Goal: Task Accomplishment & Management: Complete application form

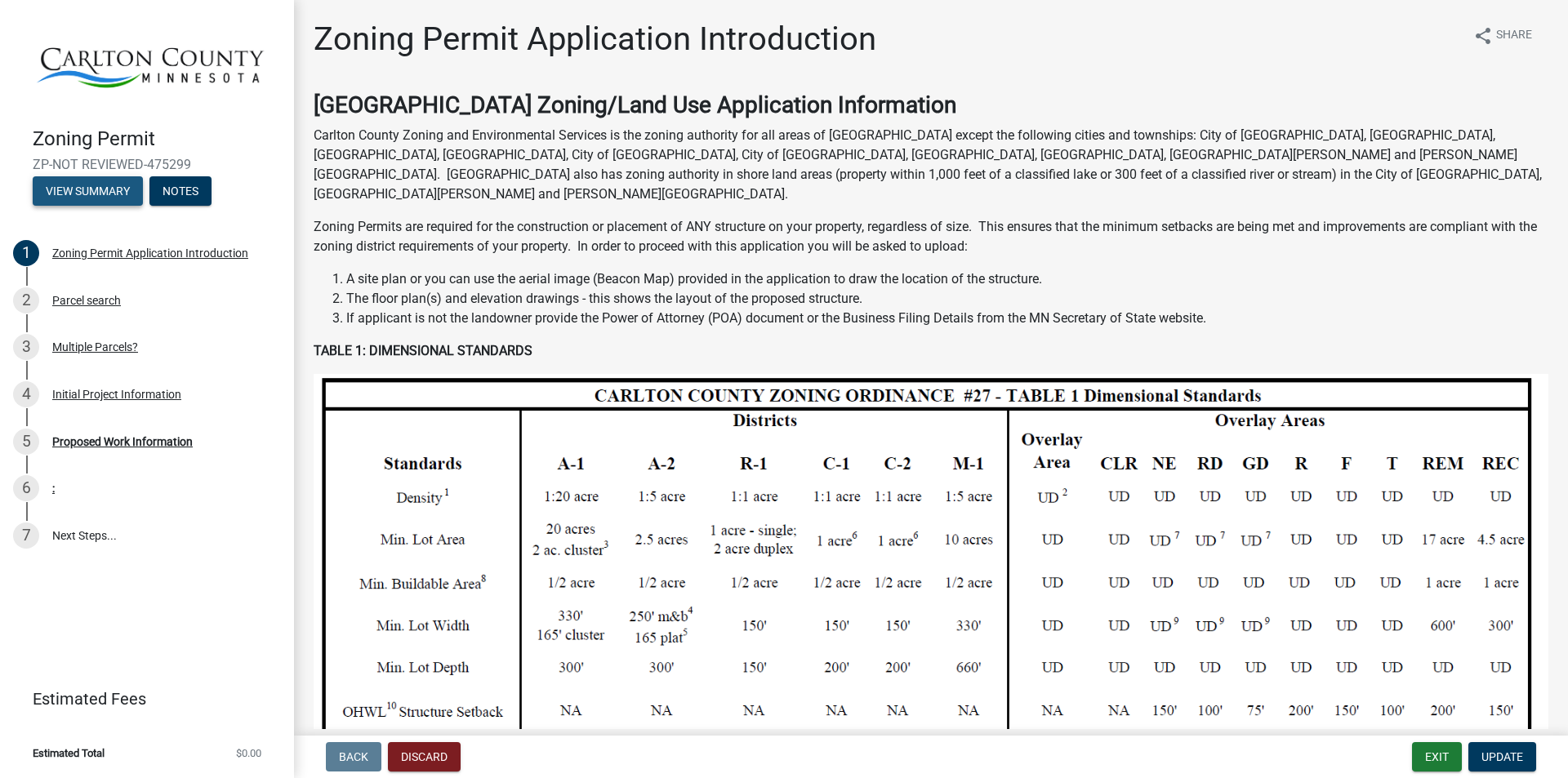
click at [103, 191] on button "View Summary" at bounding box center [88, 191] width 110 height 29
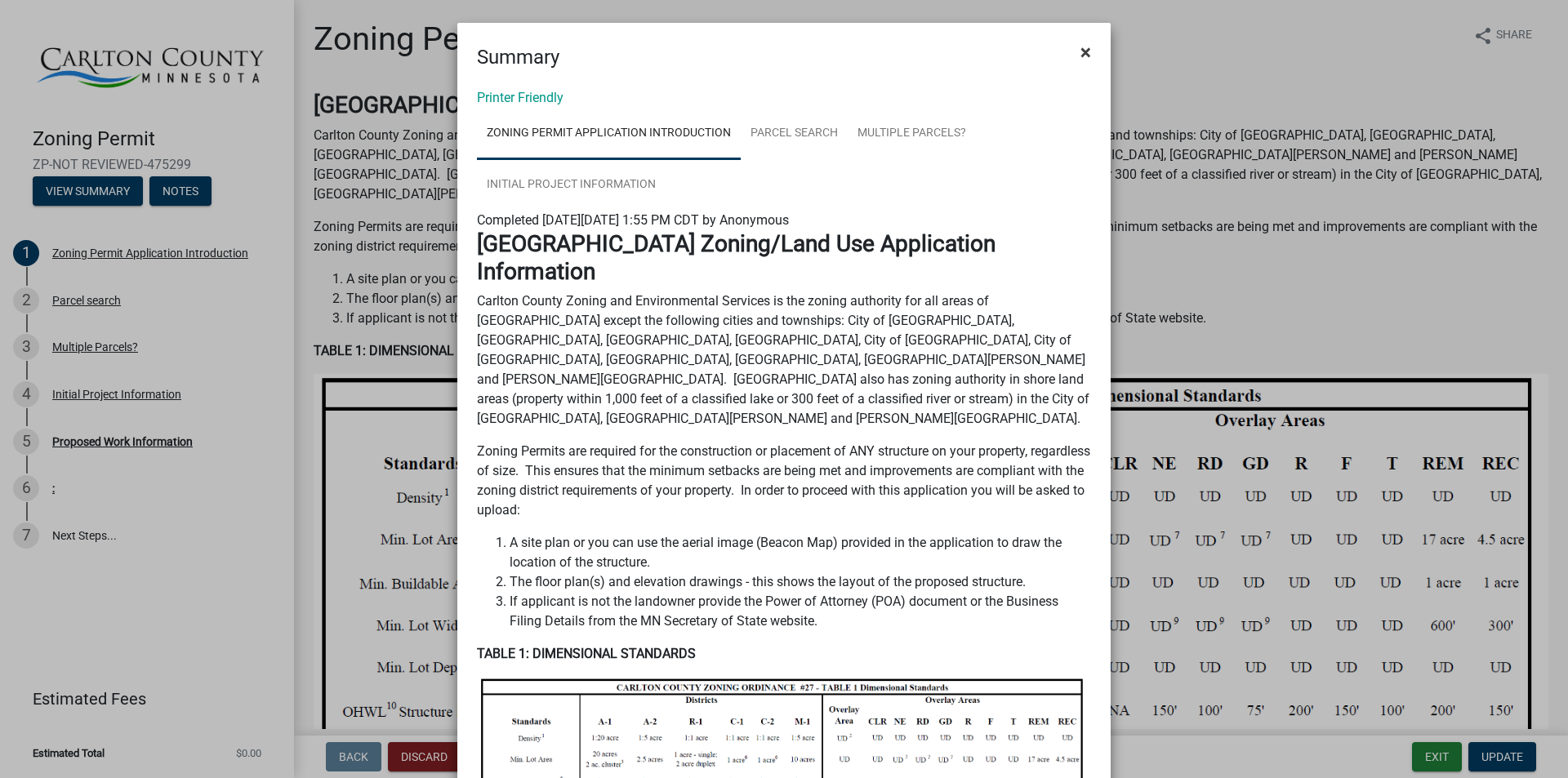
click at [1080, 51] on span "×" at bounding box center [1085, 52] width 11 height 23
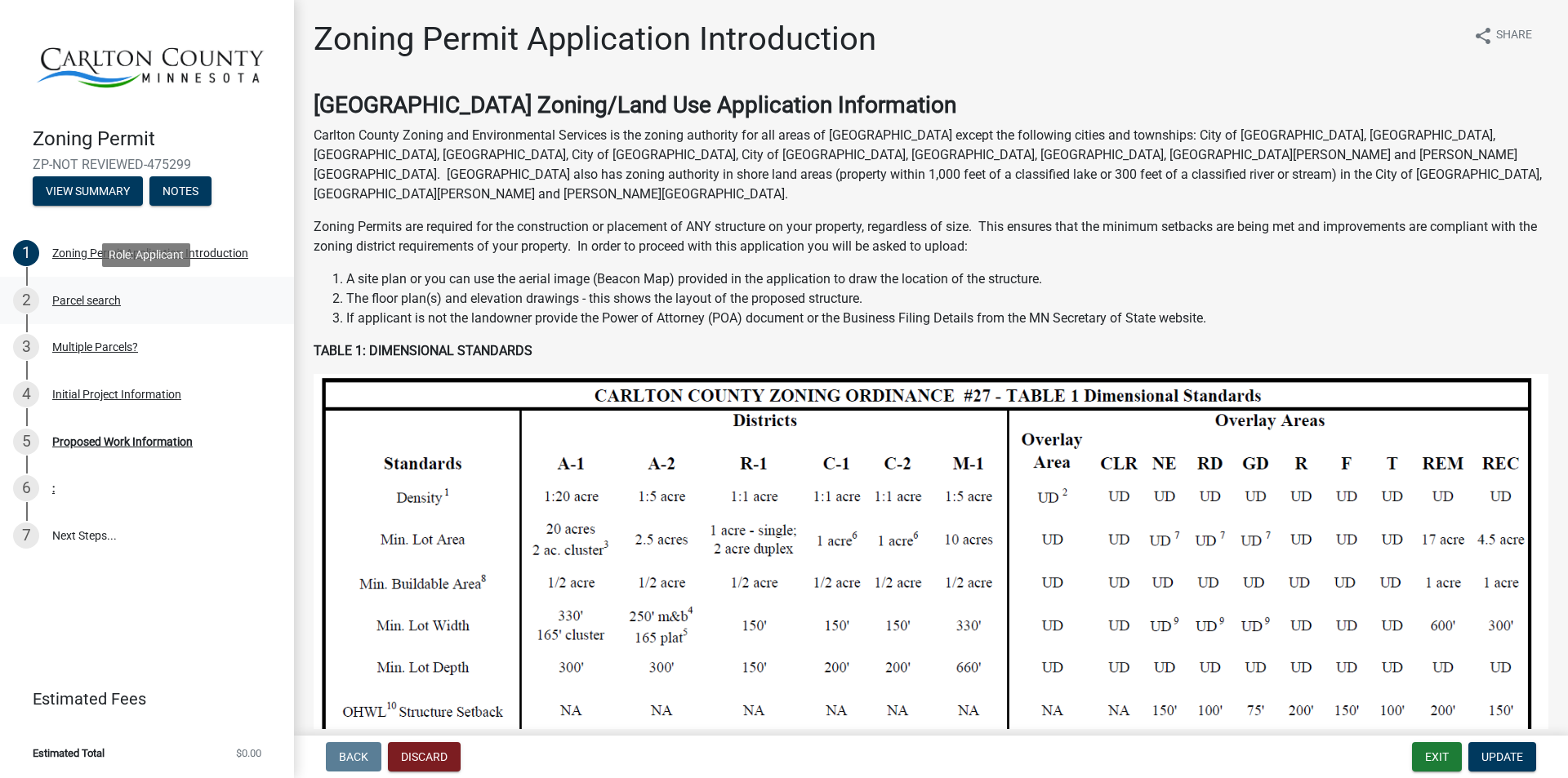
click at [86, 299] on div "Parcel search" at bounding box center [86, 300] width 69 height 12
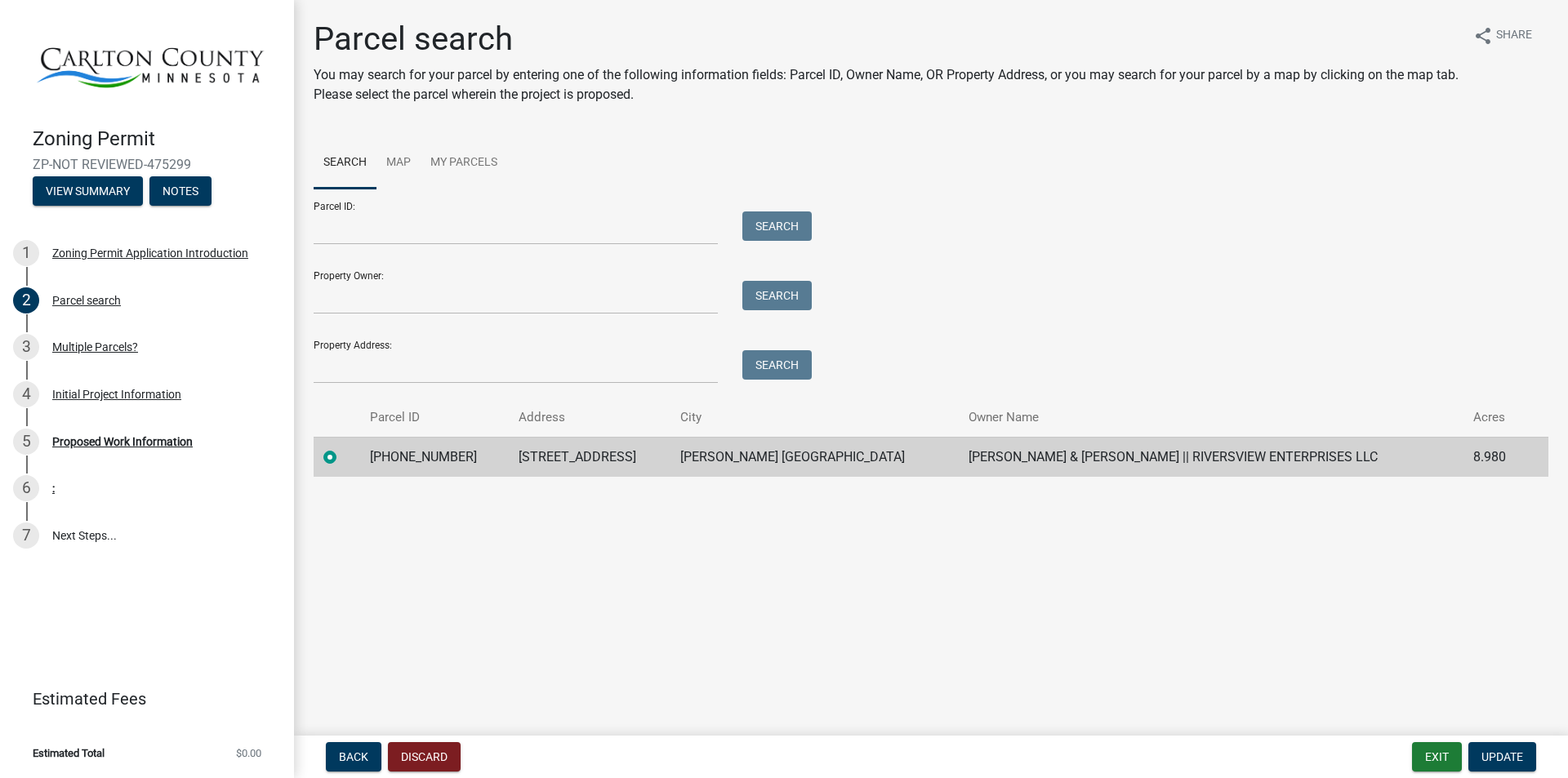
click at [1325, 445] on td "[PERSON_NAME] & [PERSON_NAME] || RIVERSVIEW ENTERPRISES LLC" at bounding box center [1212, 457] width 505 height 40
click at [399, 158] on link "Map" at bounding box center [398, 163] width 44 height 52
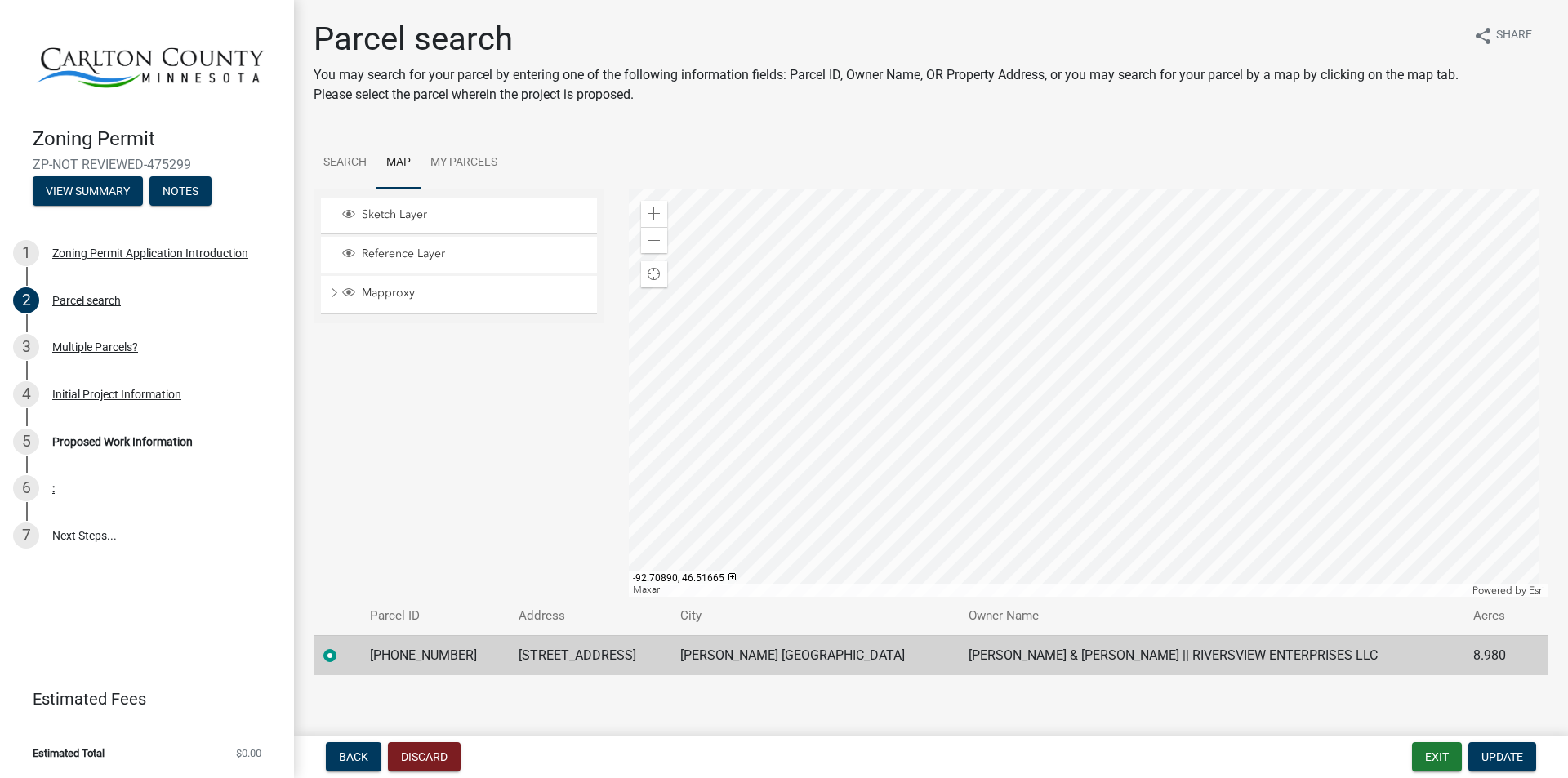
click at [1087, 450] on div at bounding box center [1089, 392] width 920 height 408
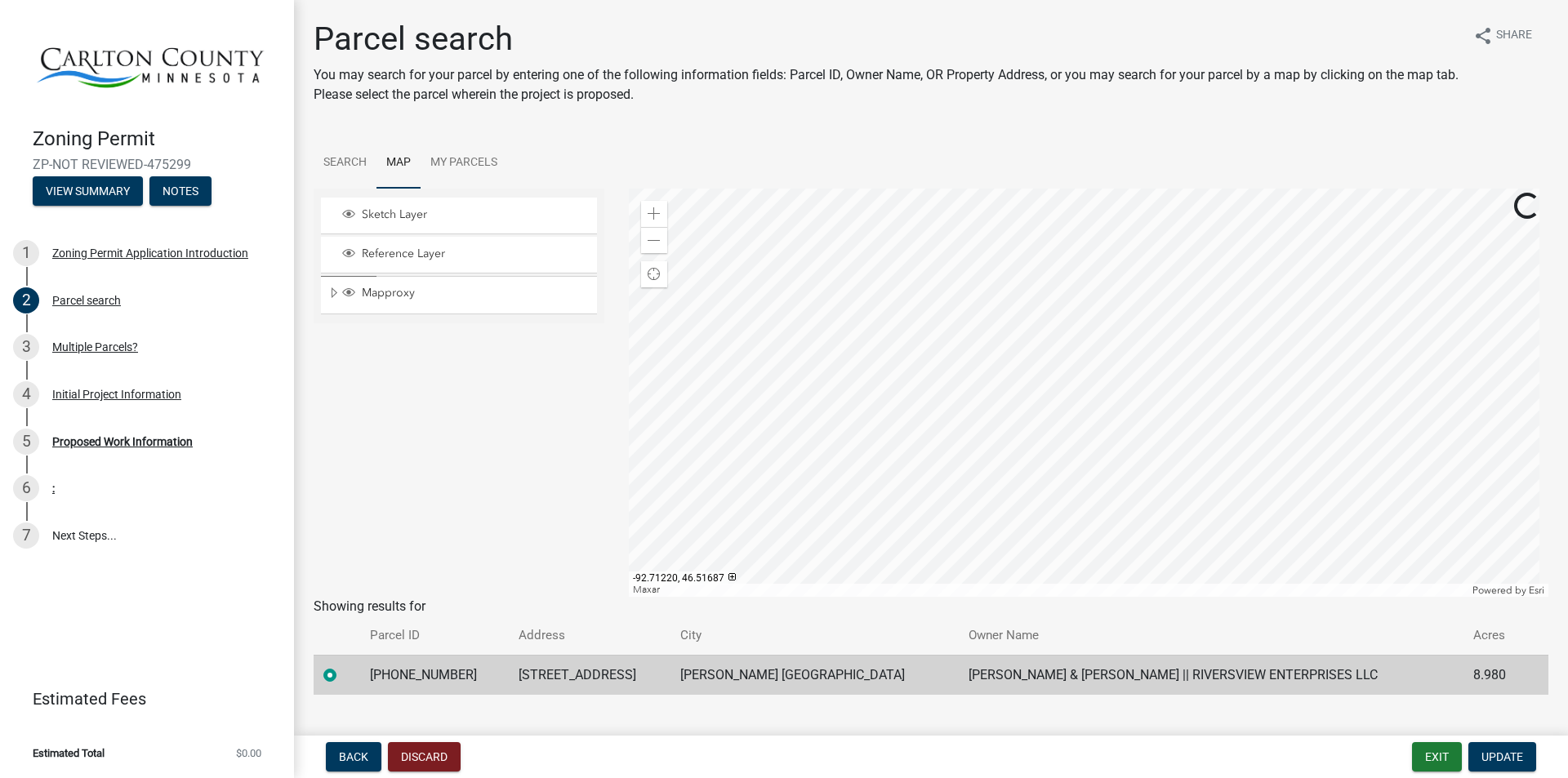
click at [1163, 420] on div at bounding box center [1089, 392] width 920 height 408
click at [1074, 424] on div at bounding box center [1089, 392] width 920 height 408
click at [765, 356] on div at bounding box center [1089, 392] width 920 height 408
click at [762, 353] on div at bounding box center [1089, 392] width 920 height 408
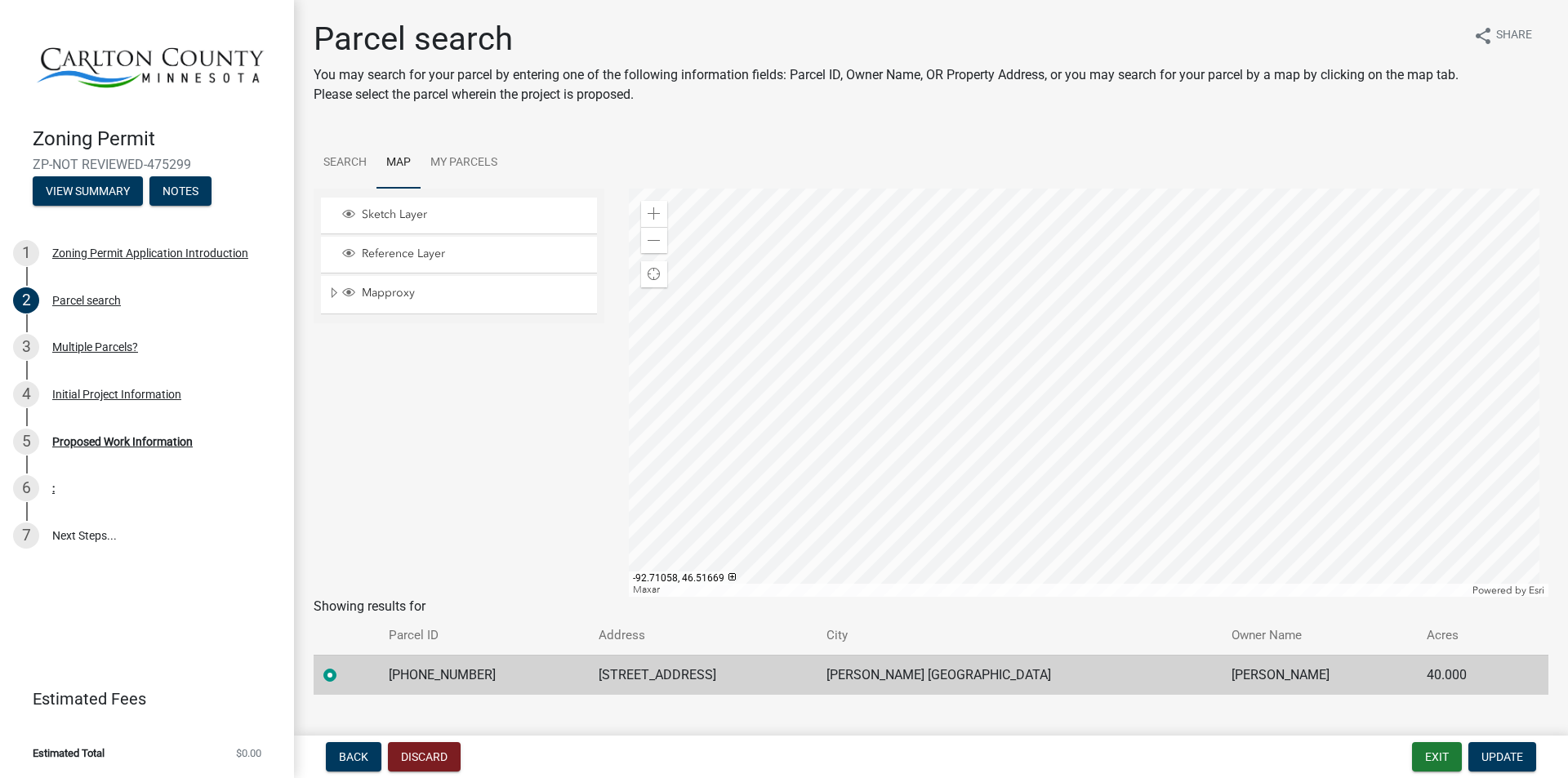
click at [819, 375] on div at bounding box center [1089, 392] width 920 height 408
click at [987, 419] on div at bounding box center [1089, 392] width 920 height 408
click at [992, 426] on div at bounding box center [1089, 392] width 920 height 408
click at [991, 417] on div at bounding box center [1089, 392] width 920 height 408
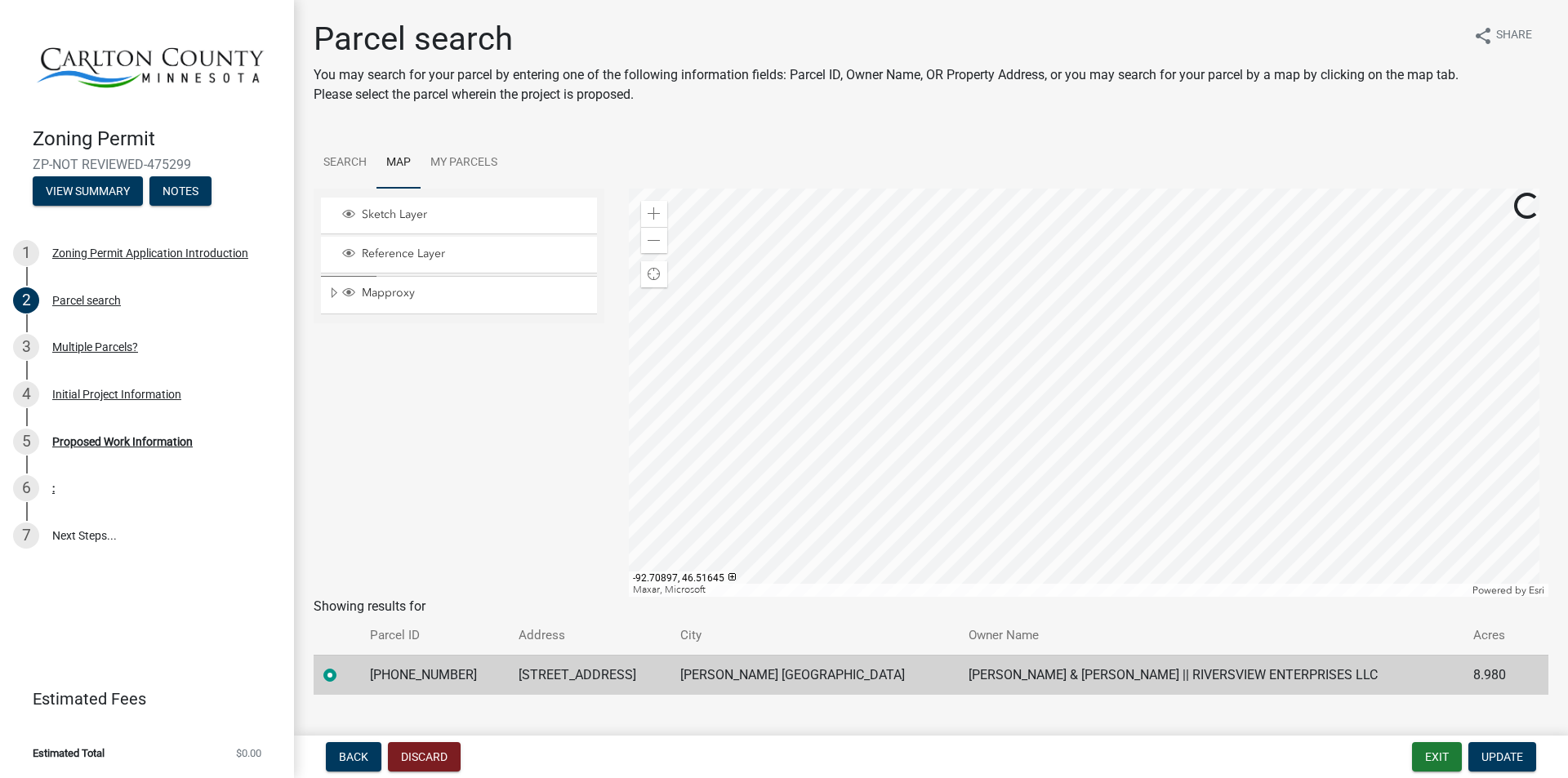
click at [1186, 448] on div at bounding box center [1089, 392] width 920 height 408
click at [1155, 497] on div at bounding box center [1089, 392] width 920 height 408
click at [1143, 419] on div at bounding box center [1089, 392] width 920 height 408
click at [416, 215] on span "Sketch Layer" at bounding box center [474, 215] width 233 height 15
click at [349, 212] on span "Layer List" at bounding box center [349, 214] width 13 height 13
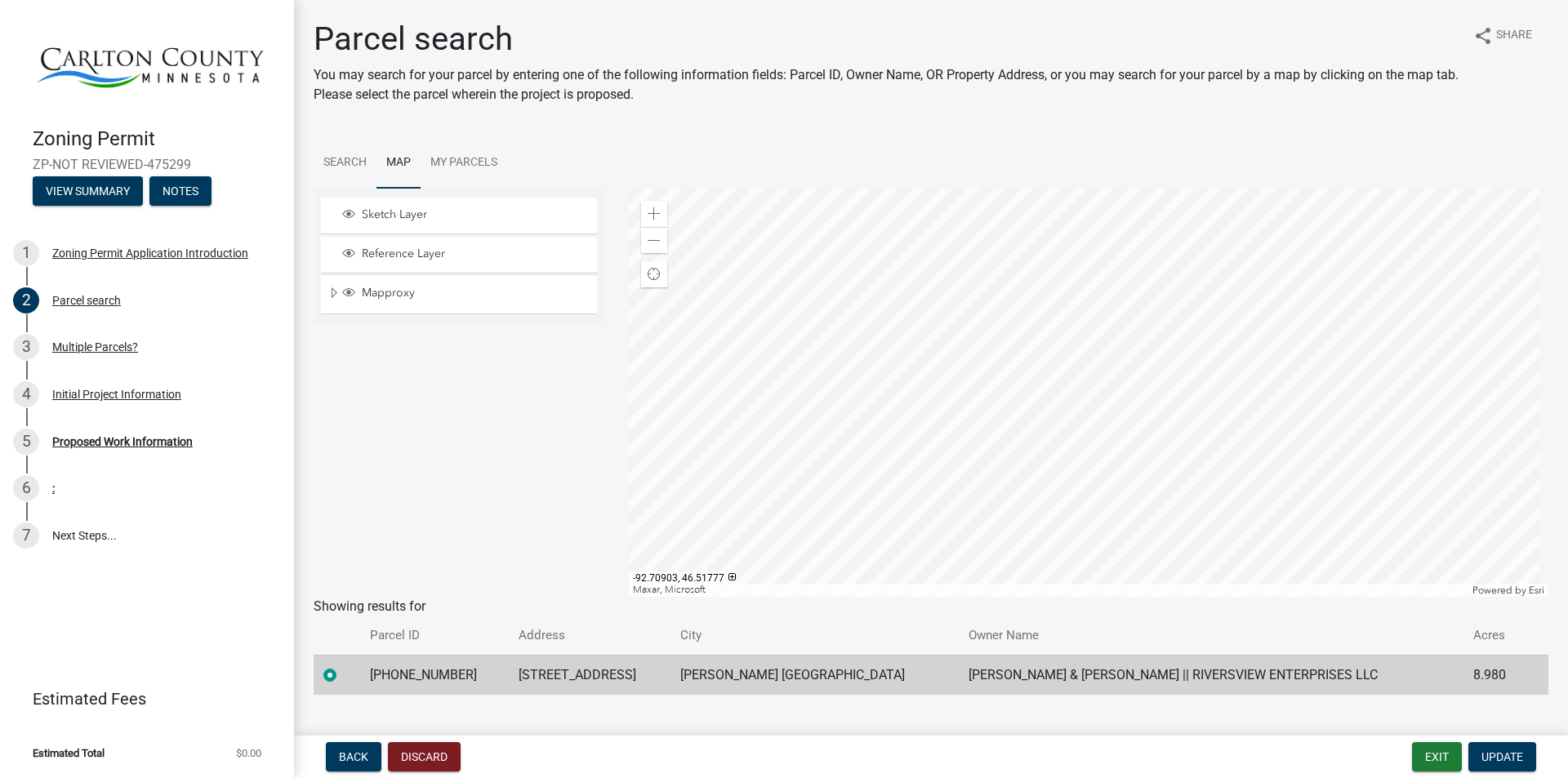
click at [1133, 374] on div at bounding box center [1089, 392] width 920 height 408
click at [1115, 405] on div at bounding box center [1089, 392] width 920 height 408
click at [1115, 402] on div at bounding box center [1089, 392] width 920 height 408
click at [389, 291] on span "Mapproxy" at bounding box center [474, 294] width 233 height 15
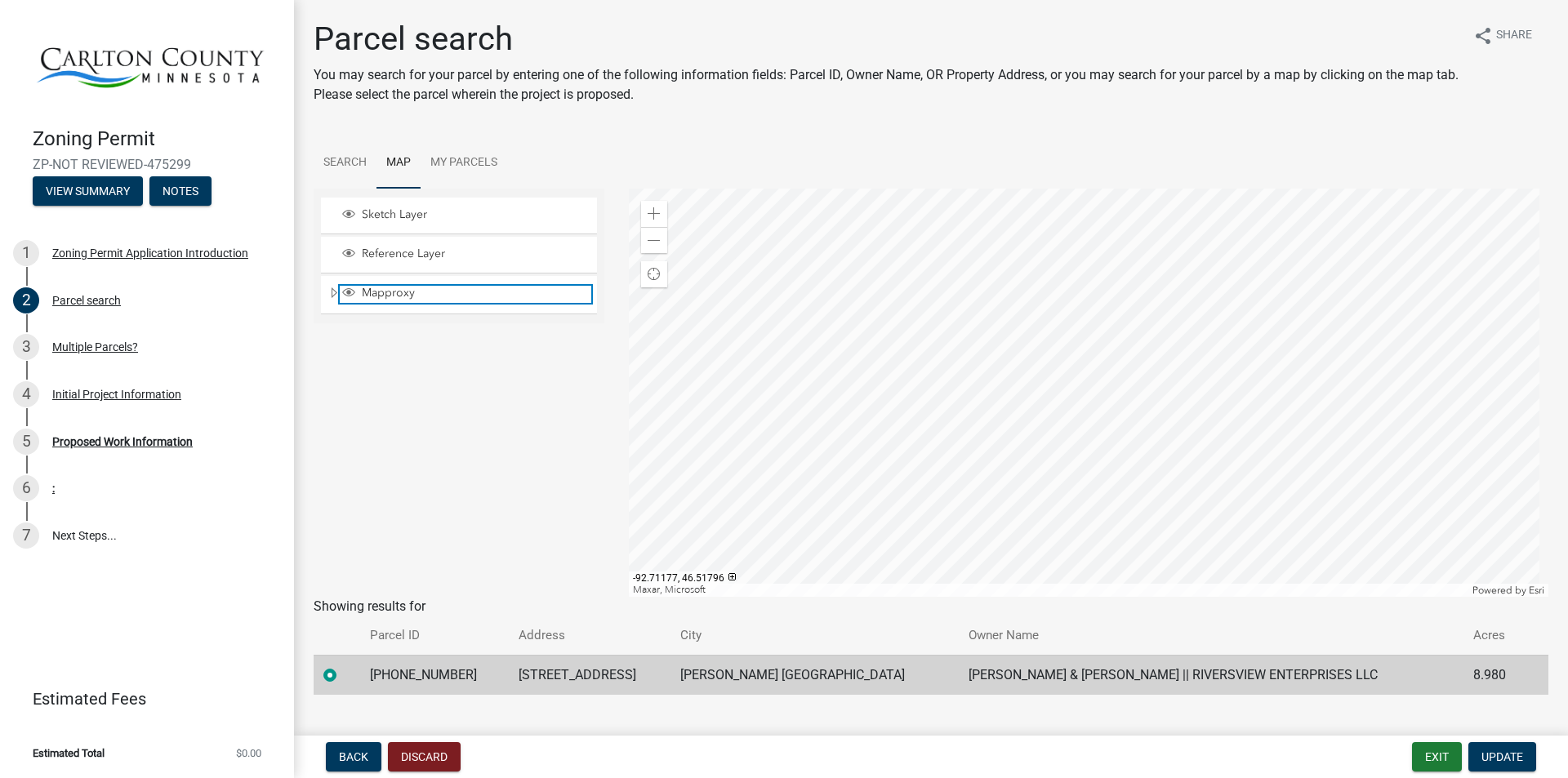
click at [389, 291] on span "Mapproxy" at bounding box center [474, 294] width 233 height 15
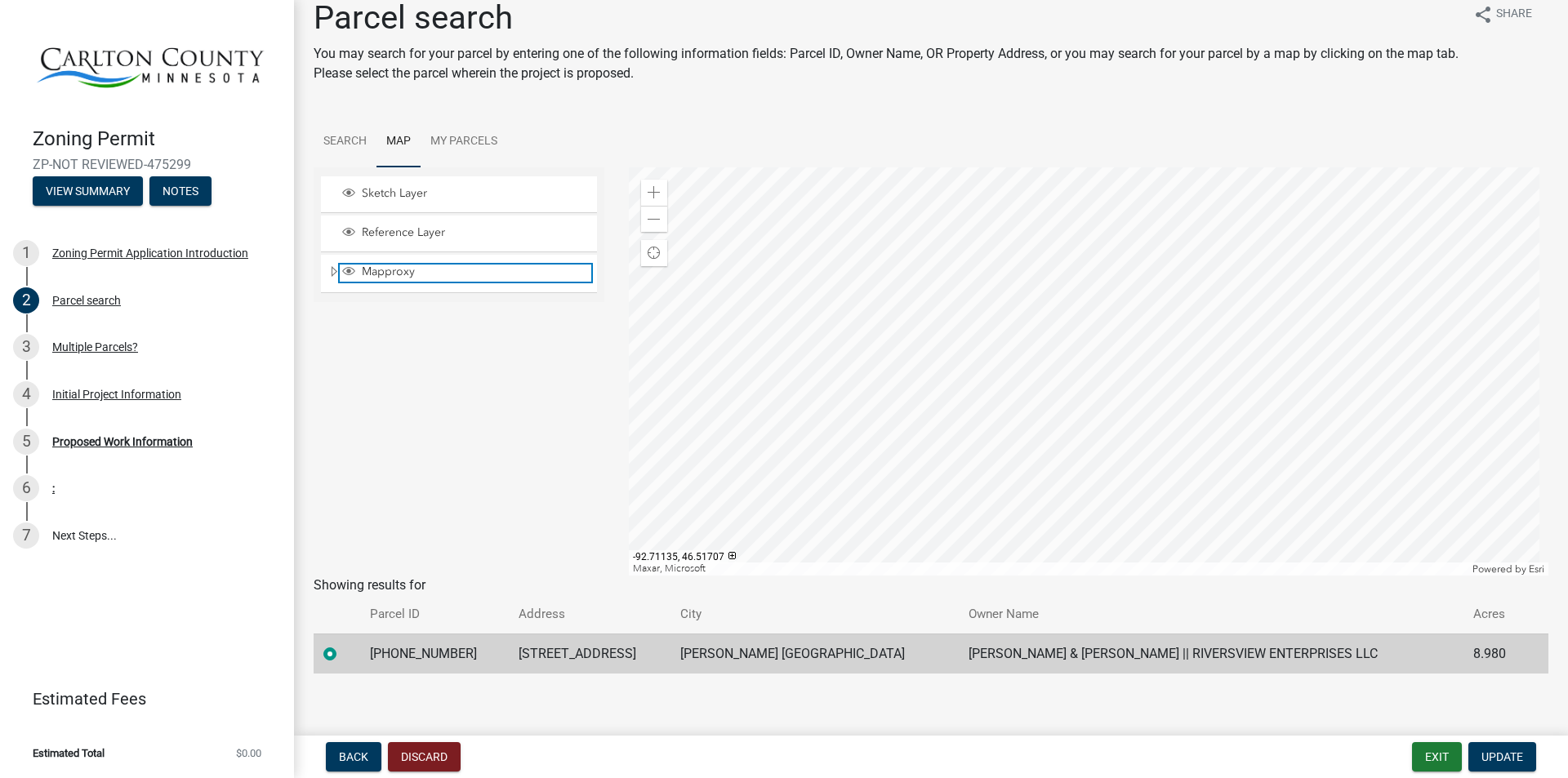
scroll to position [29, 0]
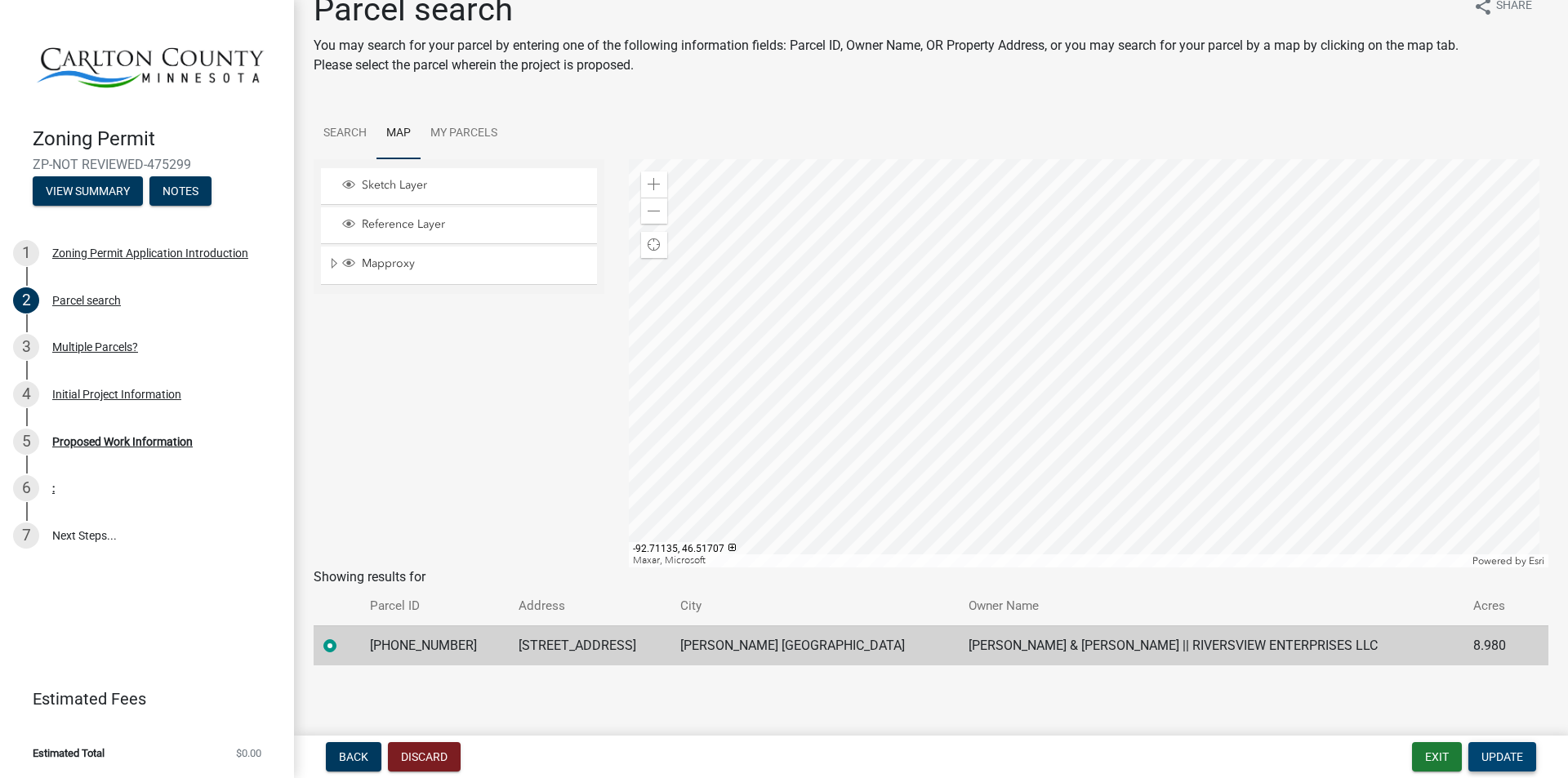
click at [1492, 756] on span "Update" at bounding box center [1503, 757] width 42 height 13
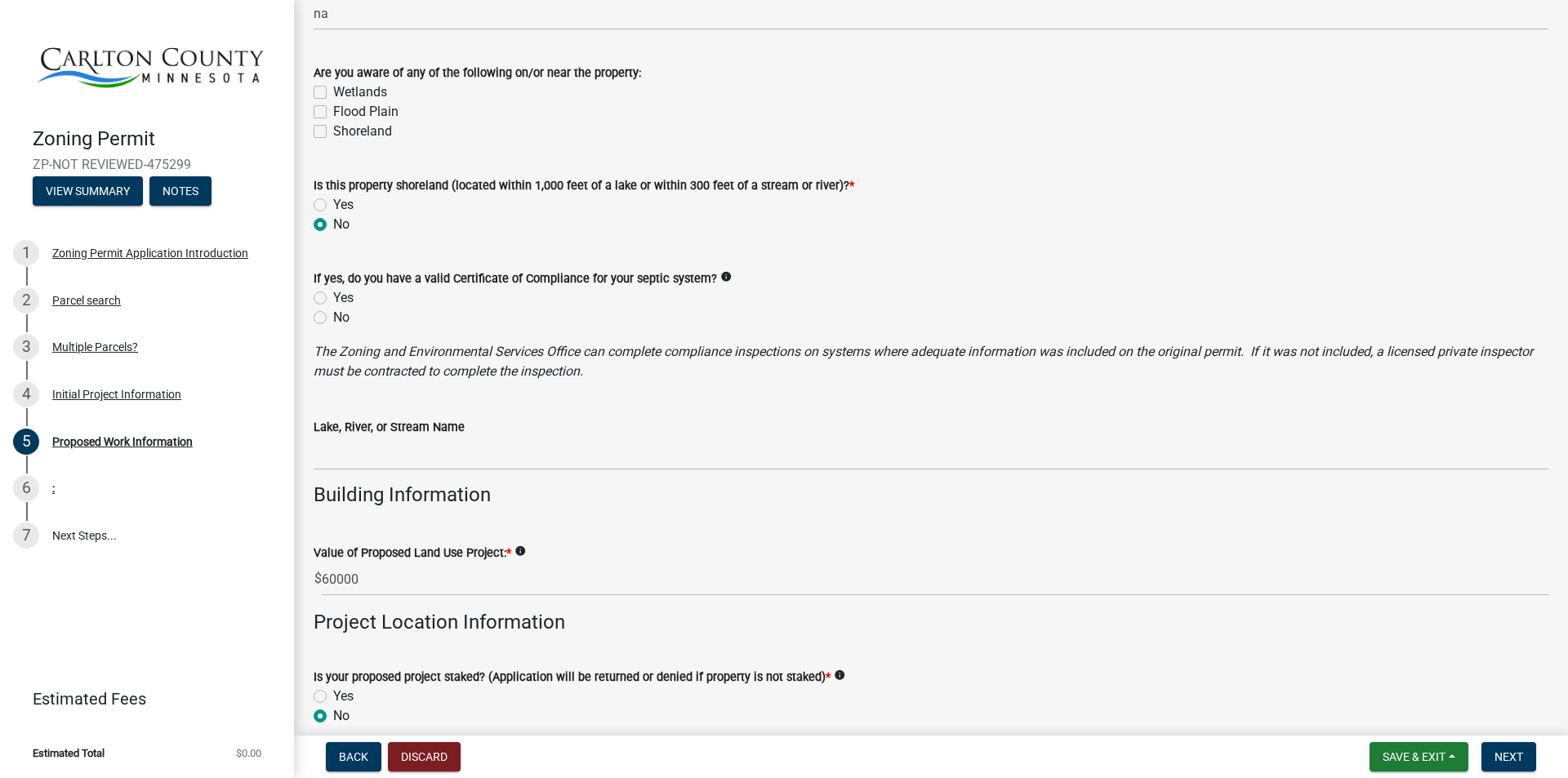
scroll to position [980, 0]
click at [333, 295] on label "Yes" at bounding box center [343, 297] width 20 height 19
click at [333, 295] on input "Yes" at bounding box center [338, 293] width 11 height 11
radio input "true"
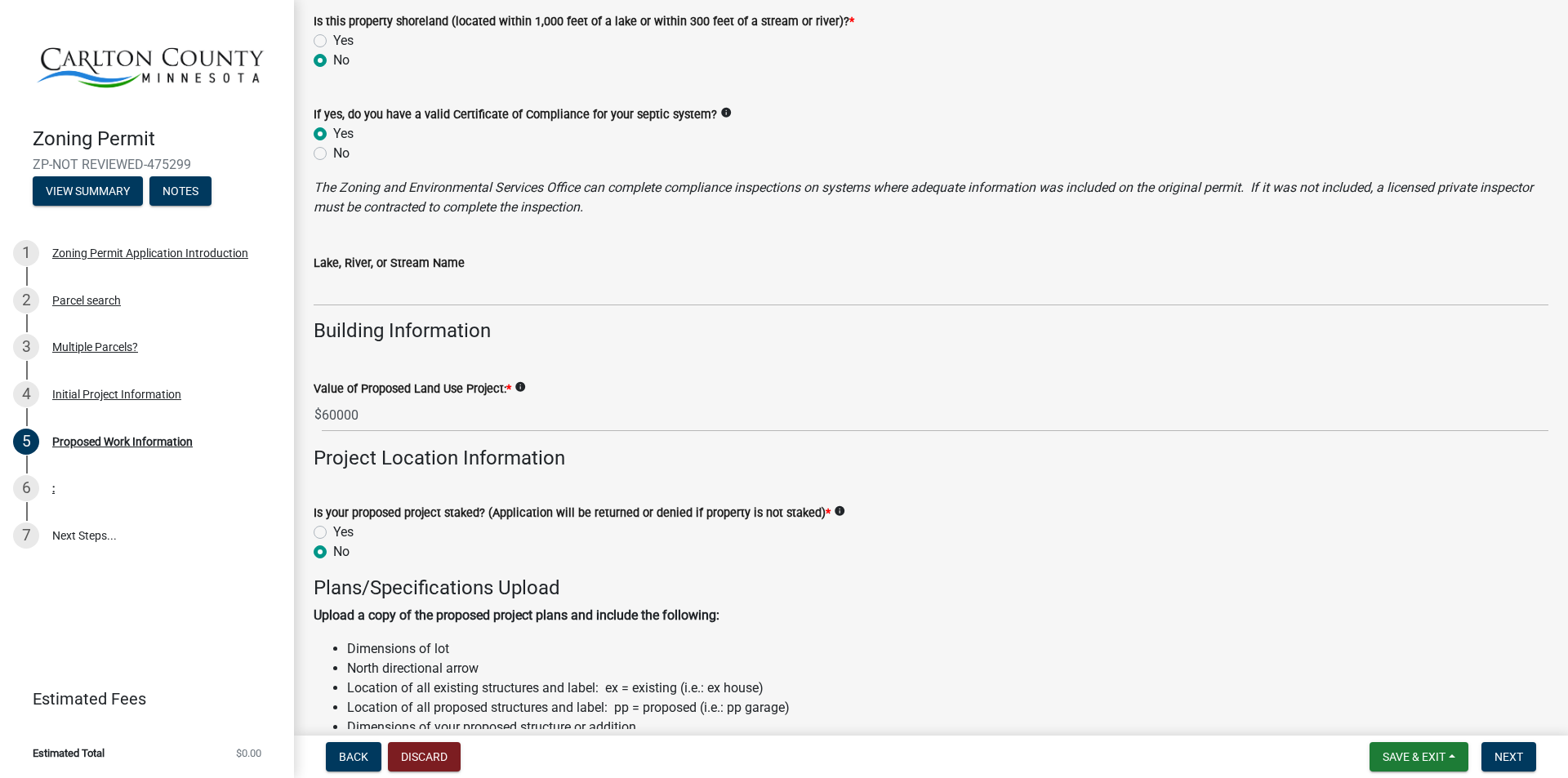
scroll to position [1225, 0]
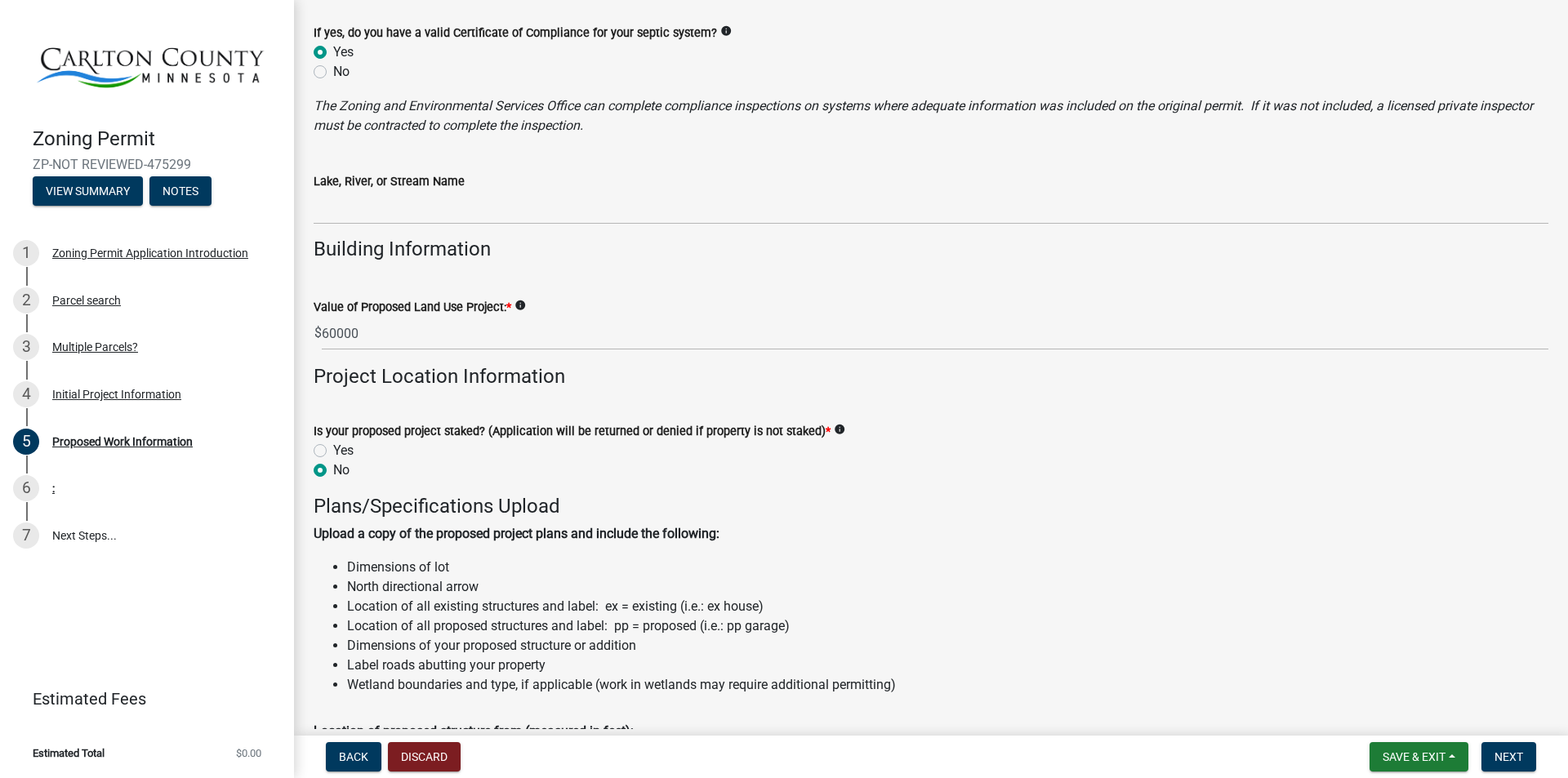
click at [333, 449] on label "Yes" at bounding box center [343, 450] width 20 height 19
click at [333, 449] on input "Yes" at bounding box center [338, 446] width 11 height 11
radio input "true"
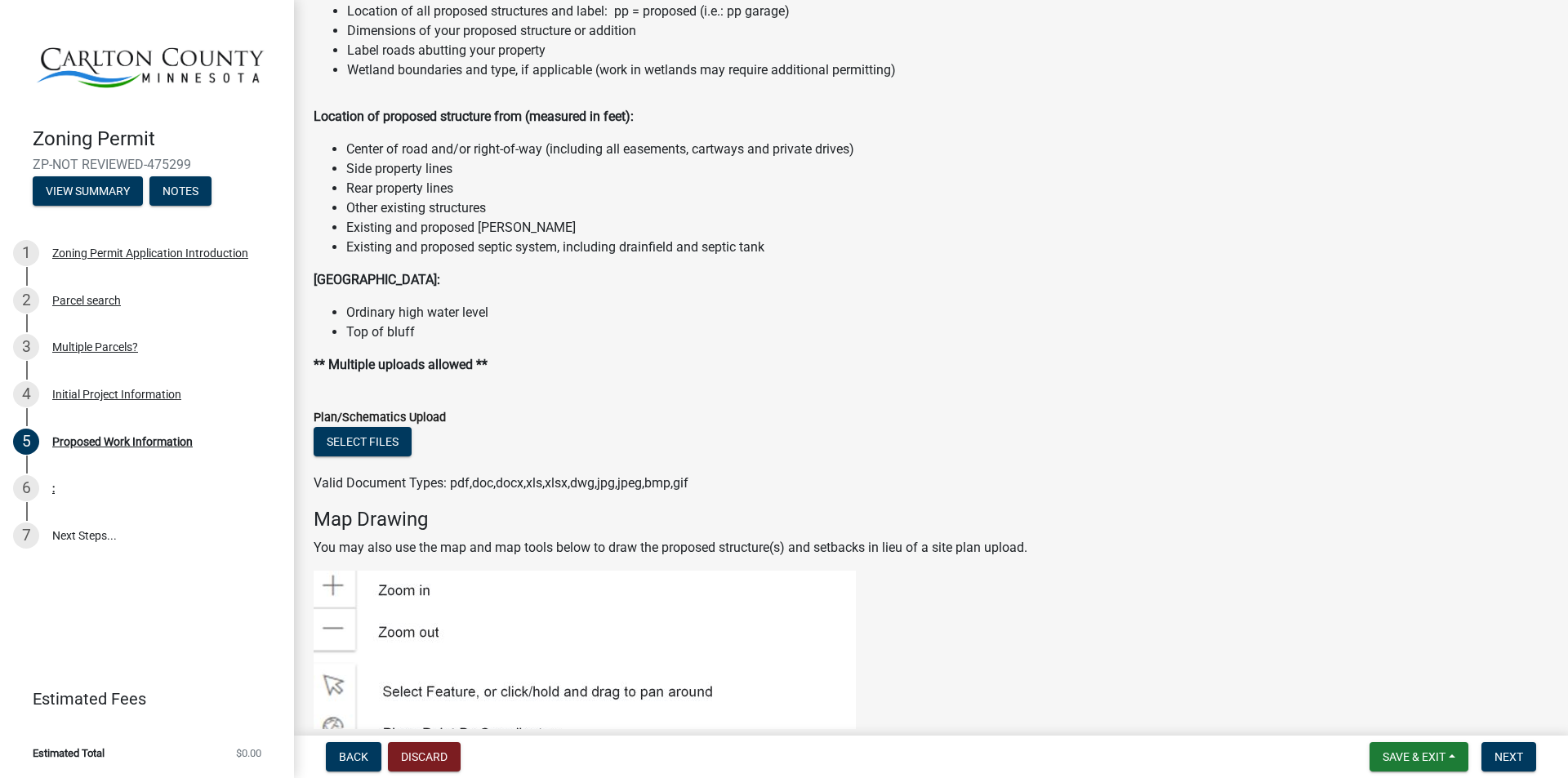
scroll to position [1797, 0]
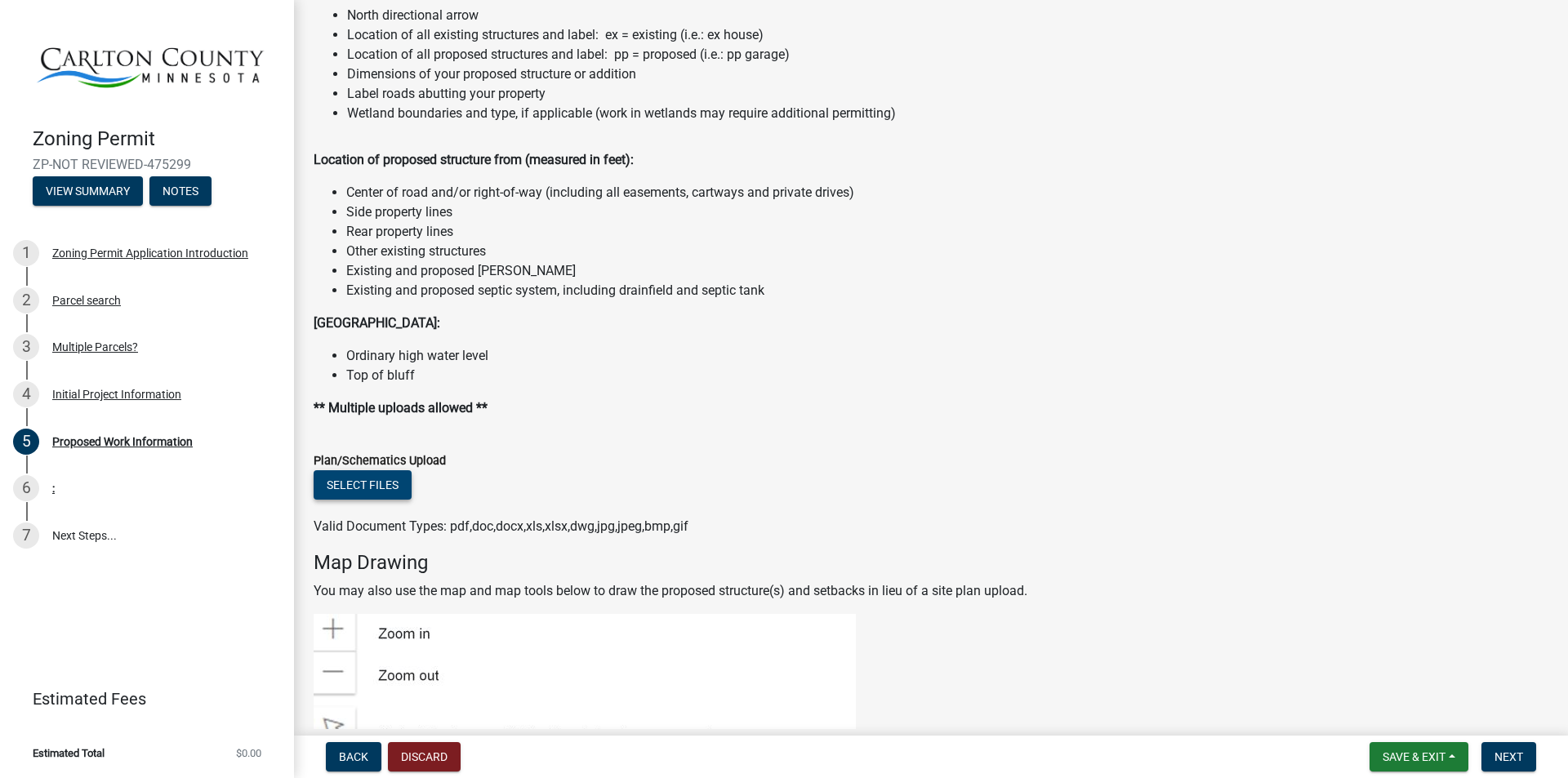
click at [390, 494] on button "Select files" at bounding box center [362, 484] width 98 height 29
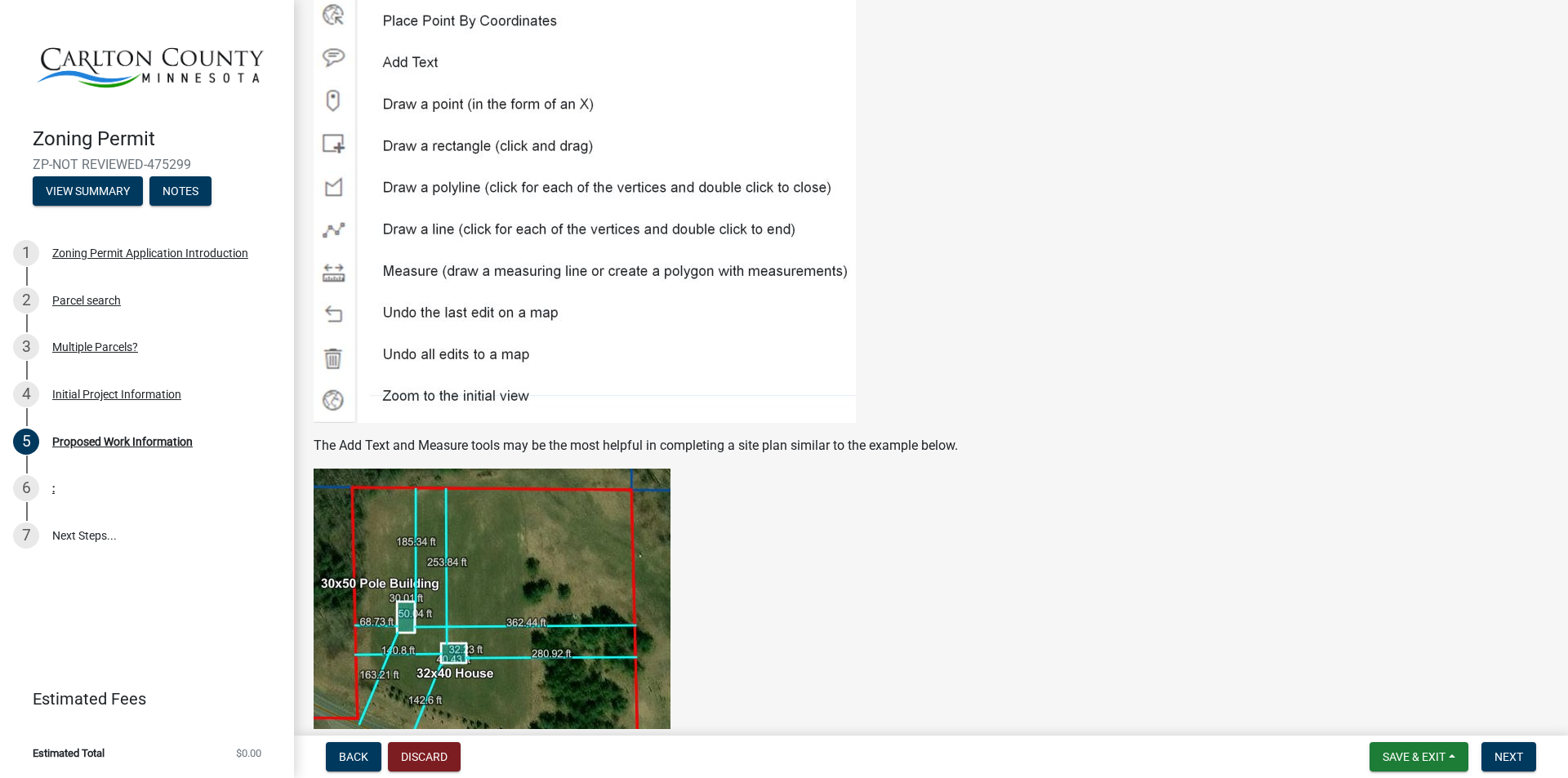
scroll to position [2739, 0]
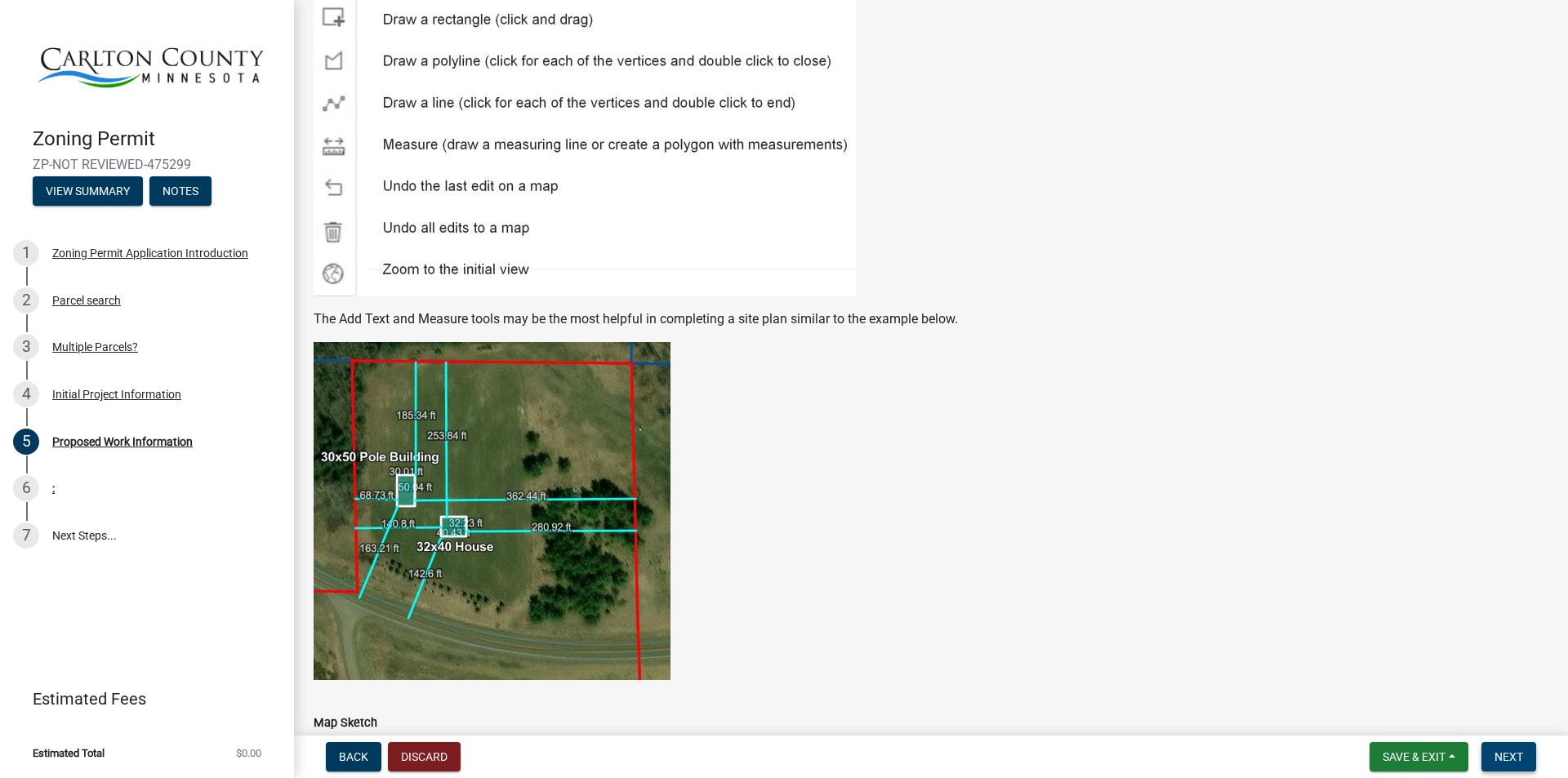
click at [1506, 755] on span "Next" at bounding box center [1509, 757] width 28 height 13
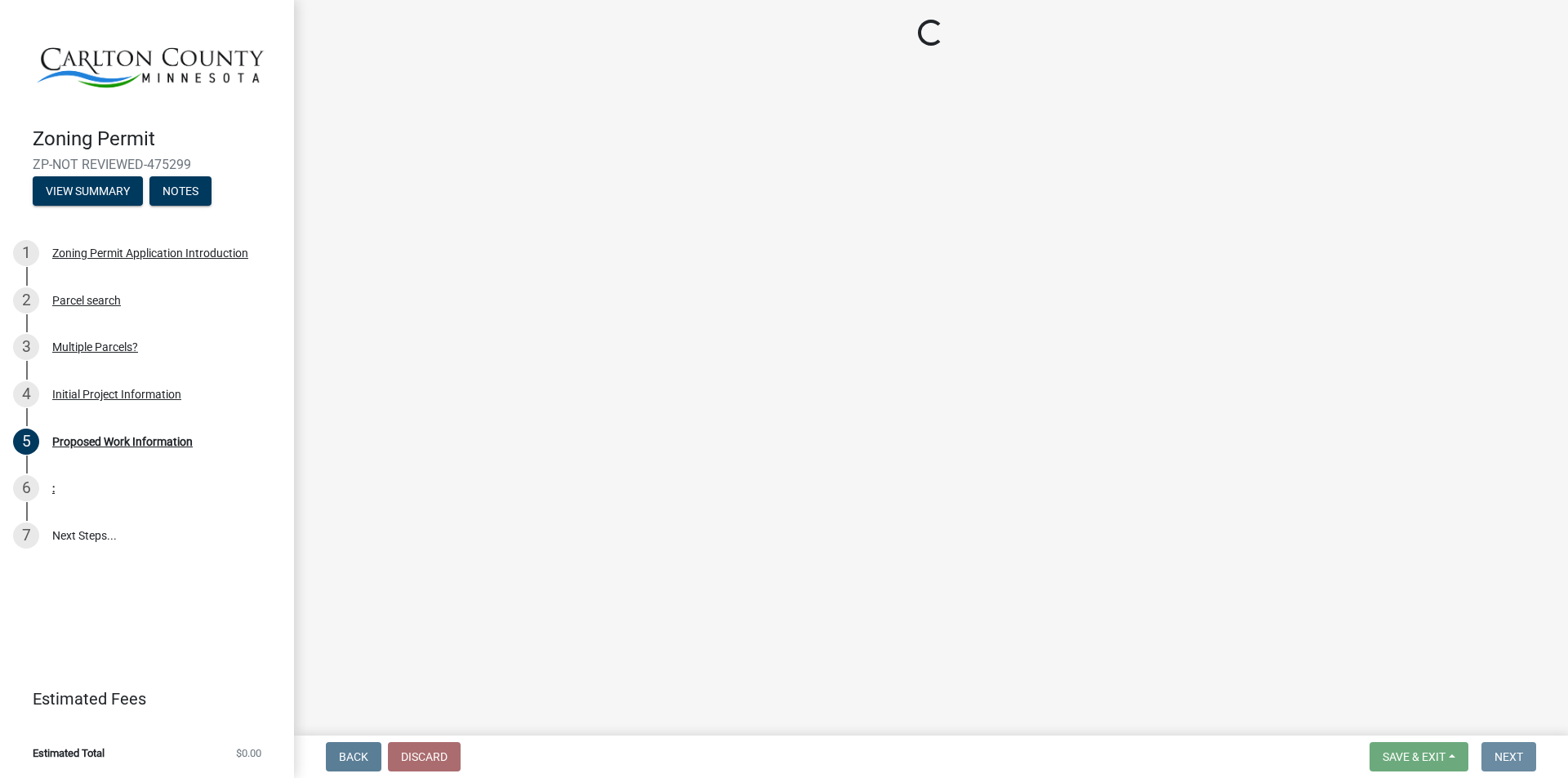
scroll to position [0, 0]
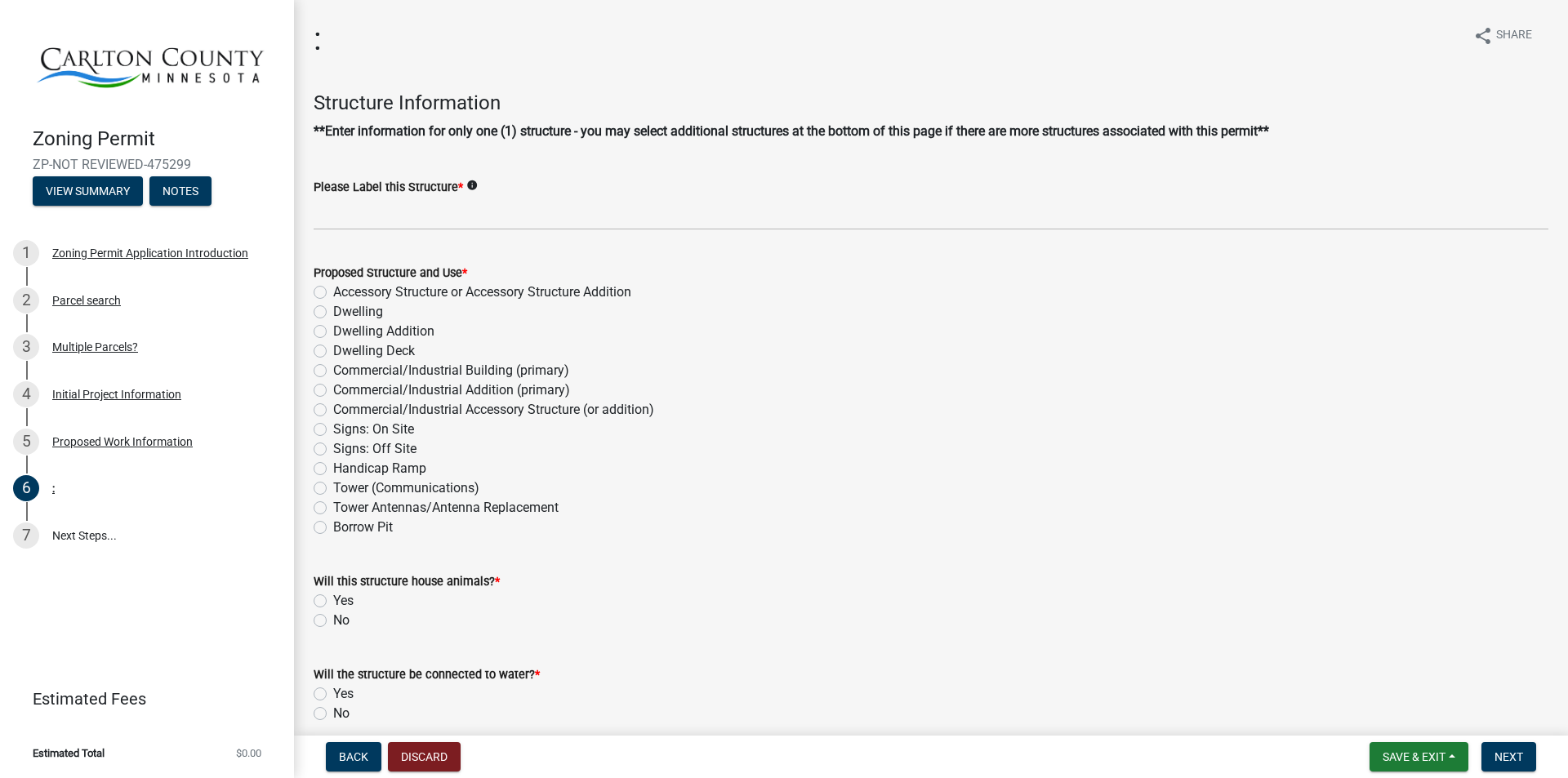
click at [333, 311] on label "Dwelling" at bounding box center [358, 311] width 50 height 19
click at [333, 311] on input "Dwelling" at bounding box center [338, 307] width 11 height 11
radio input "true"
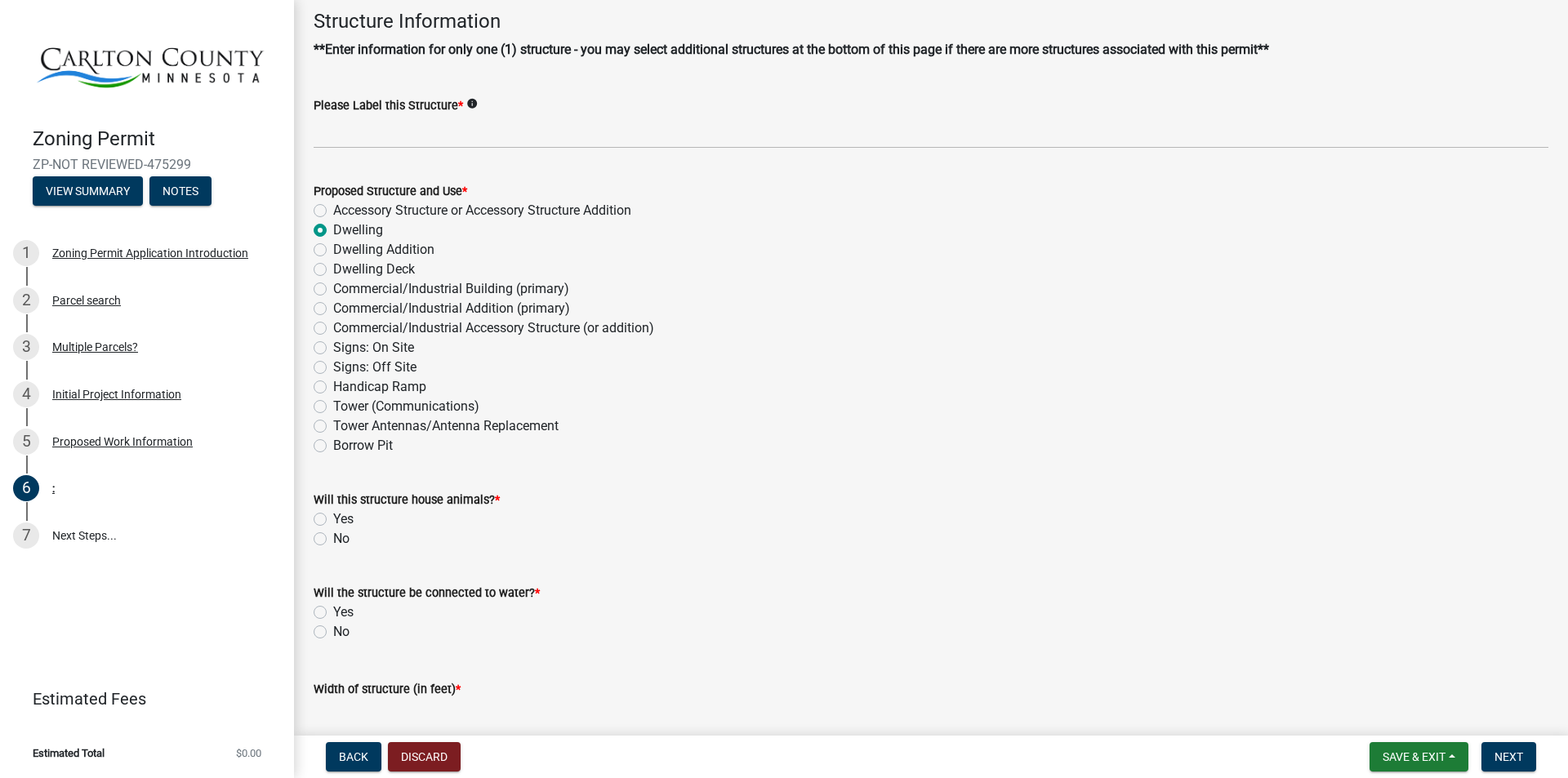
scroll to position [163, 0]
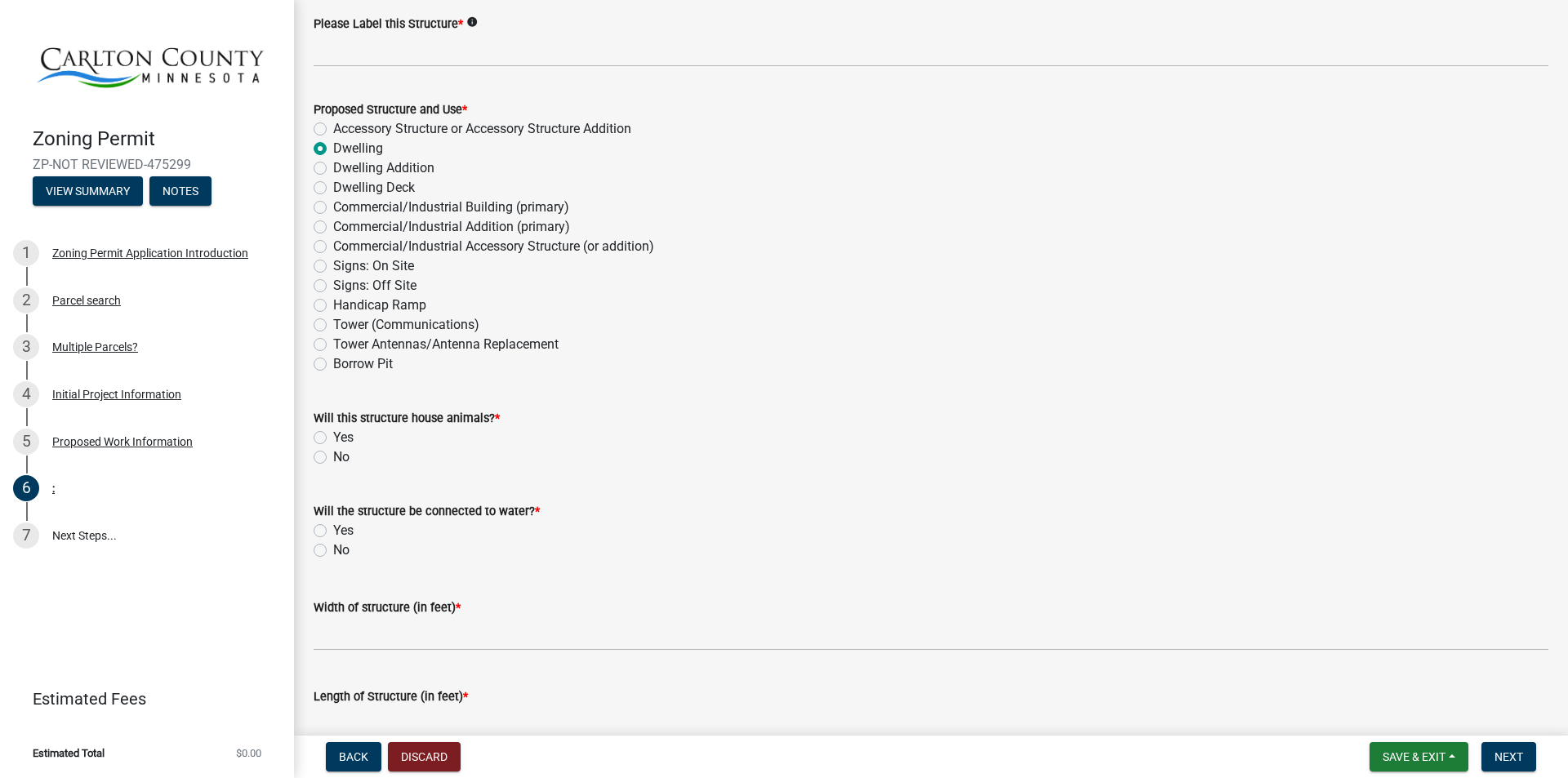
click at [333, 456] on label "No" at bounding box center [341, 457] width 17 height 19
click at [333, 456] on input "No" at bounding box center [338, 453] width 11 height 11
radio input "true"
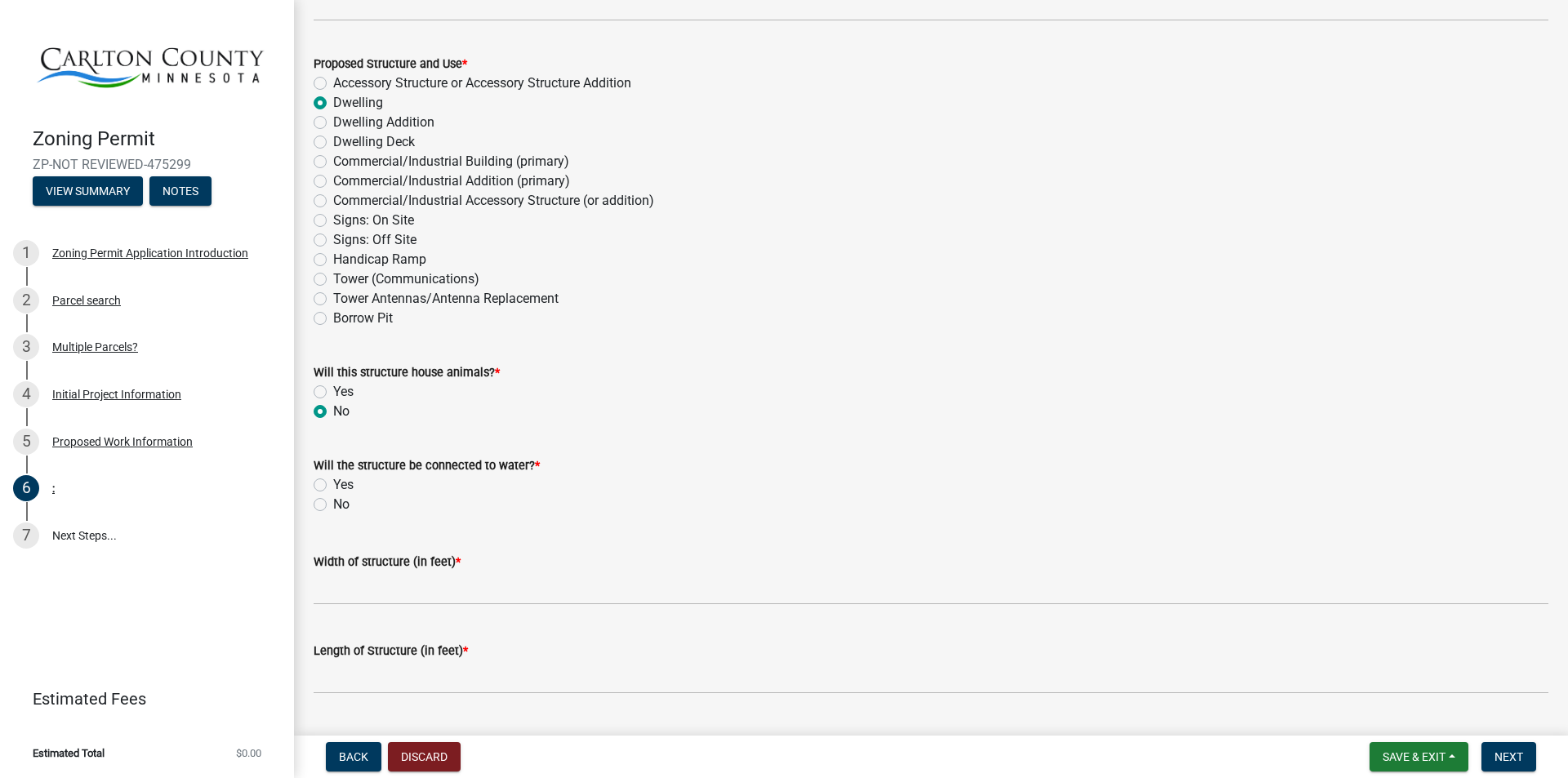
scroll to position [245, 0]
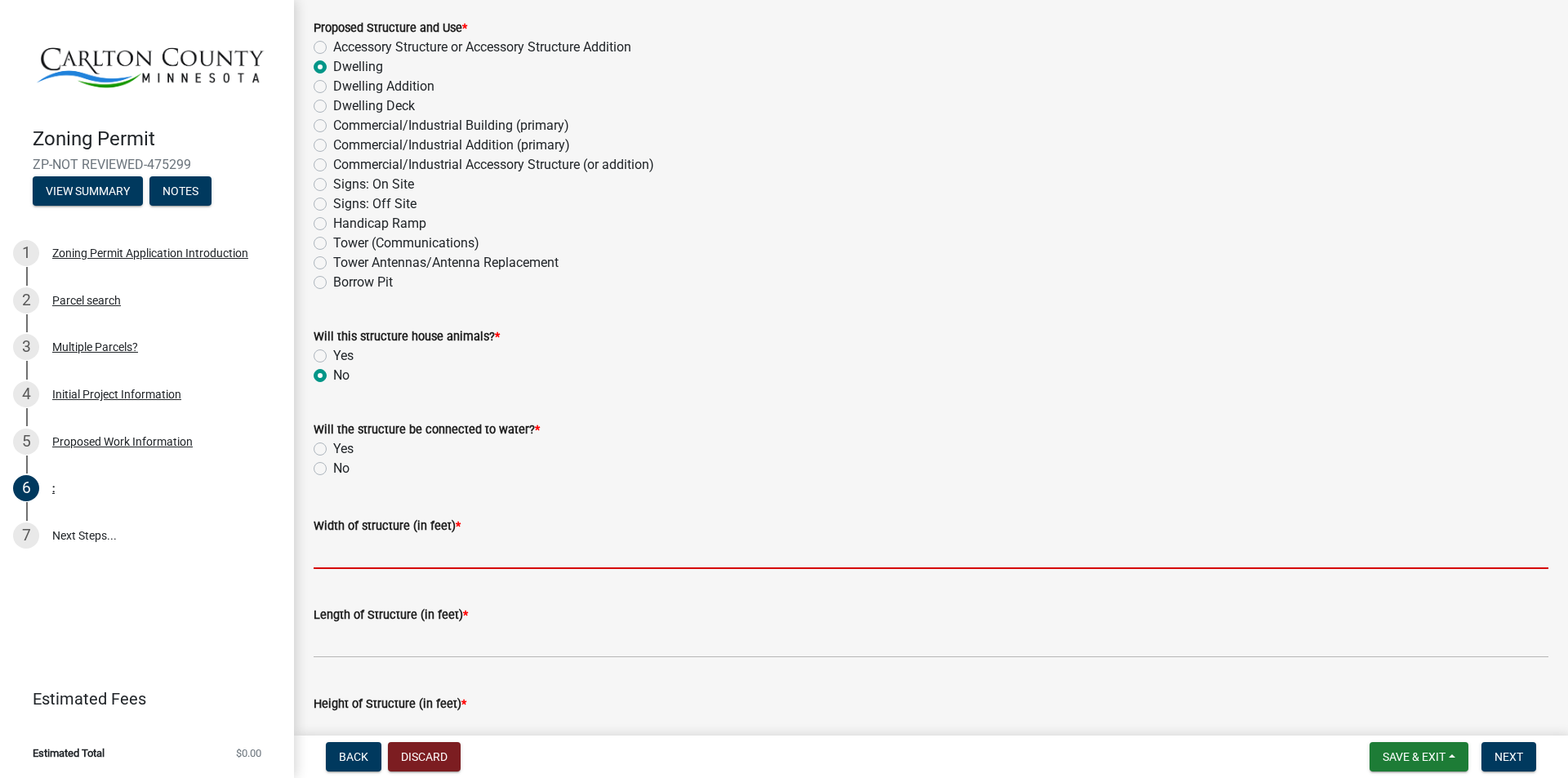
click at [411, 557] on input "Width of structure (in feet) *" at bounding box center [931, 552] width 1235 height 33
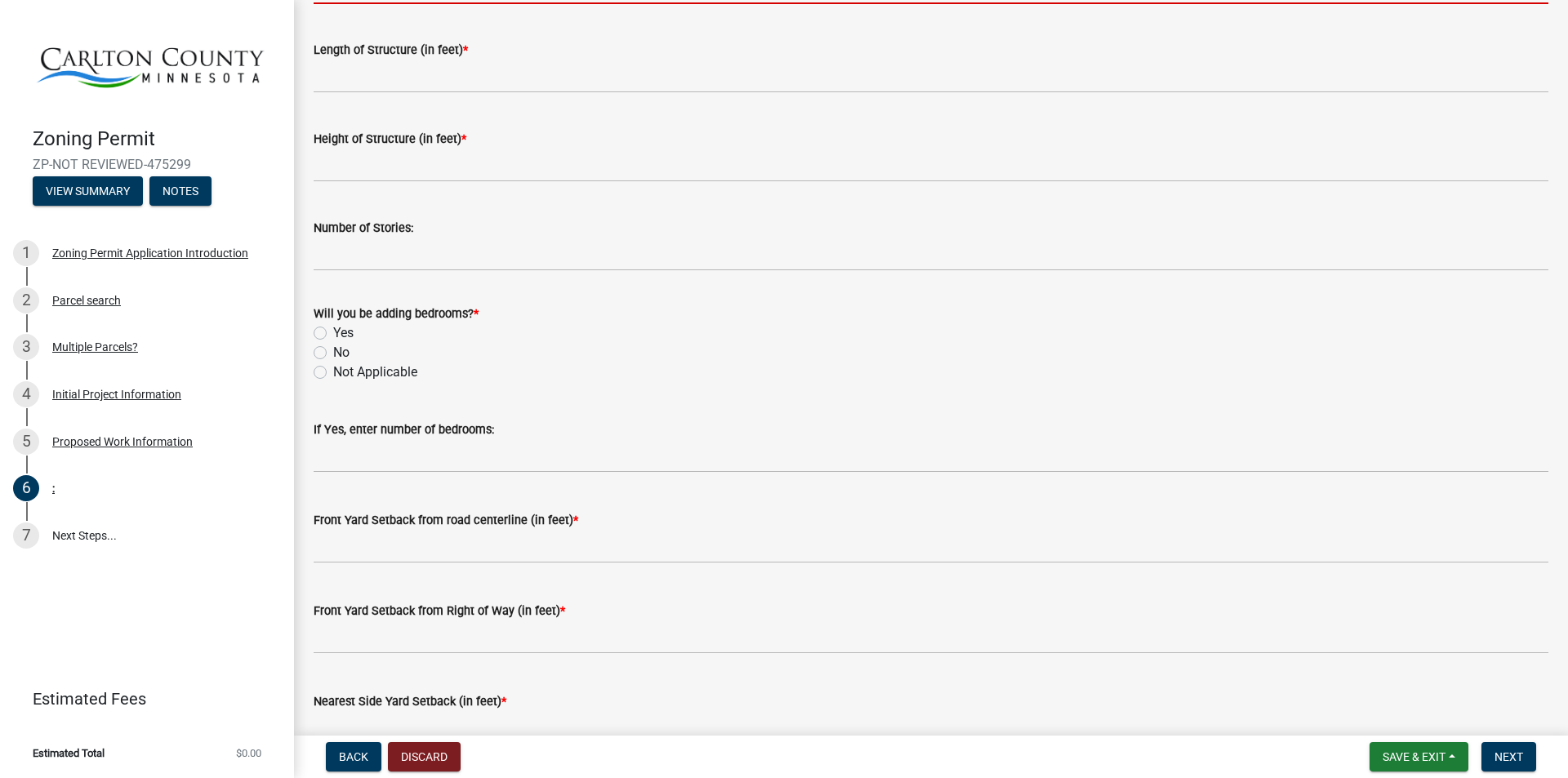
scroll to position [883, 0]
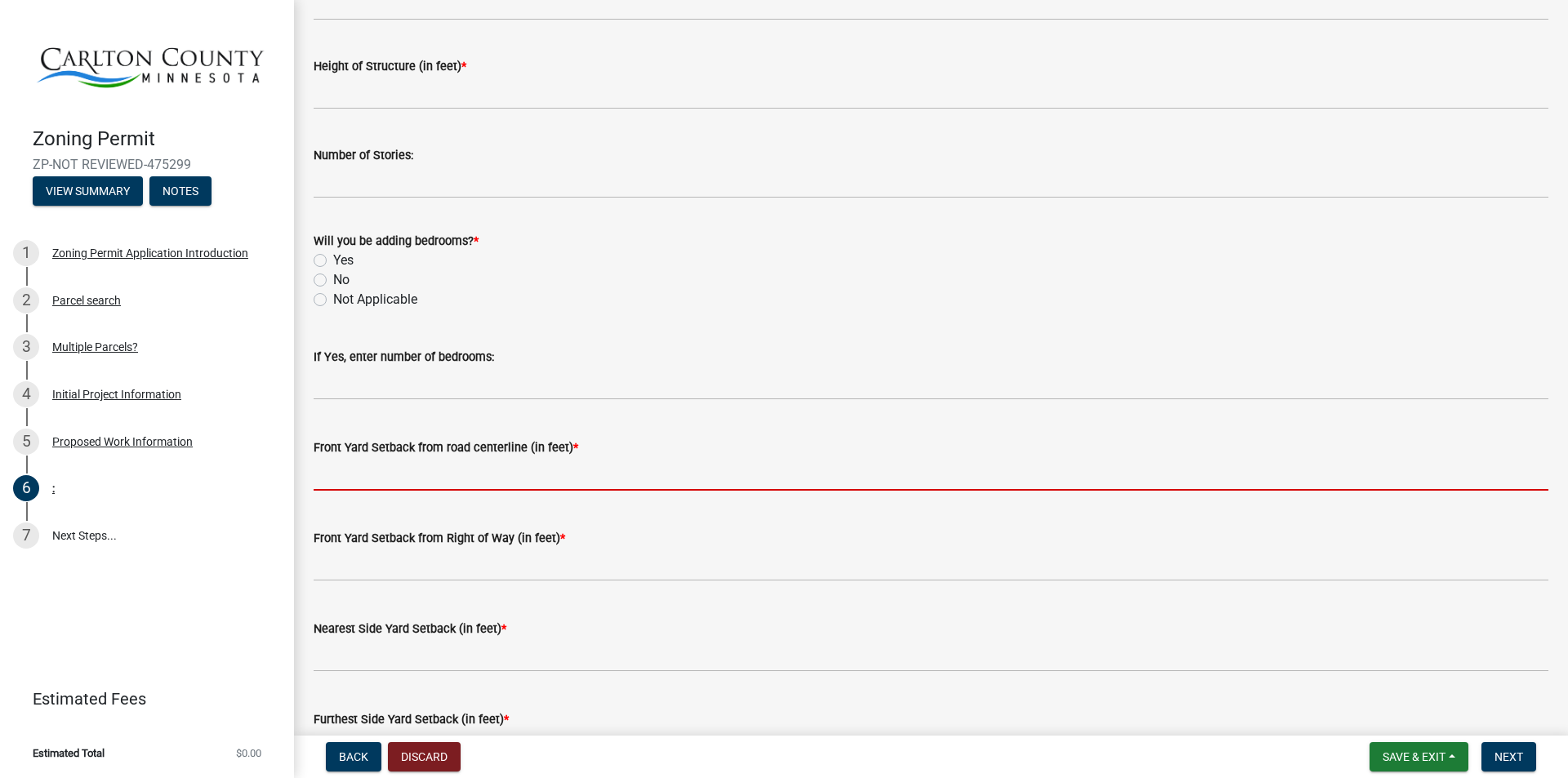
click at [367, 482] on input "text" at bounding box center [931, 474] width 1235 height 33
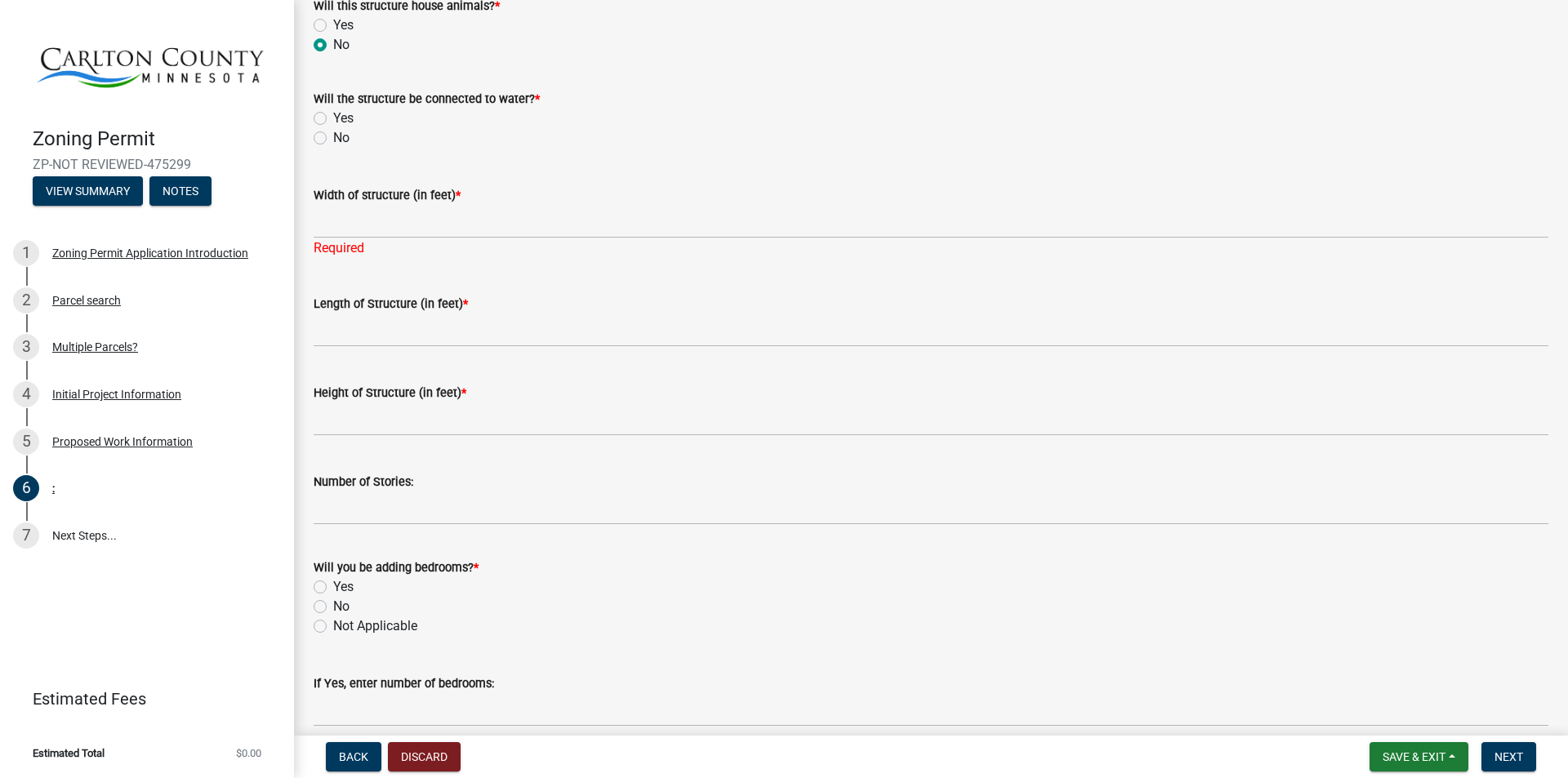
scroll to position [494, 0]
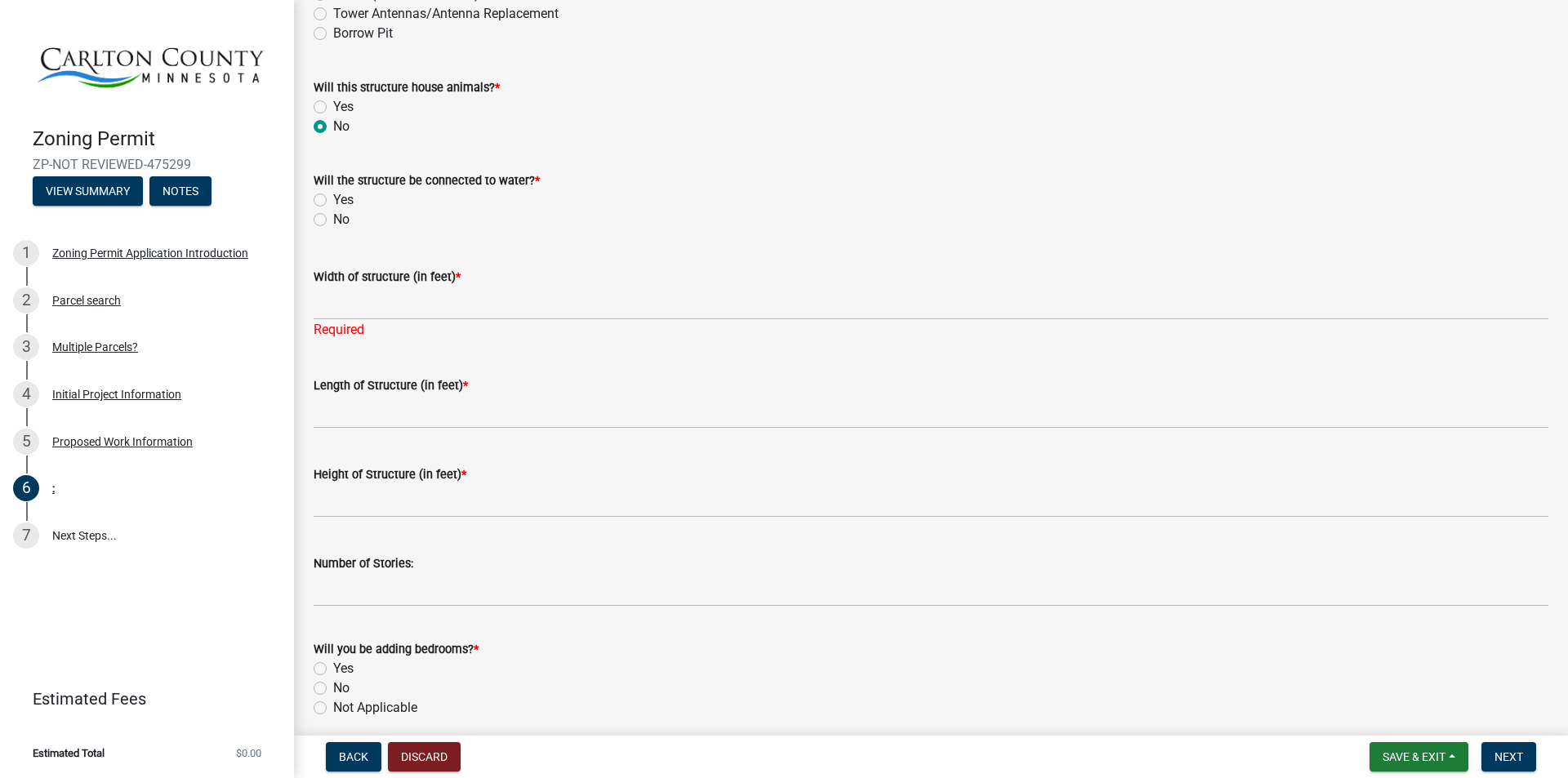
type input "30"
click at [333, 202] on label "Yes" at bounding box center [343, 199] width 20 height 19
click at [333, 201] on input "Yes" at bounding box center [338, 195] width 11 height 11
radio input "true"
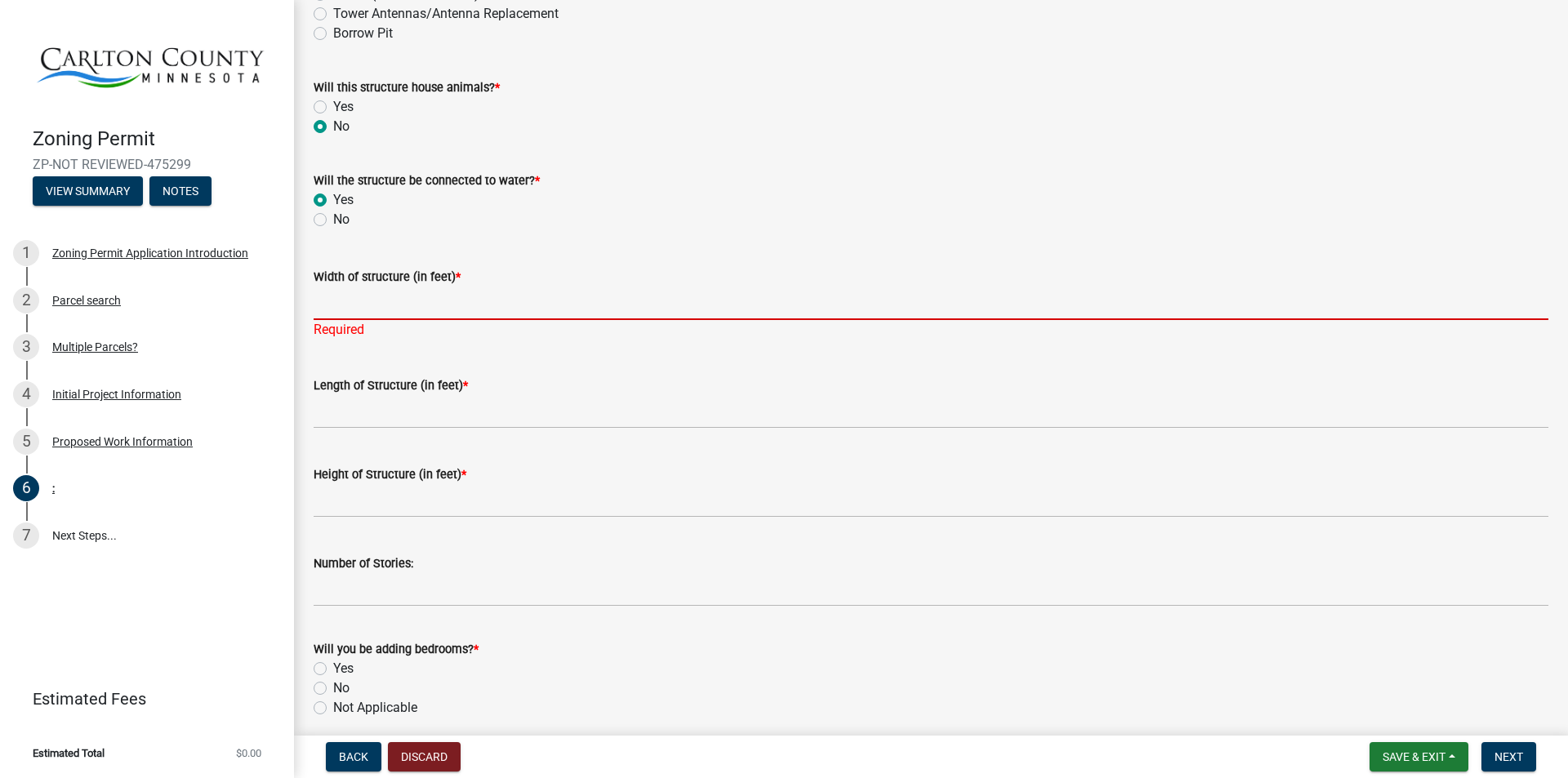
click at [348, 305] on input "Width of structure (in feet) *" at bounding box center [931, 304] width 1235 height 33
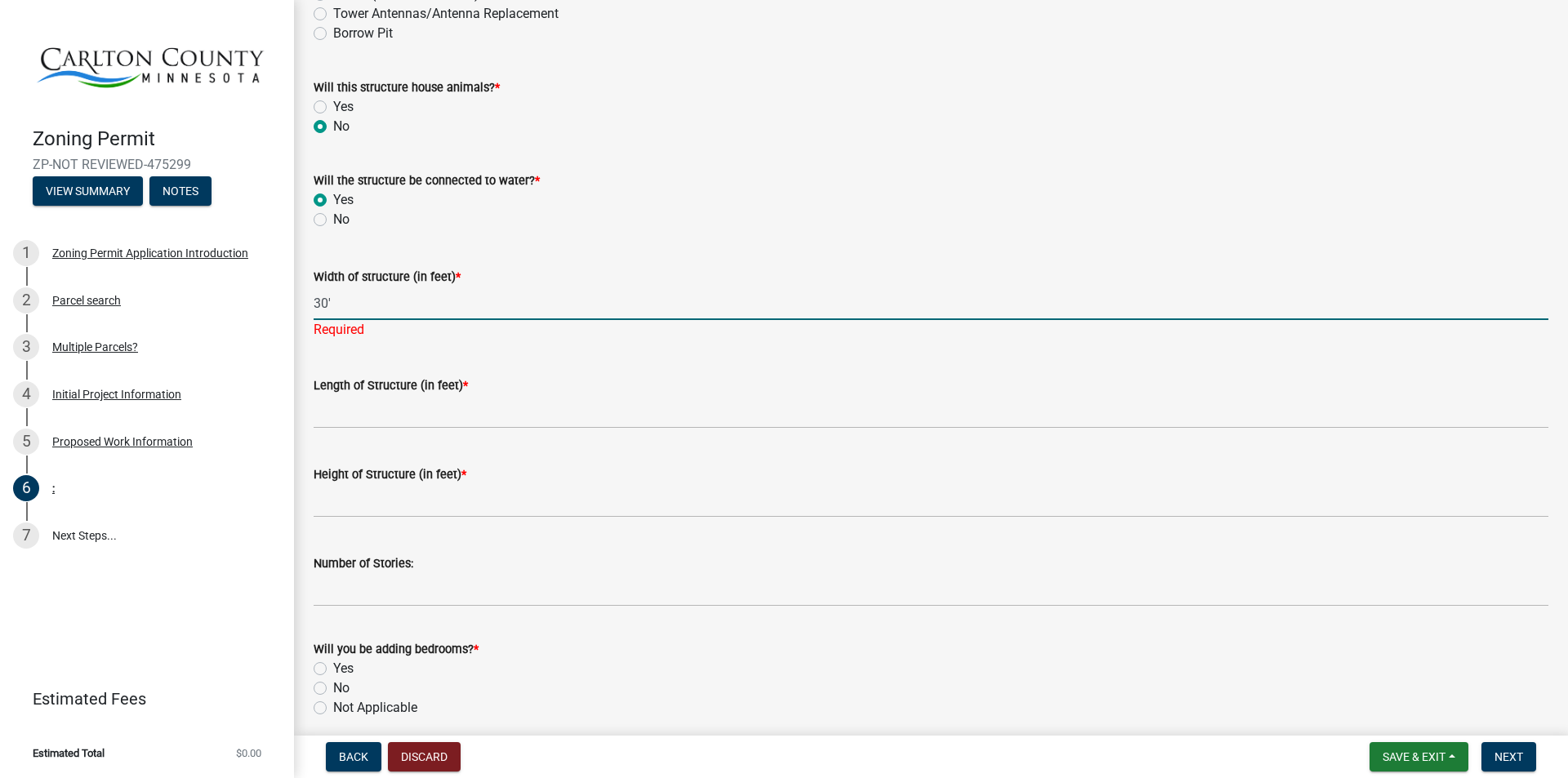
type input "30'"
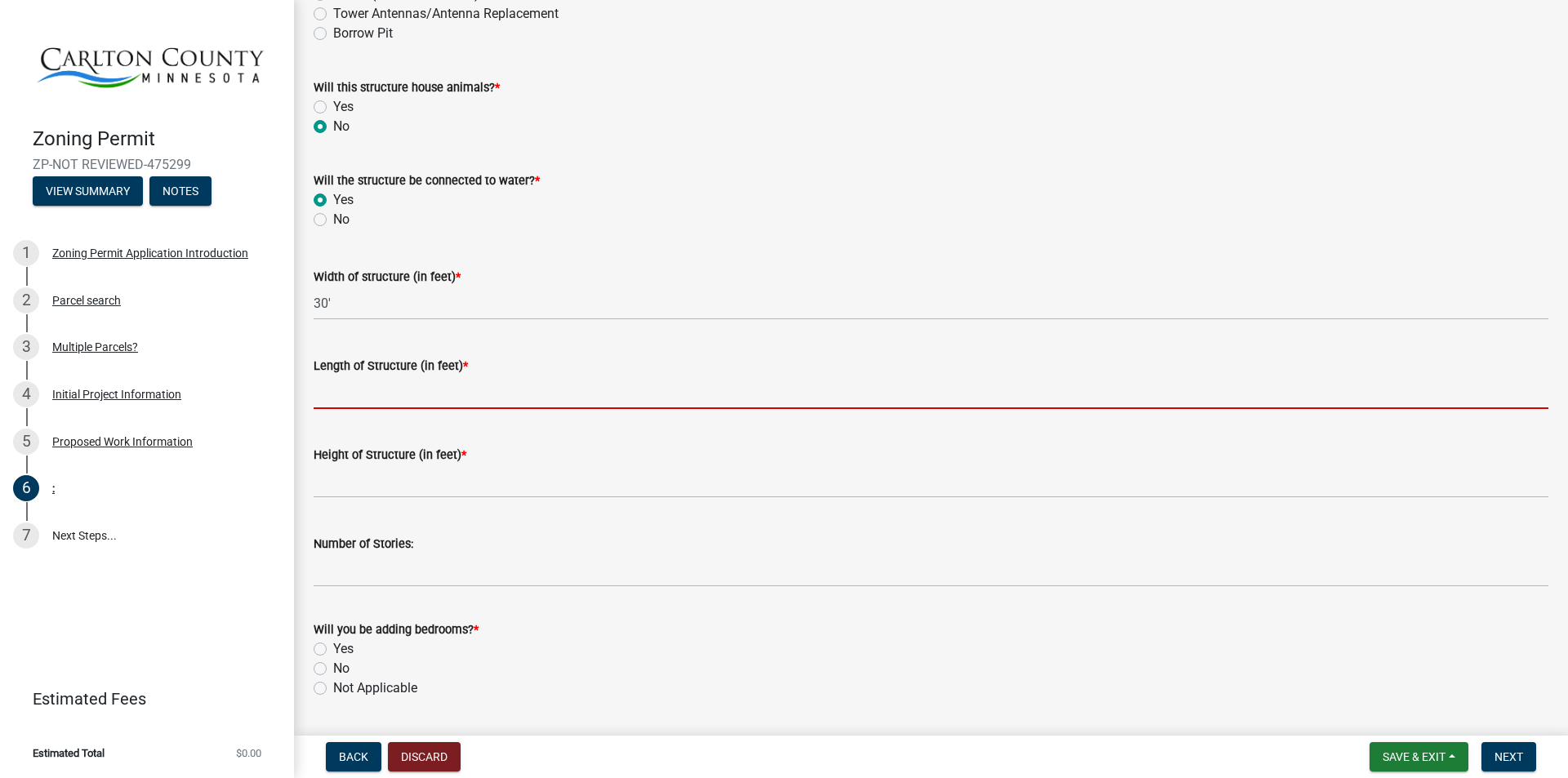
drag, startPoint x: 364, startPoint y: 417, endPoint x: 359, endPoint y: 407, distance: 11.2
click at [364, 417] on wm-data-entity-input "Length of Structure (in feet) *" at bounding box center [931, 377] width 1235 height 89
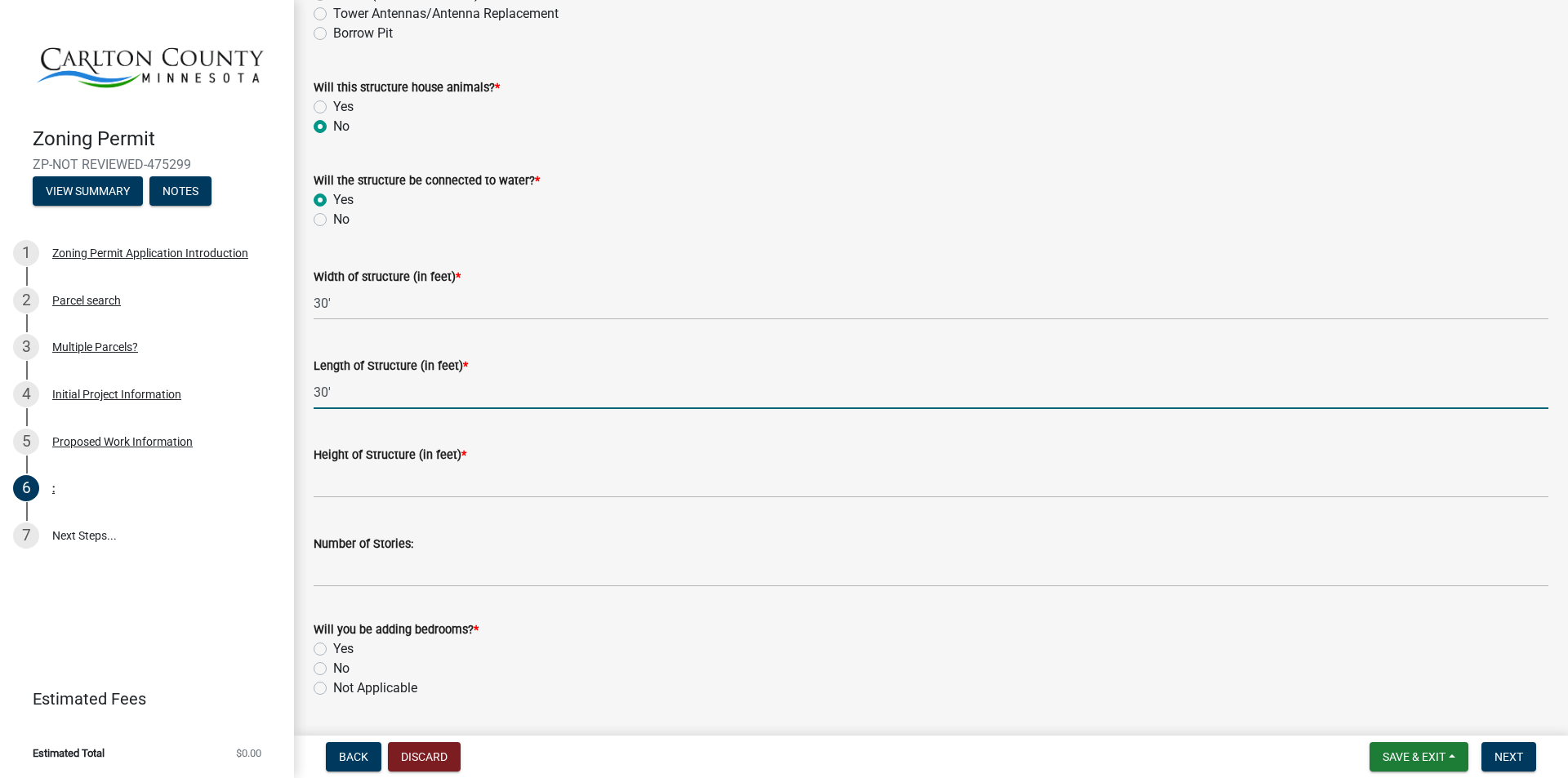
type input "30'"
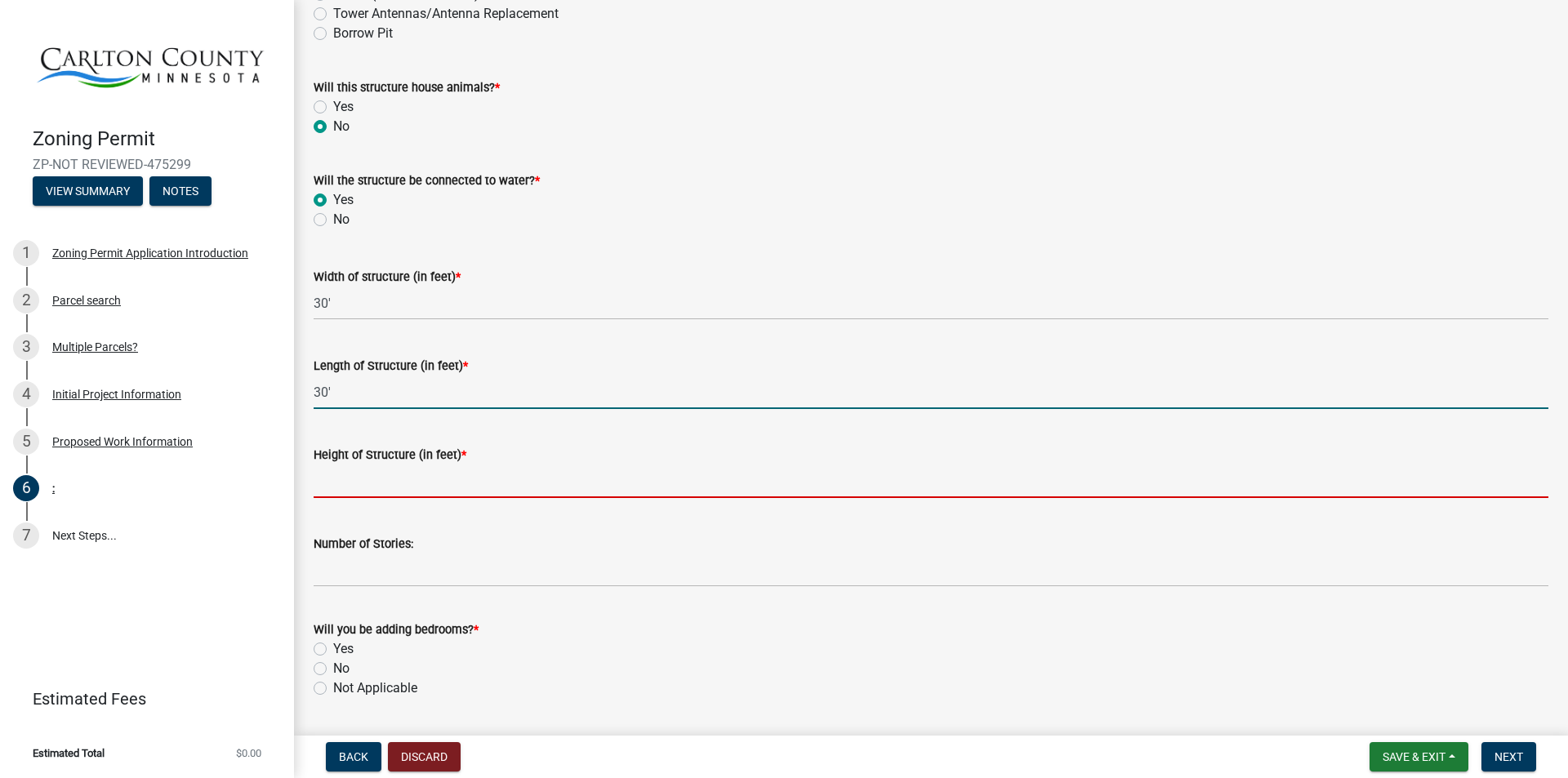
click at [367, 489] on input "Height of Structure (in feet) *" at bounding box center [931, 481] width 1235 height 33
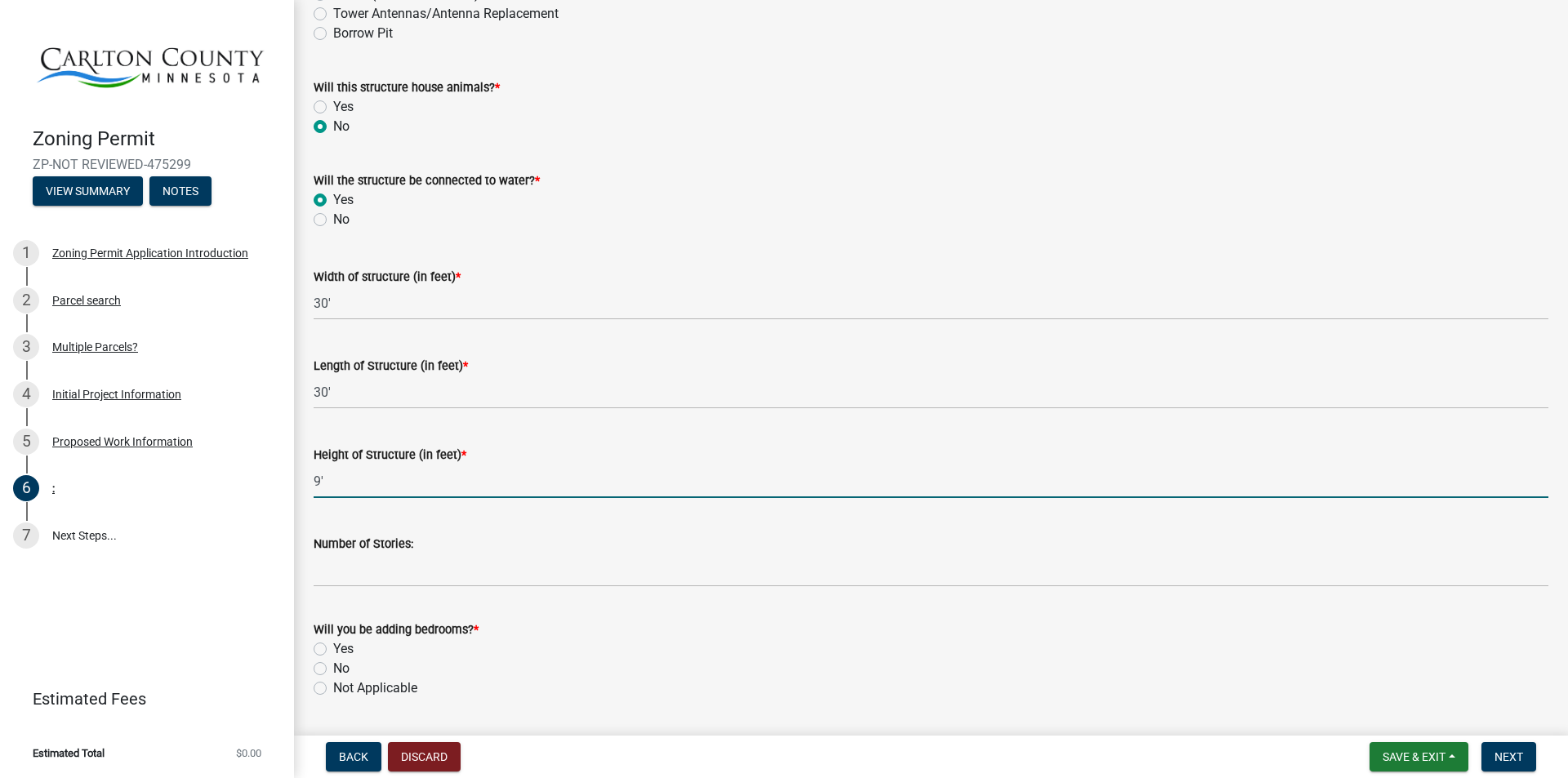
type input "9'"
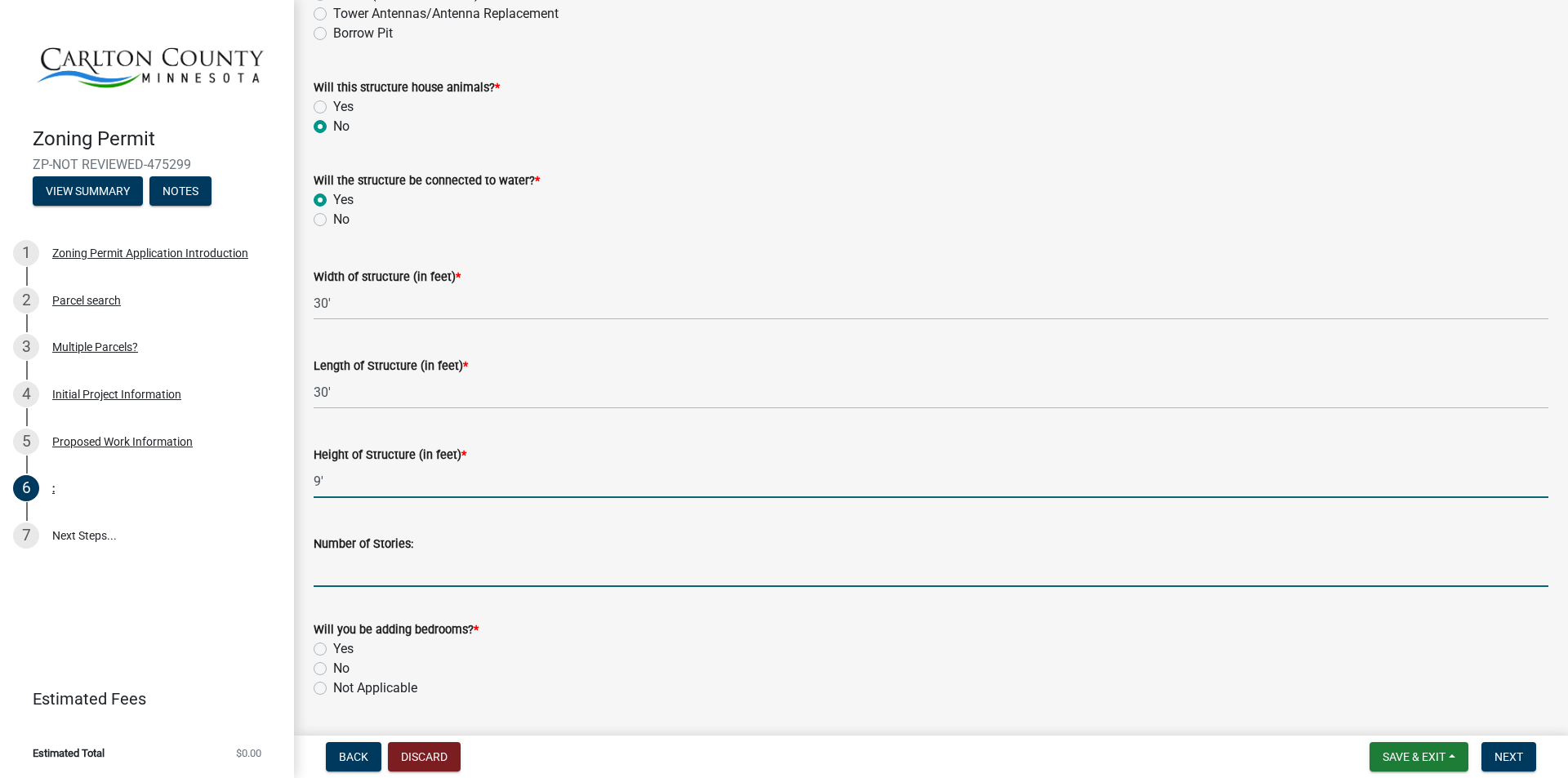
click at [353, 581] on input "Number of Stories:" at bounding box center [931, 571] width 1235 height 33
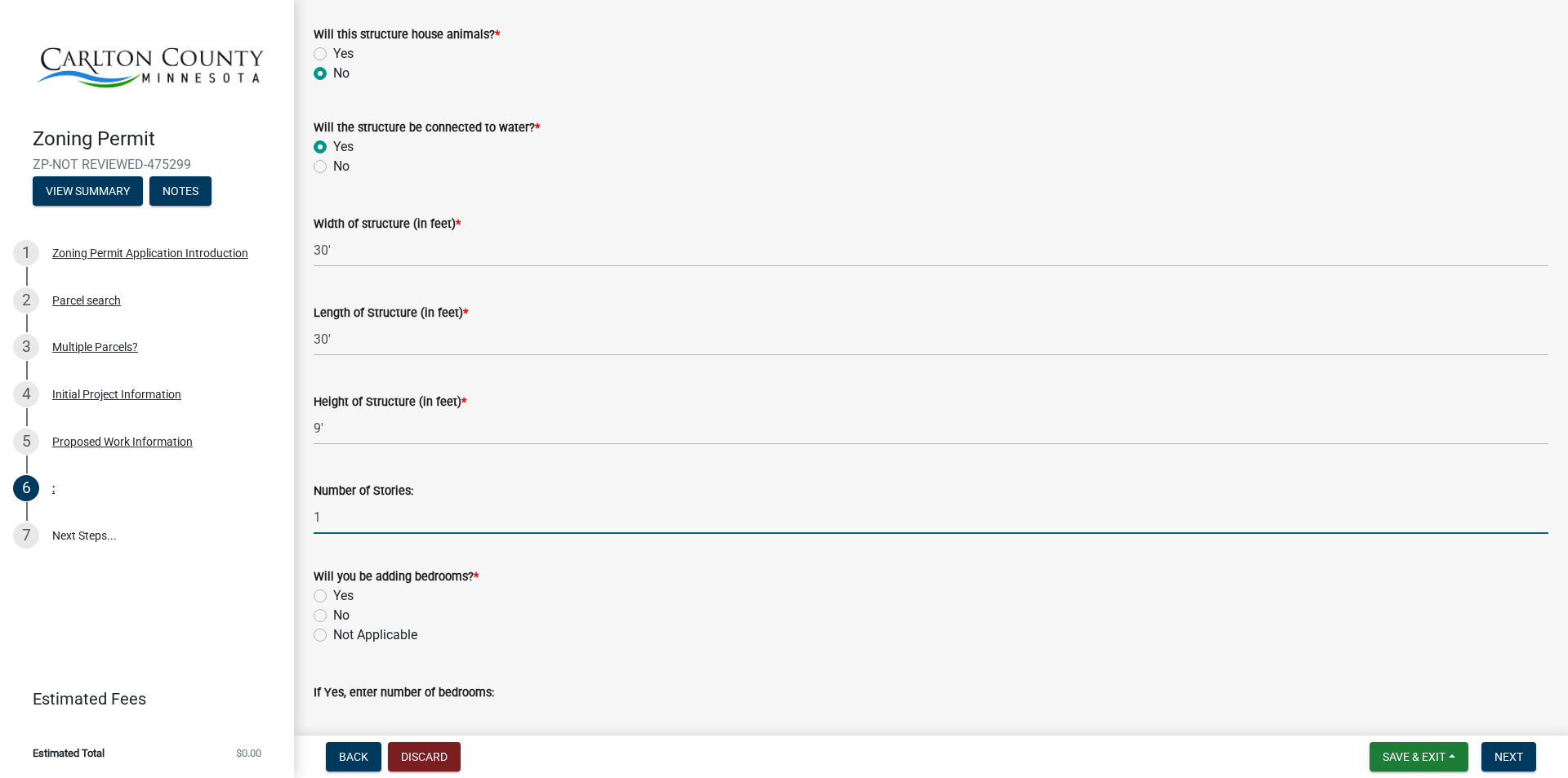
scroll to position [576, 0]
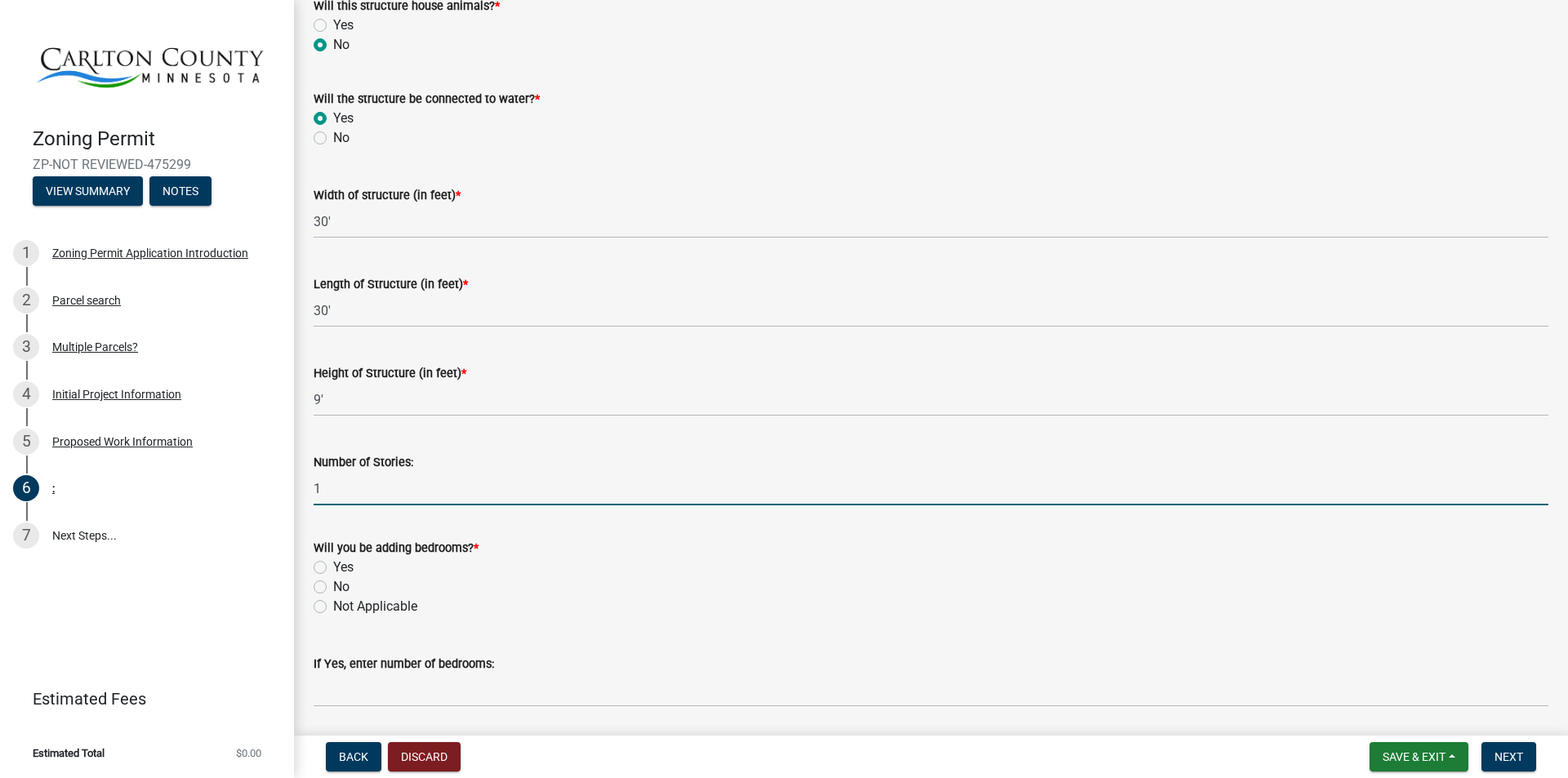
type input "1"
click at [333, 565] on label "Yes" at bounding box center [343, 567] width 20 height 19
click at [333, 565] on input "Yes" at bounding box center [338, 563] width 11 height 11
radio input "true"
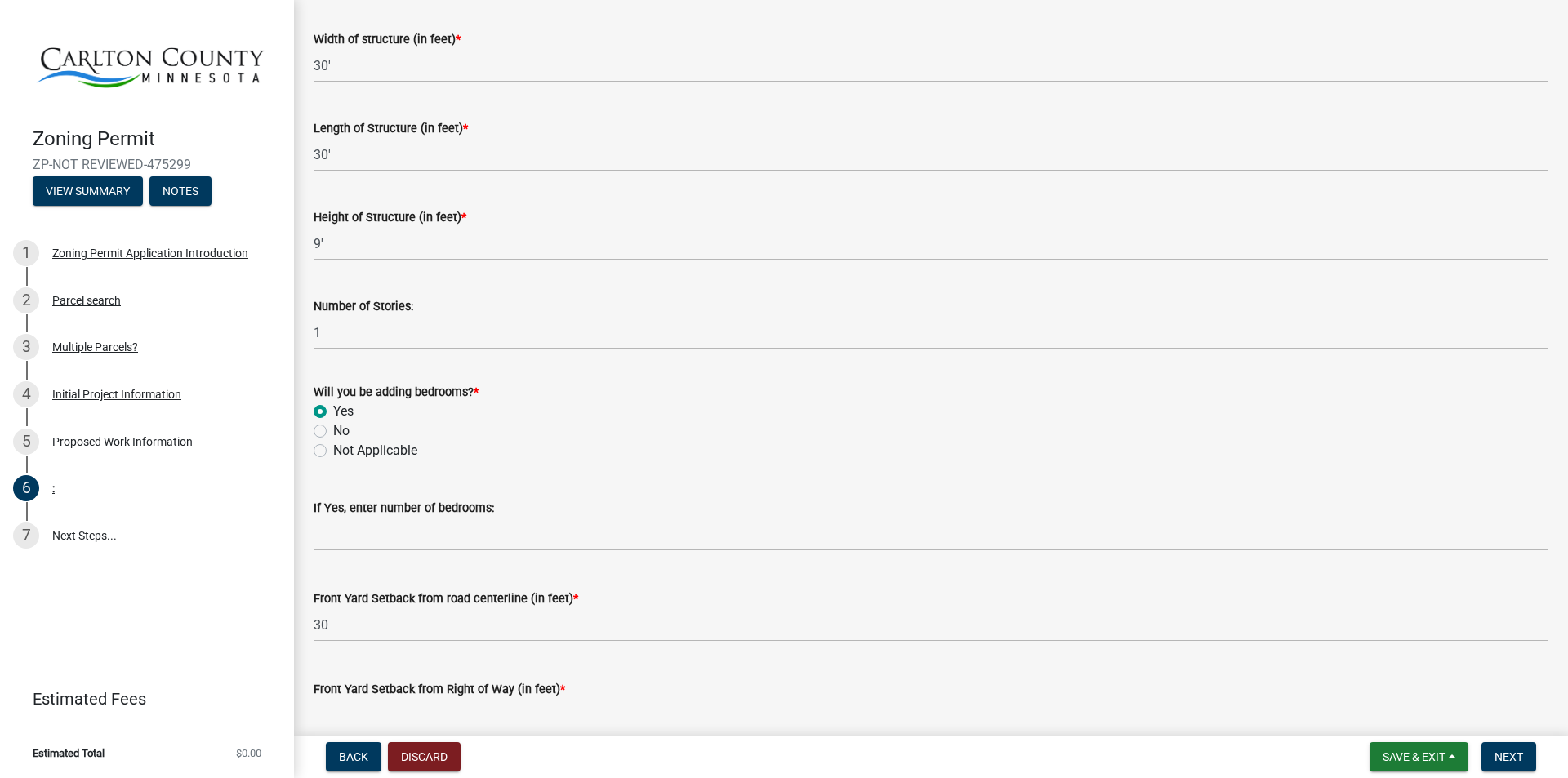
scroll to position [739, 0]
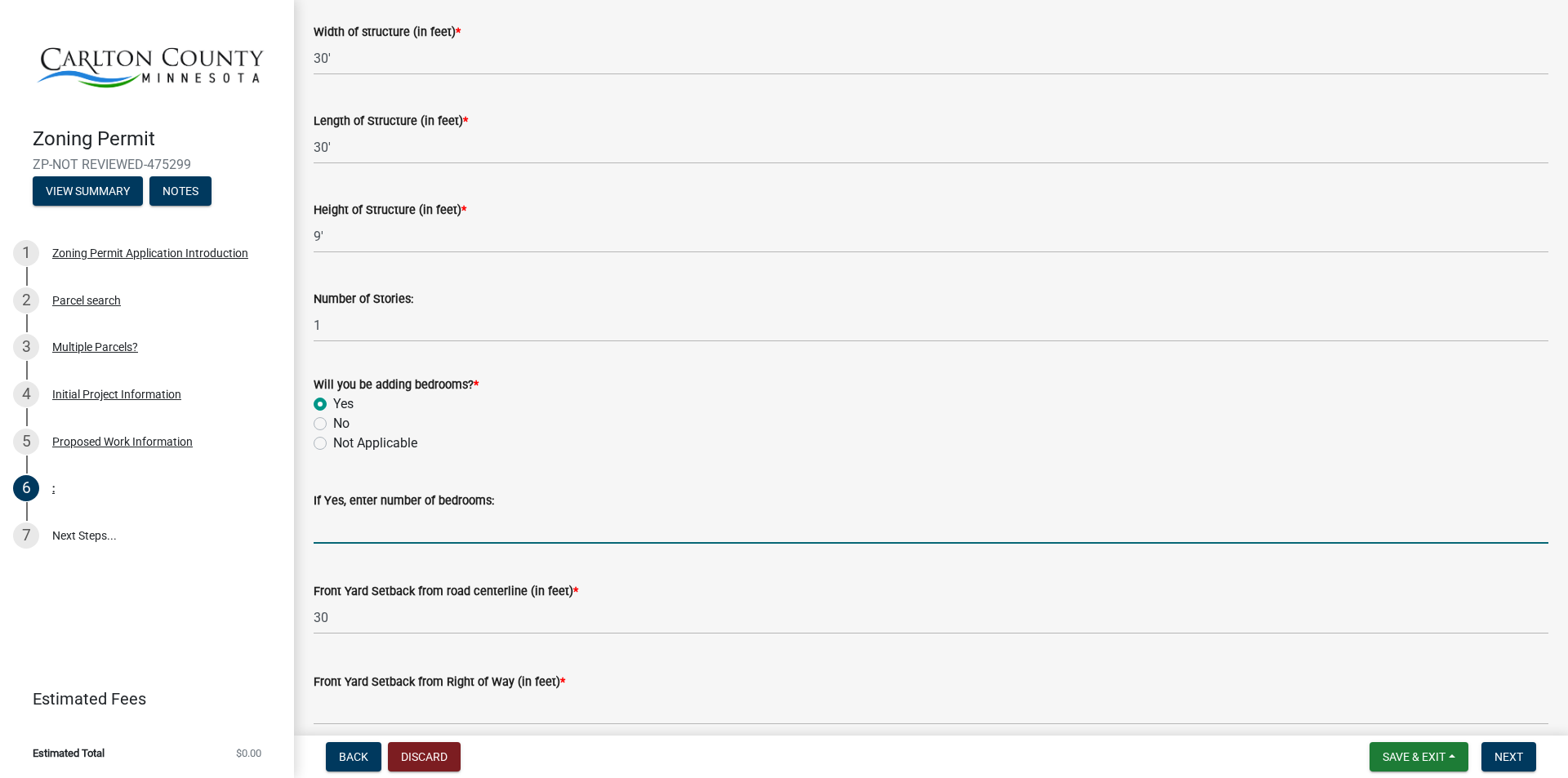
click at [371, 536] on input "text" at bounding box center [931, 527] width 1235 height 33
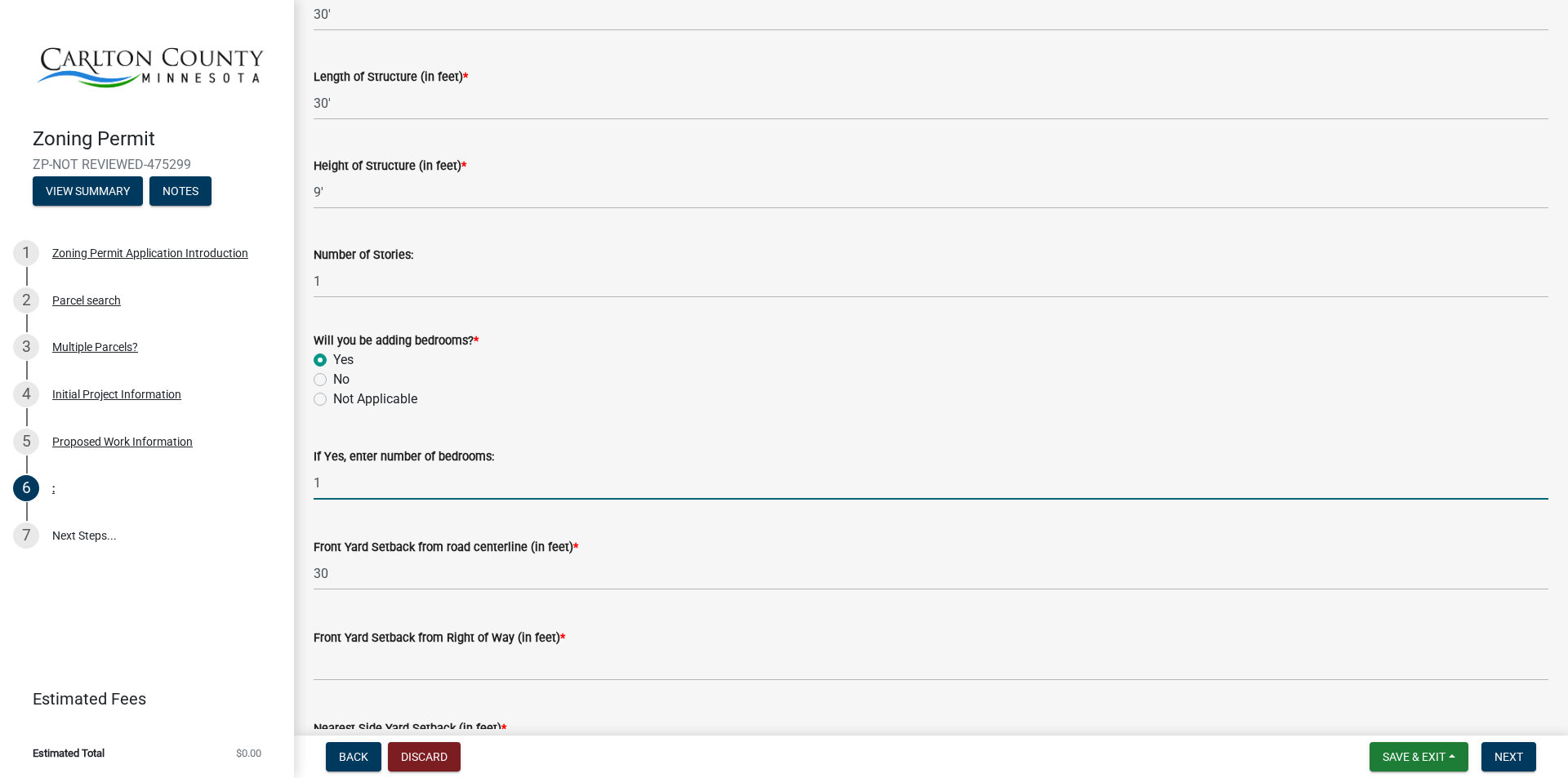
scroll to position [821, 0]
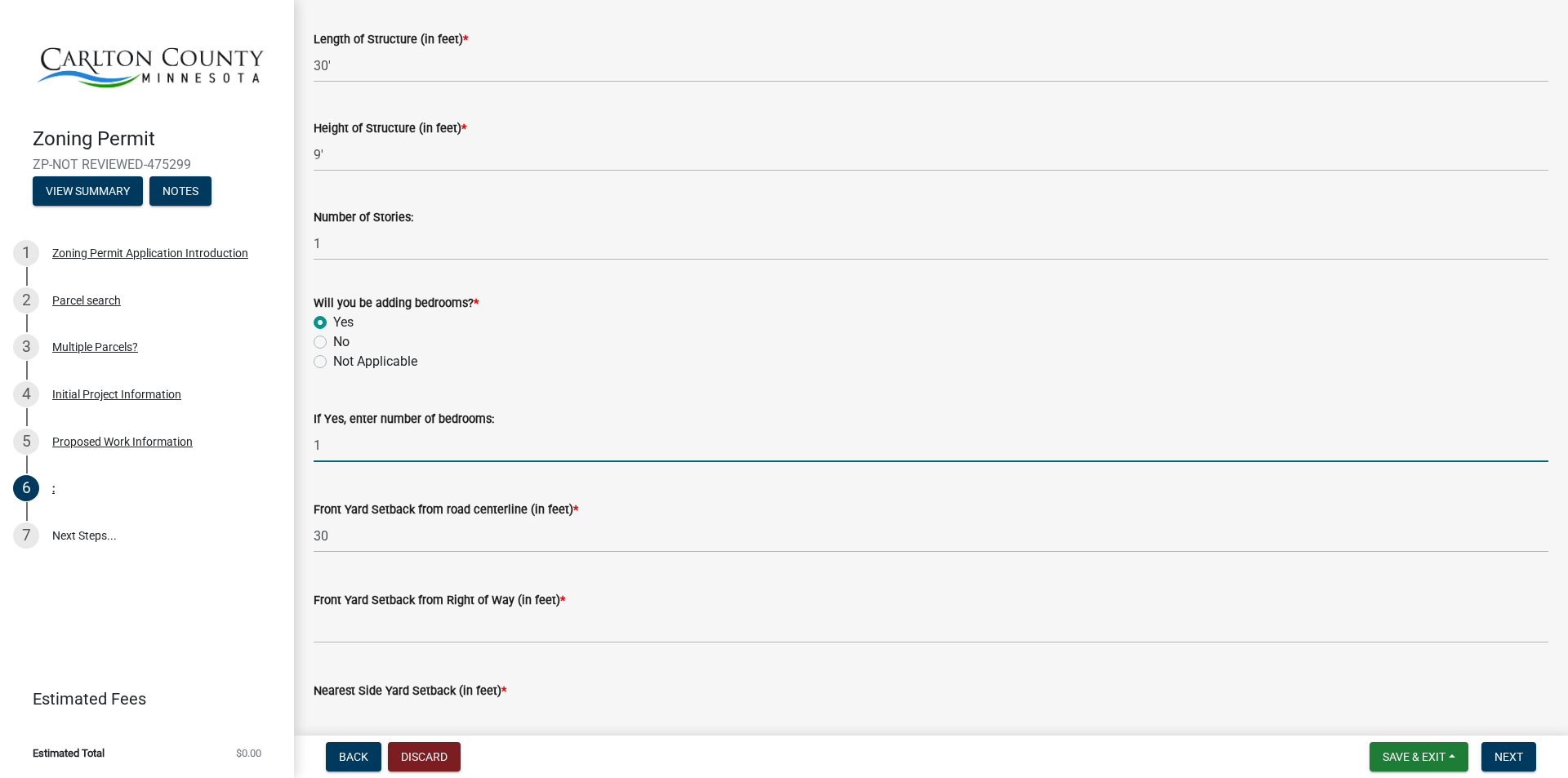
type input "1"
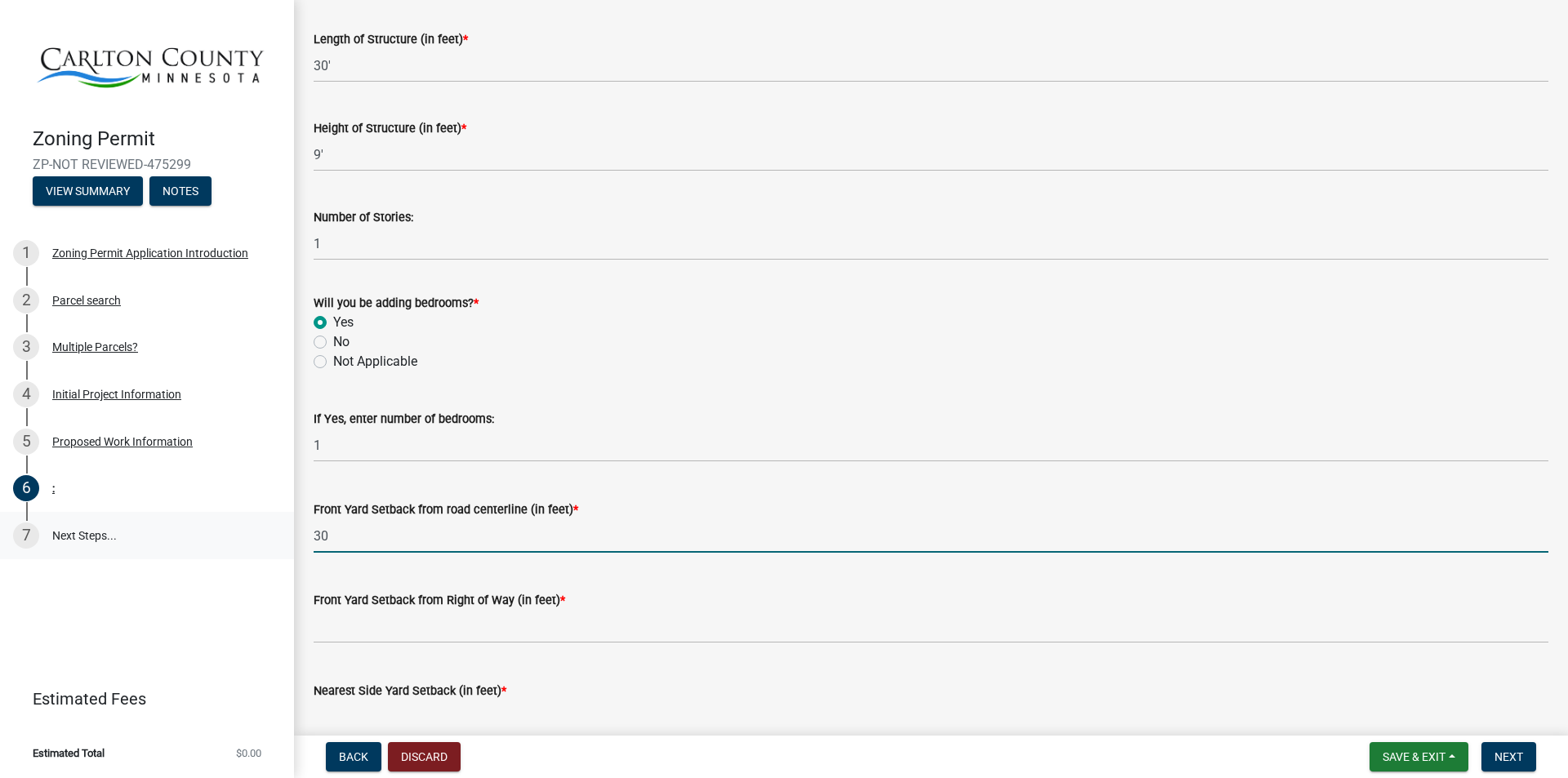
drag, startPoint x: 335, startPoint y: 535, endPoint x: 288, endPoint y: 531, distance: 47.2
click at [290, 534] on div "Zoning Permit ZP-NOT REVIEWED-475299 View Summary Notes 1 Zoning Permit Applica…" at bounding box center [784, 389] width 1568 height 778
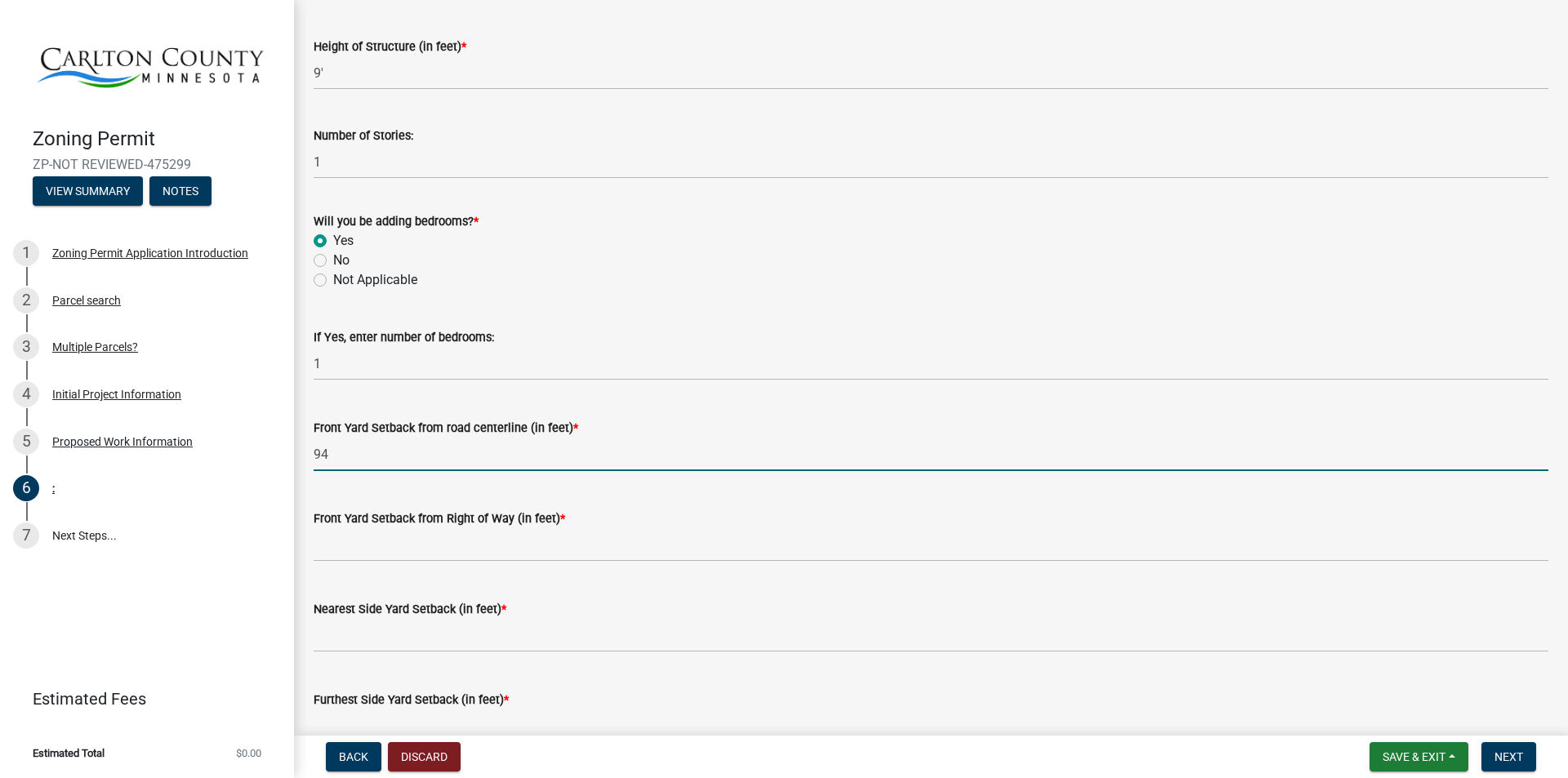
scroll to position [984, 0]
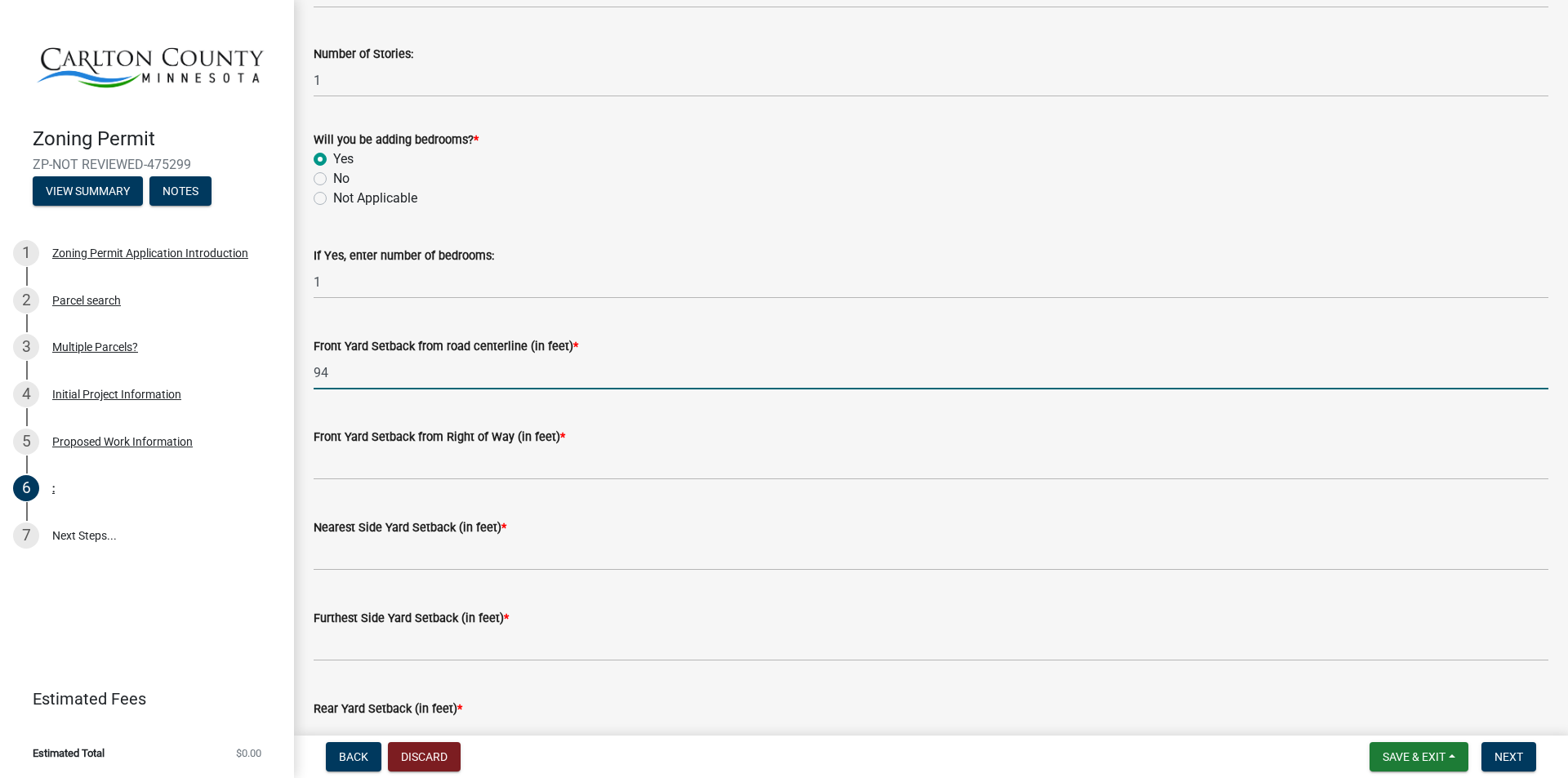
type input "94"
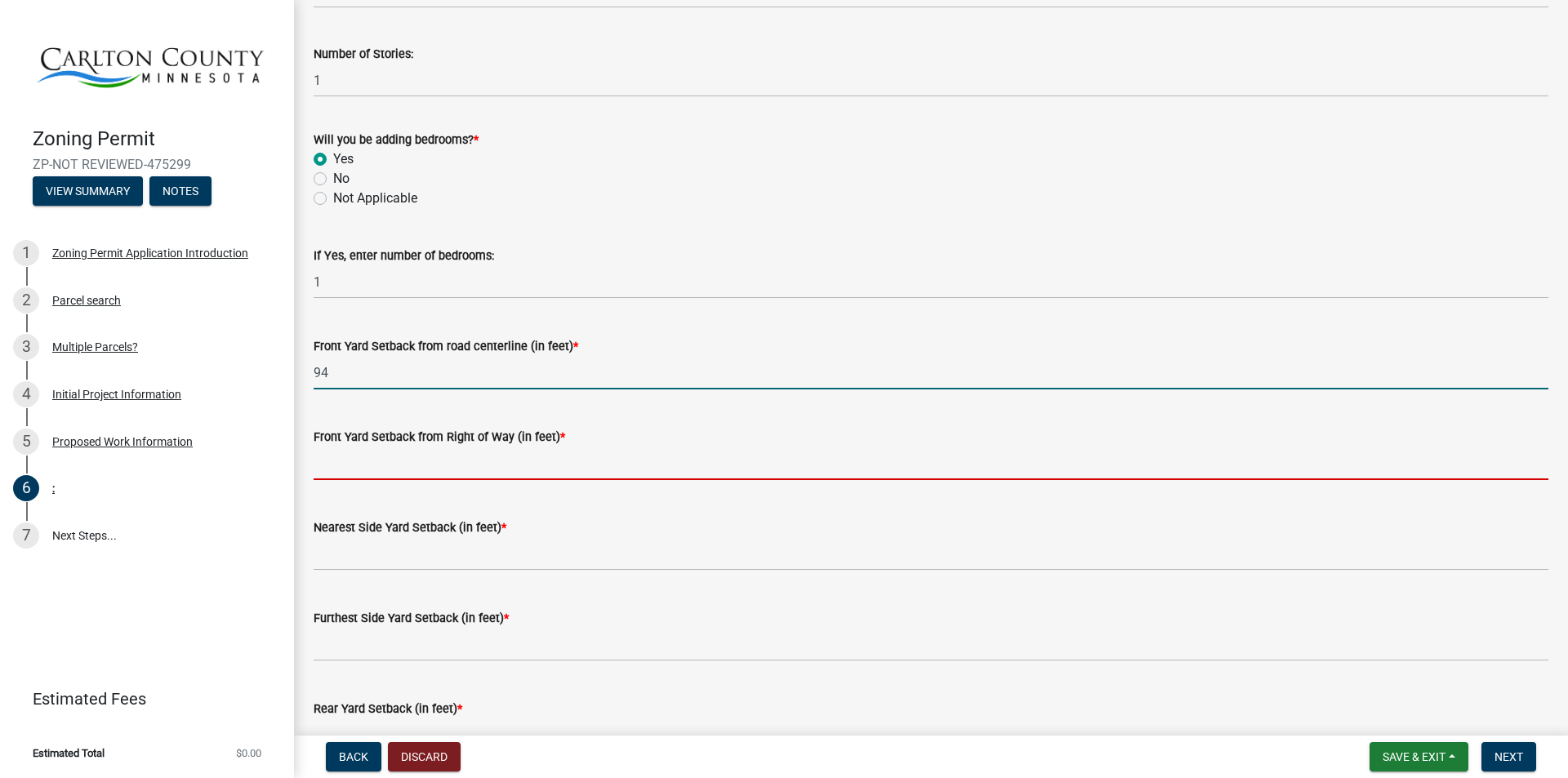
click at [354, 463] on input "text" at bounding box center [931, 463] width 1235 height 33
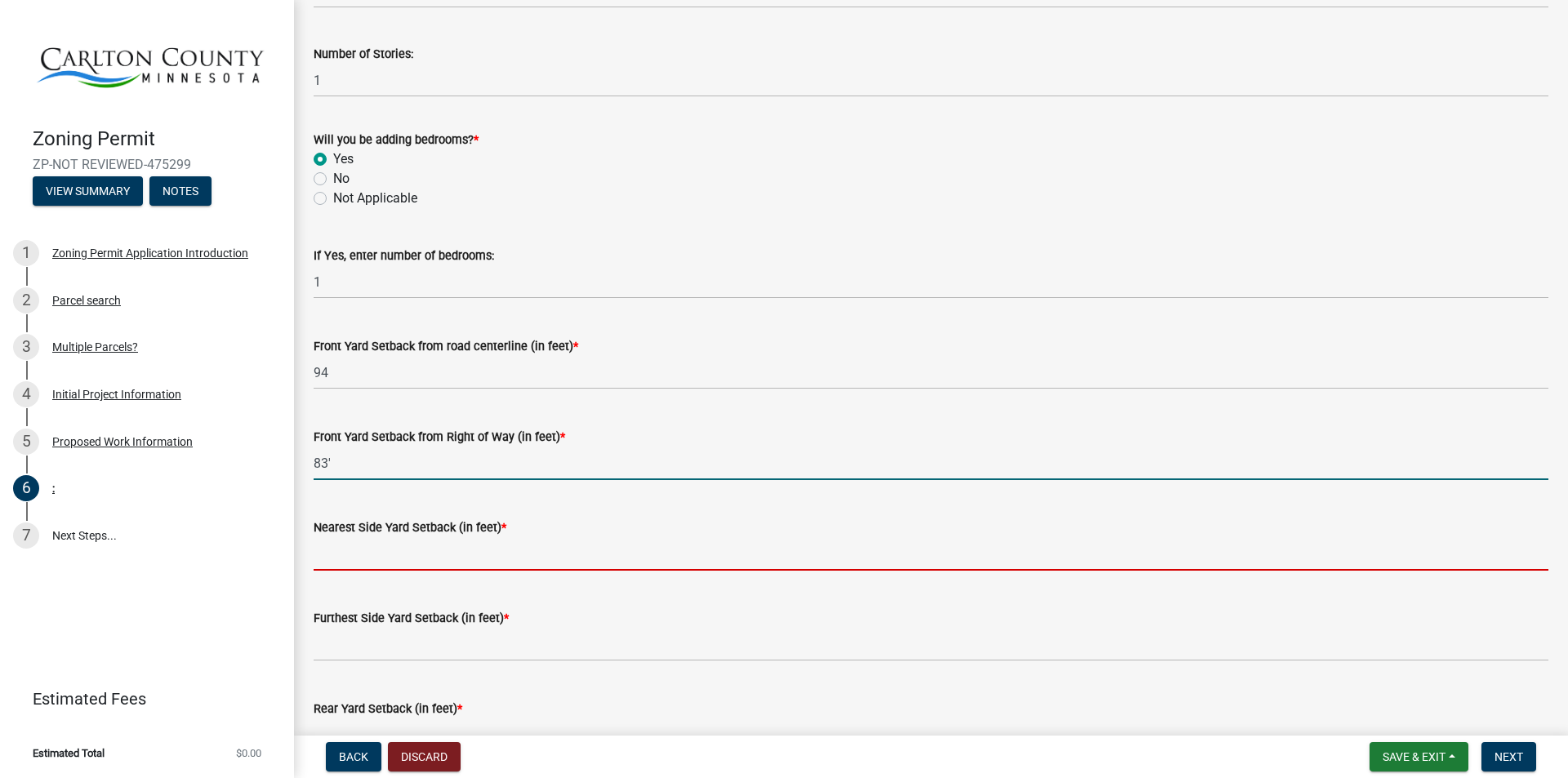
type input "83"
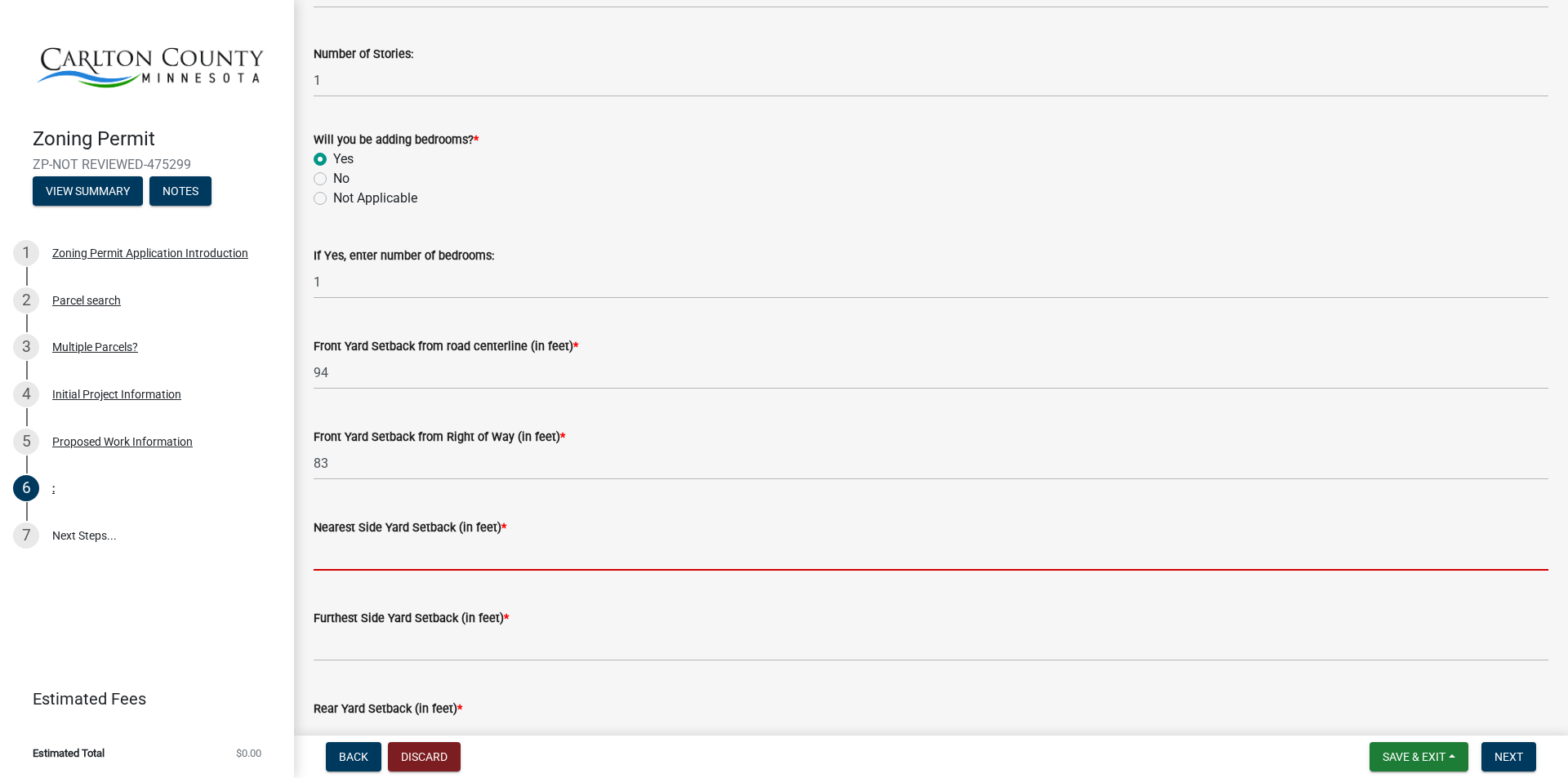
click at [324, 552] on input "text" at bounding box center [931, 554] width 1235 height 33
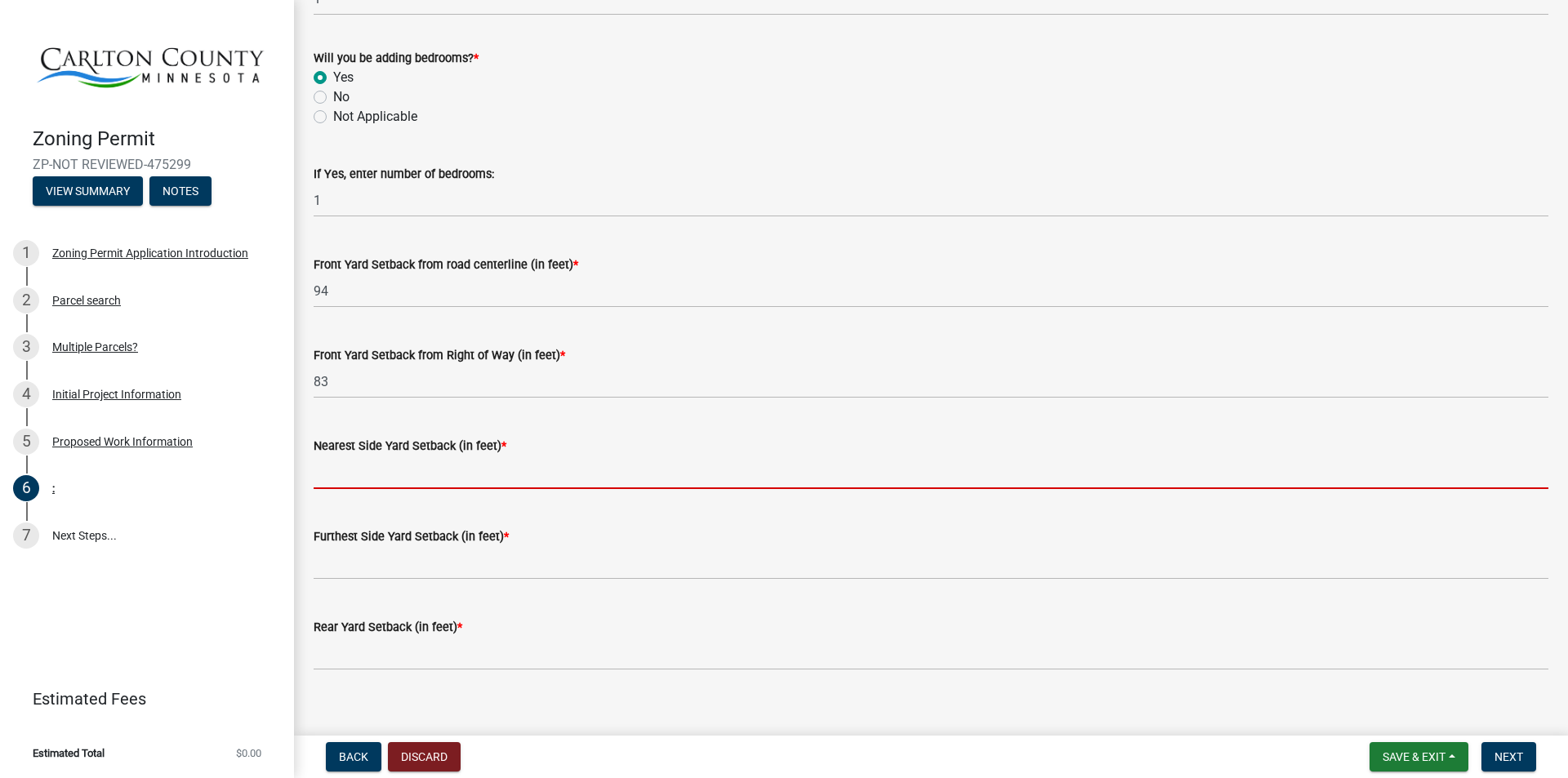
scroll to position [1148, 0]
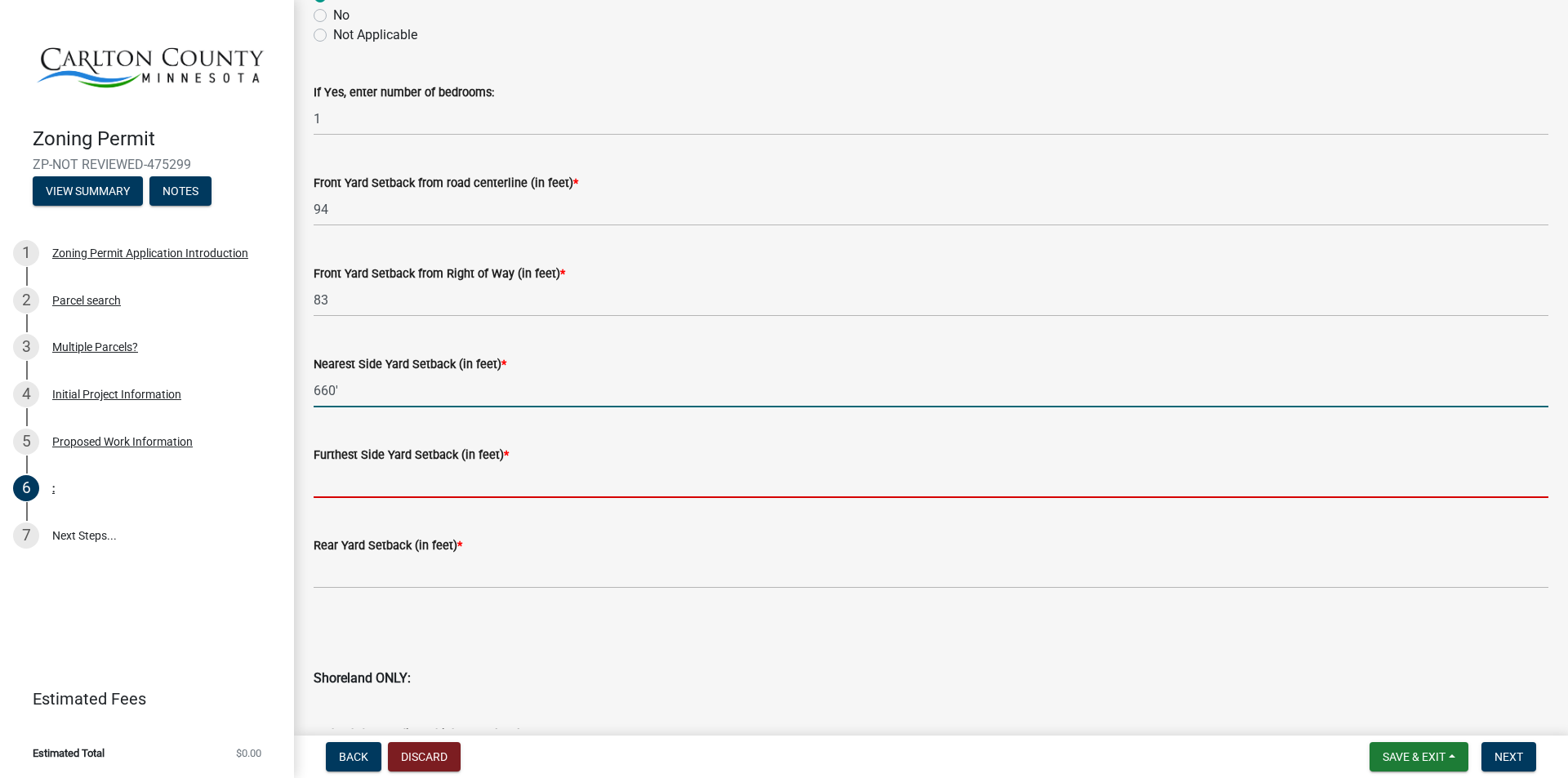
type input "660"
click at [365, 480] on input "text" at bounding box center [931, 481] width 1235 height 33
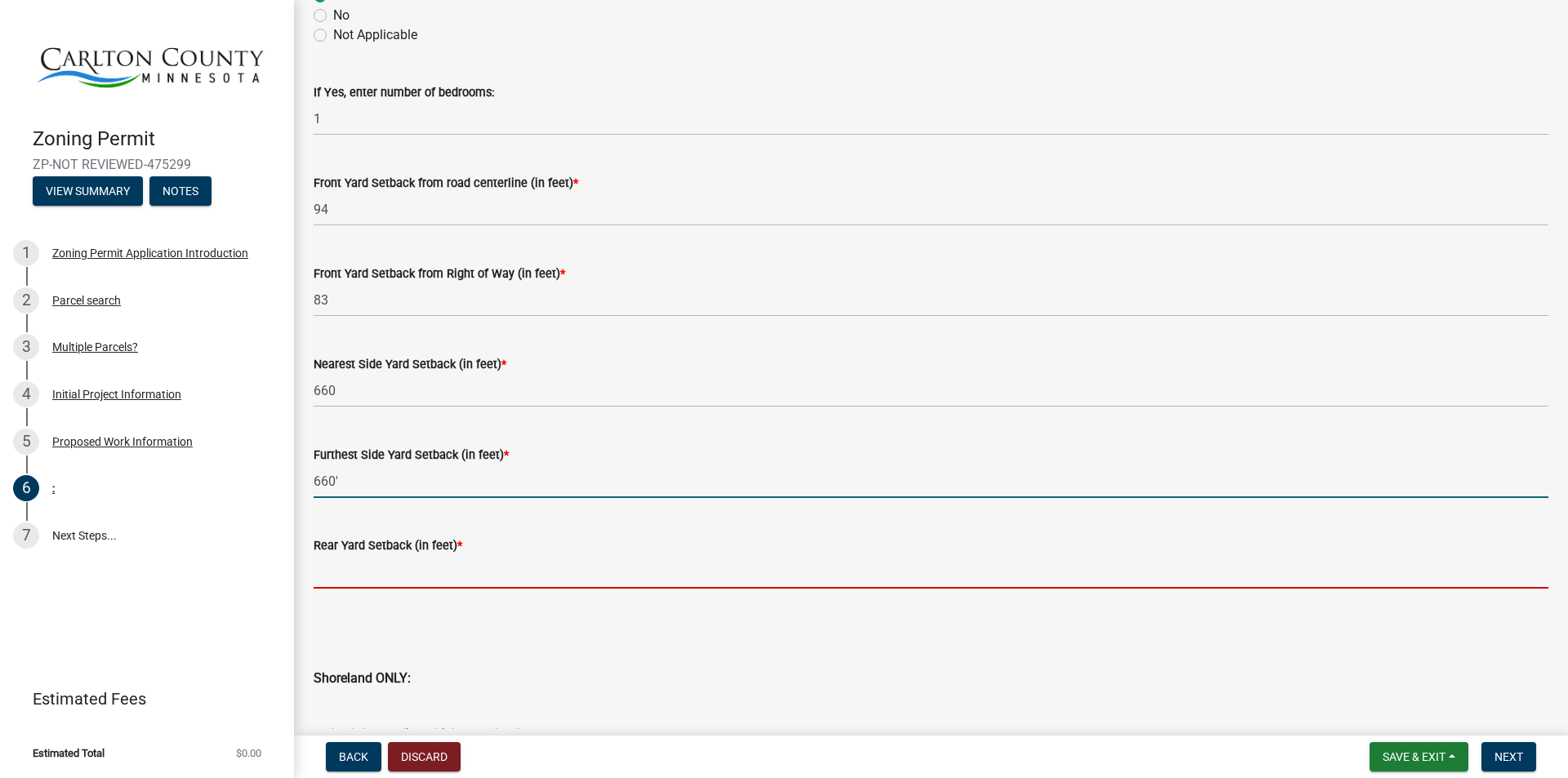
type input "660"
click at [371, 573] on input "text" at bounding box center [931, 572] width 1235 height 33
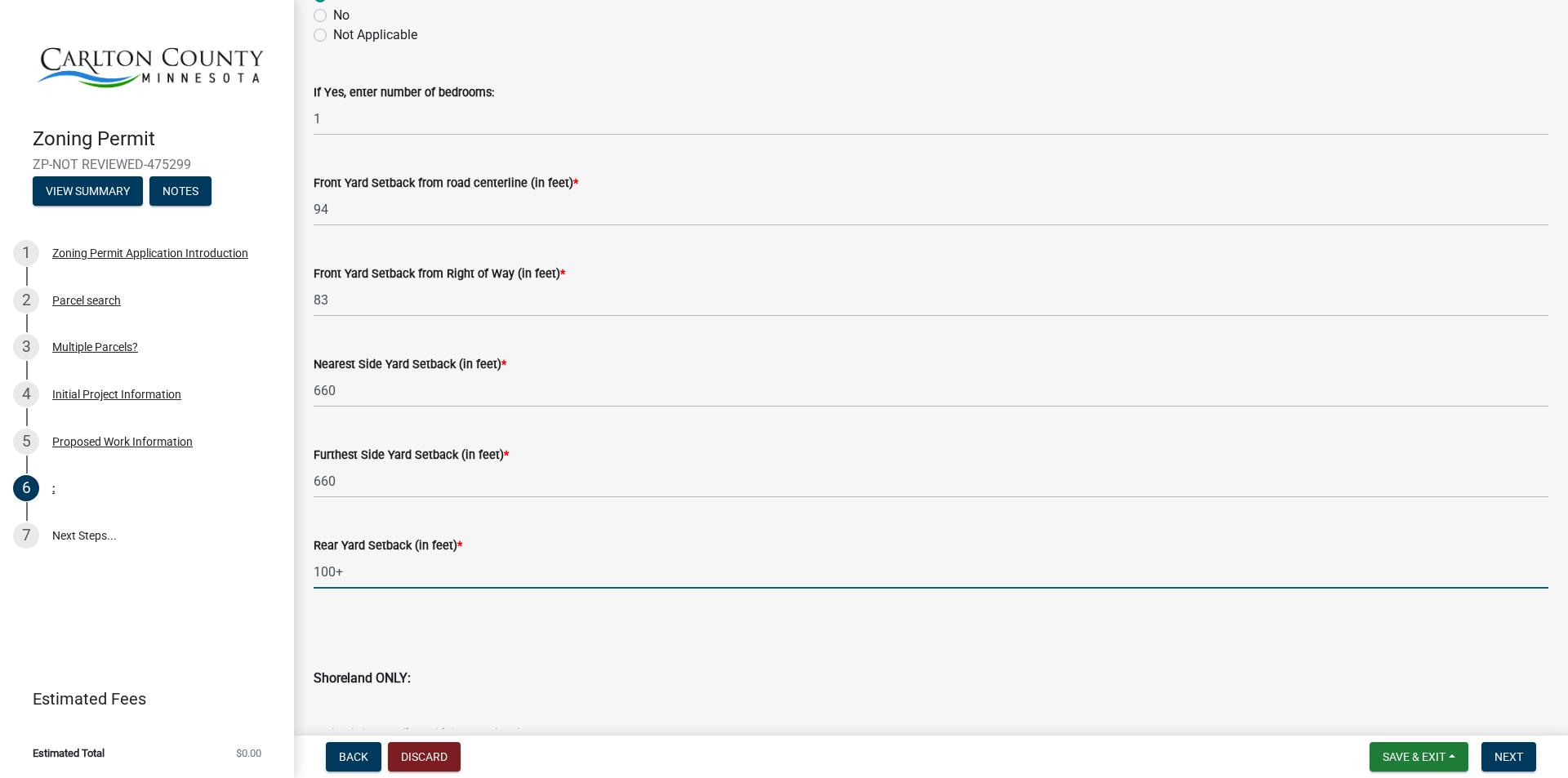
click at [335, 569] on input "100+" at bounding box center [931, 572] width 1235 height 33
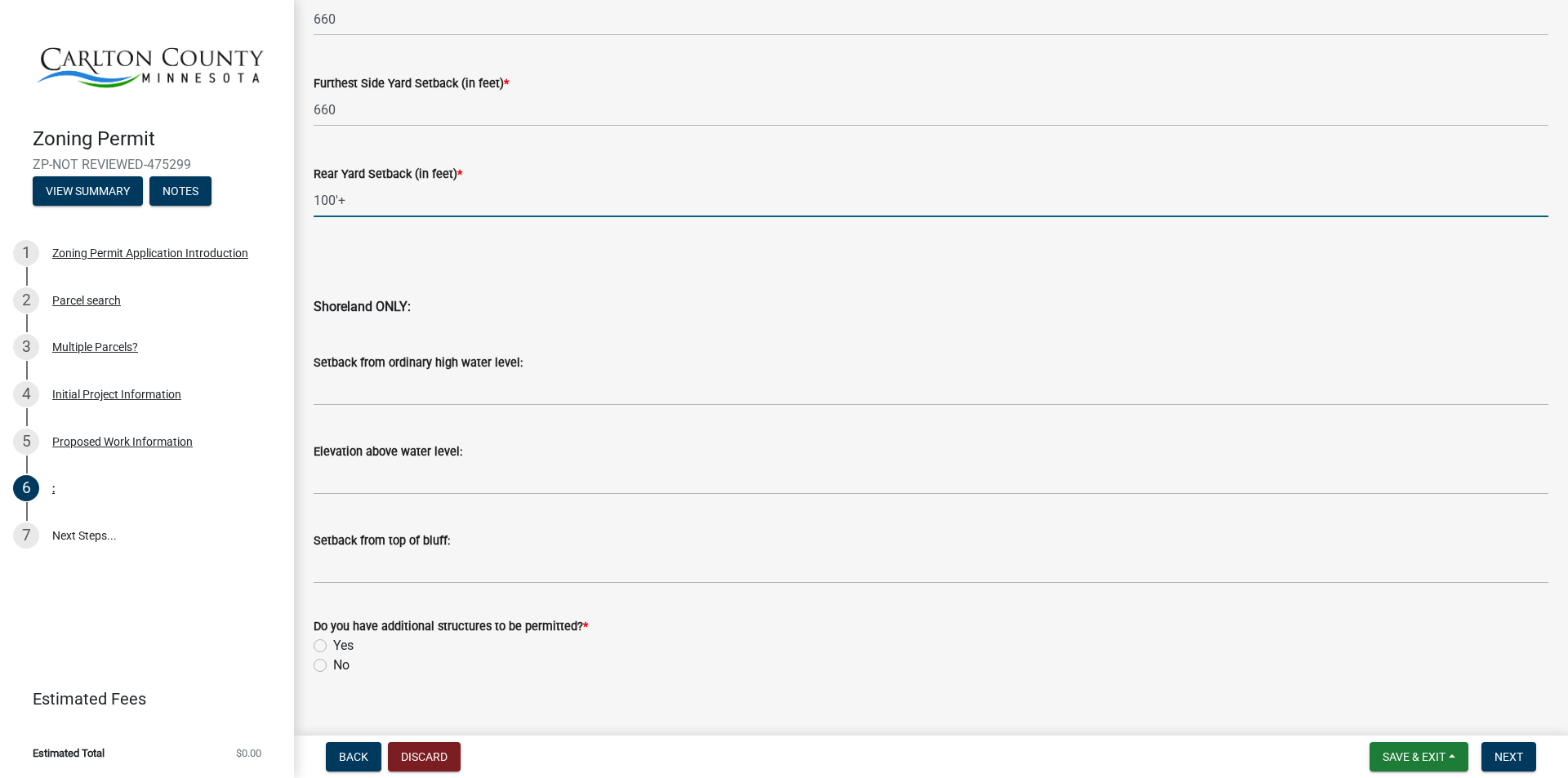
scroll to position [1543, 0]
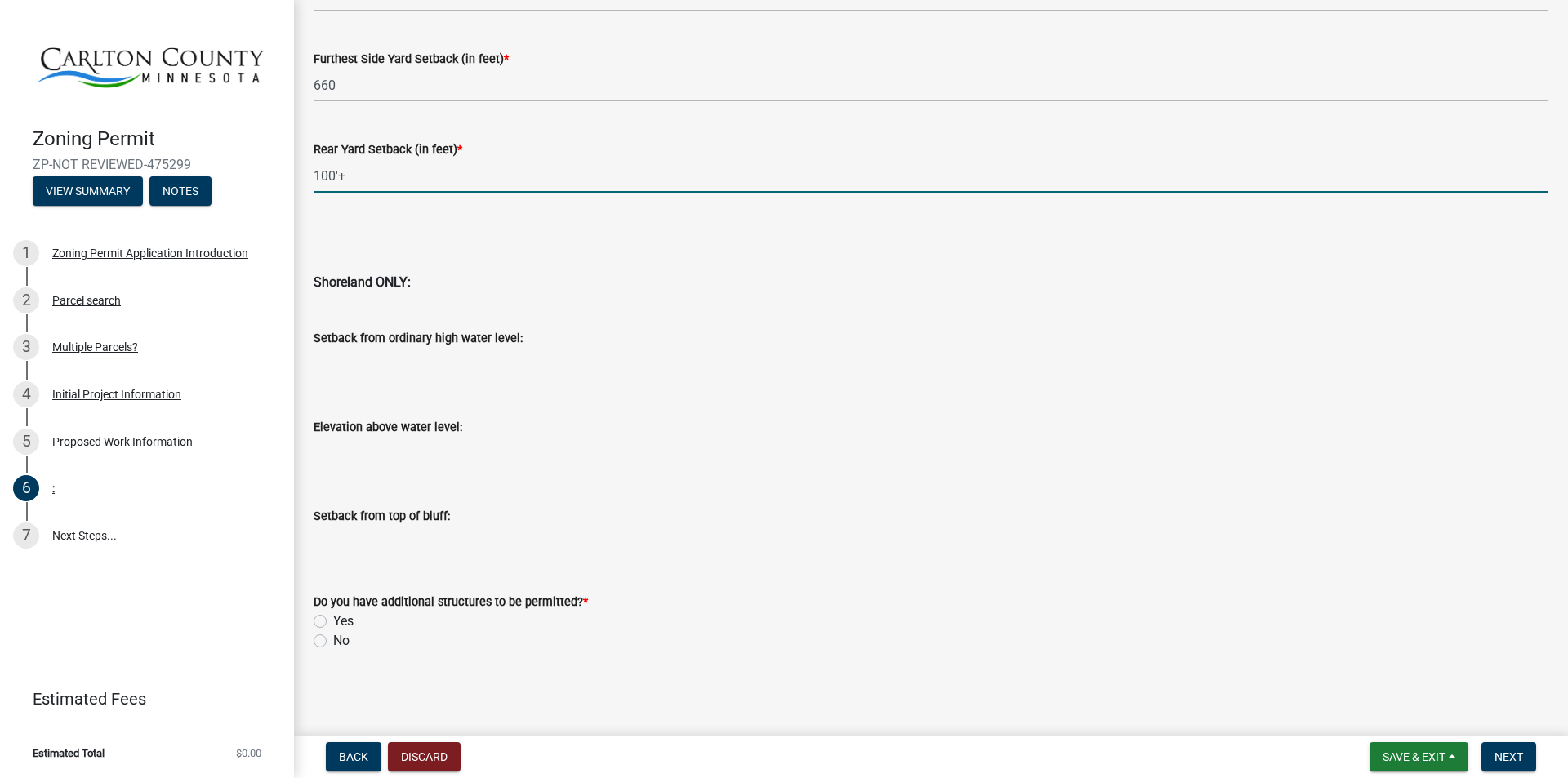
type input "100"
click at [333, 639] on label "No" at bounding box center [341, 641] width 17 height 19
click at [333, 639] on input "No" at bounding box center [338, 637] width 11 height 11
radio input "true"
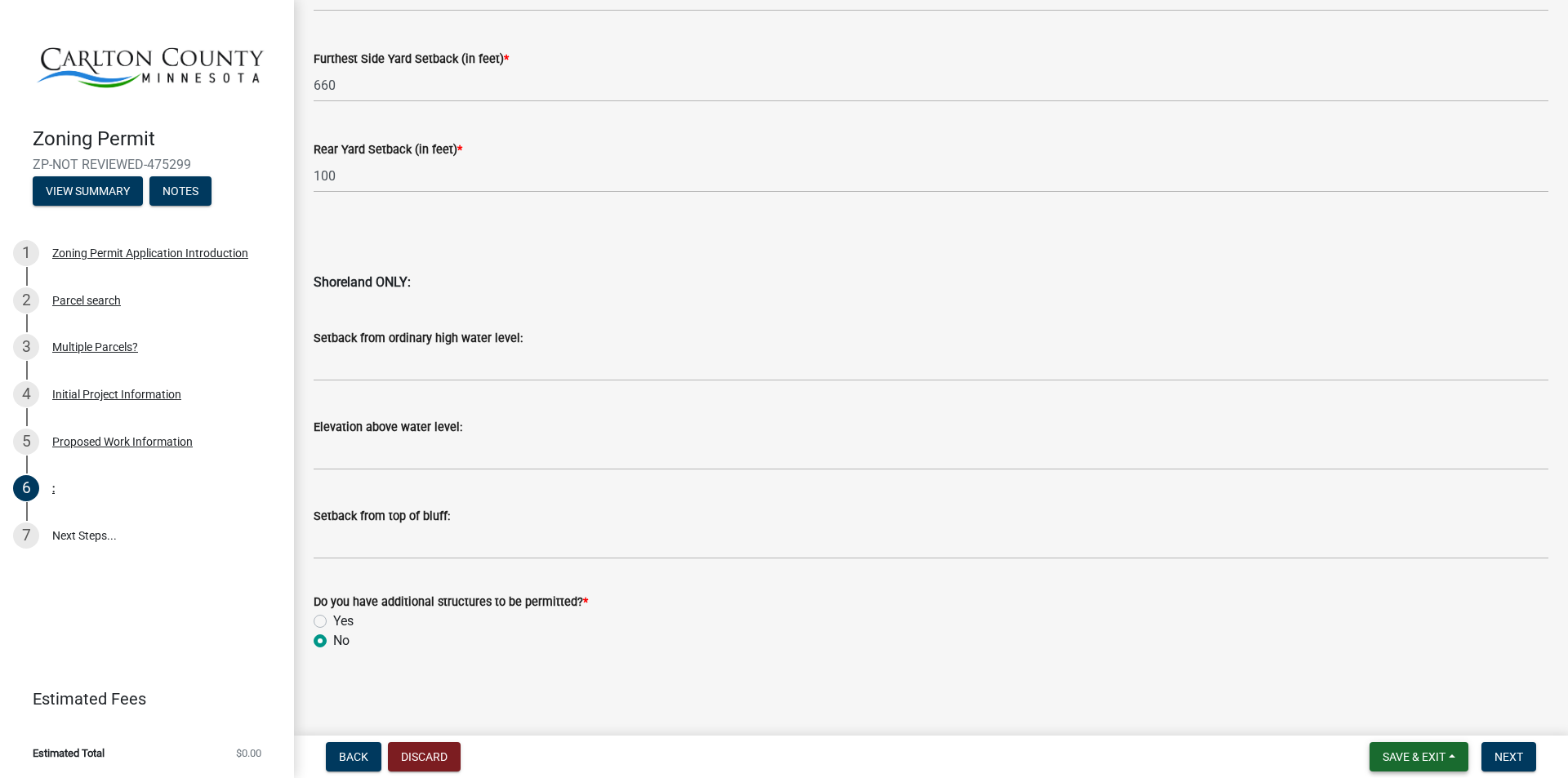
click at [1417, 756] on span "Save & Exit" at bounding box center [1414, 757] width 63 height 13
click at [1280, 661] on wm-data-entity-input "Do you have additional structures to be permitted? * Yes No" at bounding box center [931, 618] width 1235 height 93
click at [1501, 752] on span "Next" at bounding box center [1509, 757] width 28 height 13
click at [1396, 751] on span "Save & Exit" at bounding box center [1414, 757] width 63 height 13
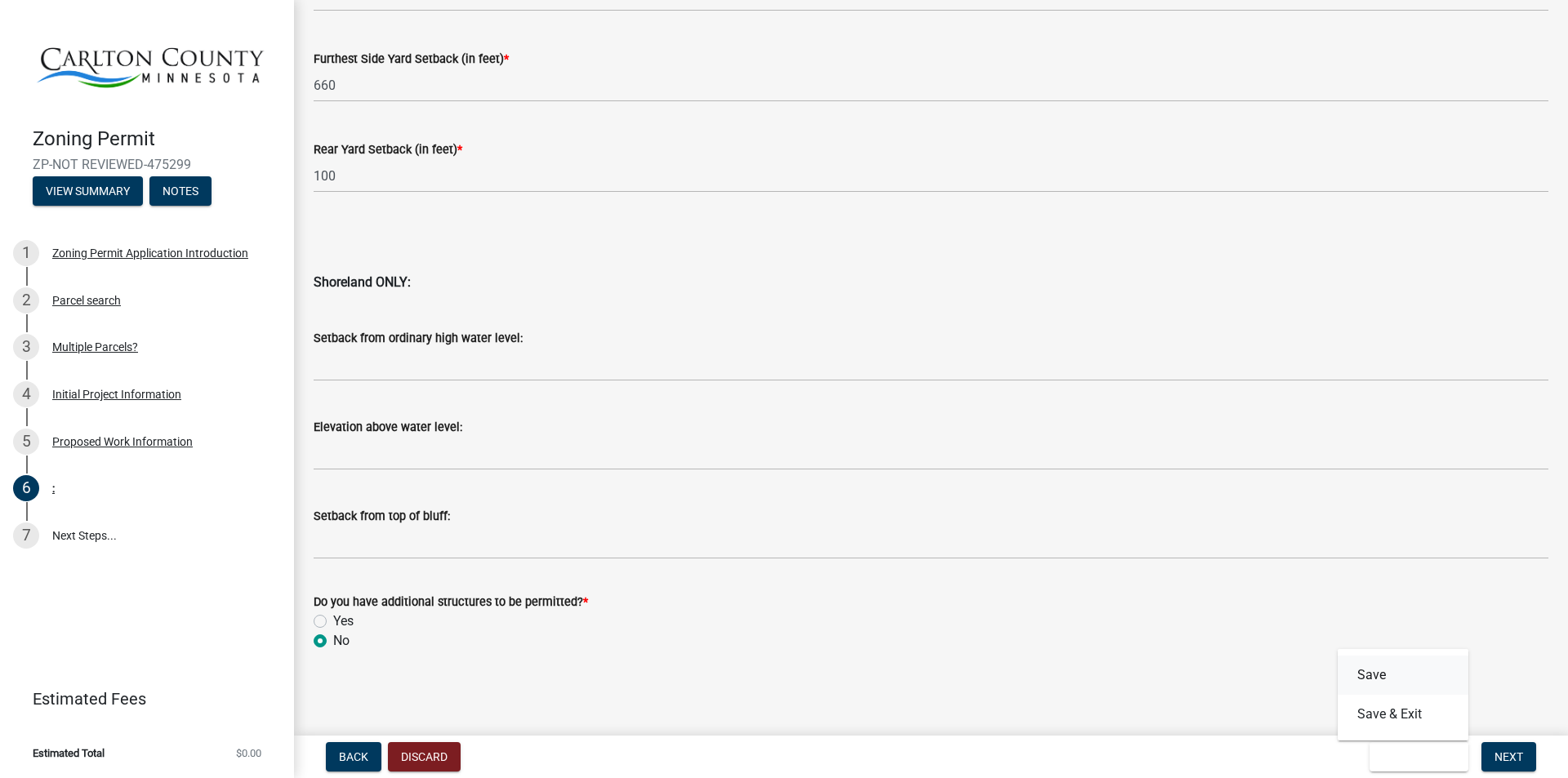
click at [1370, 672] on button "Save" at bounding box center [1403, 675] width 131 height 39
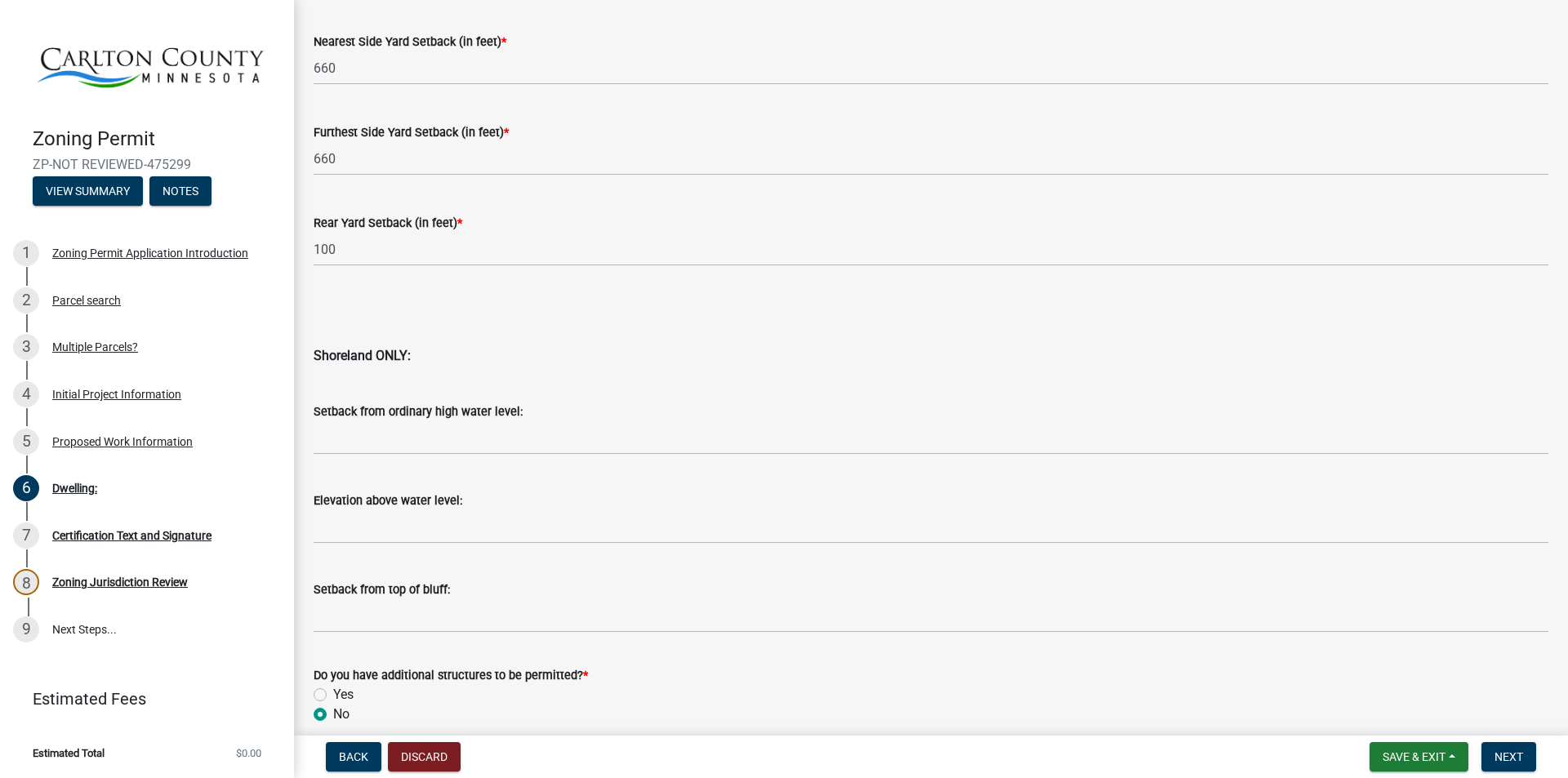
scroll to position [1543, 0]
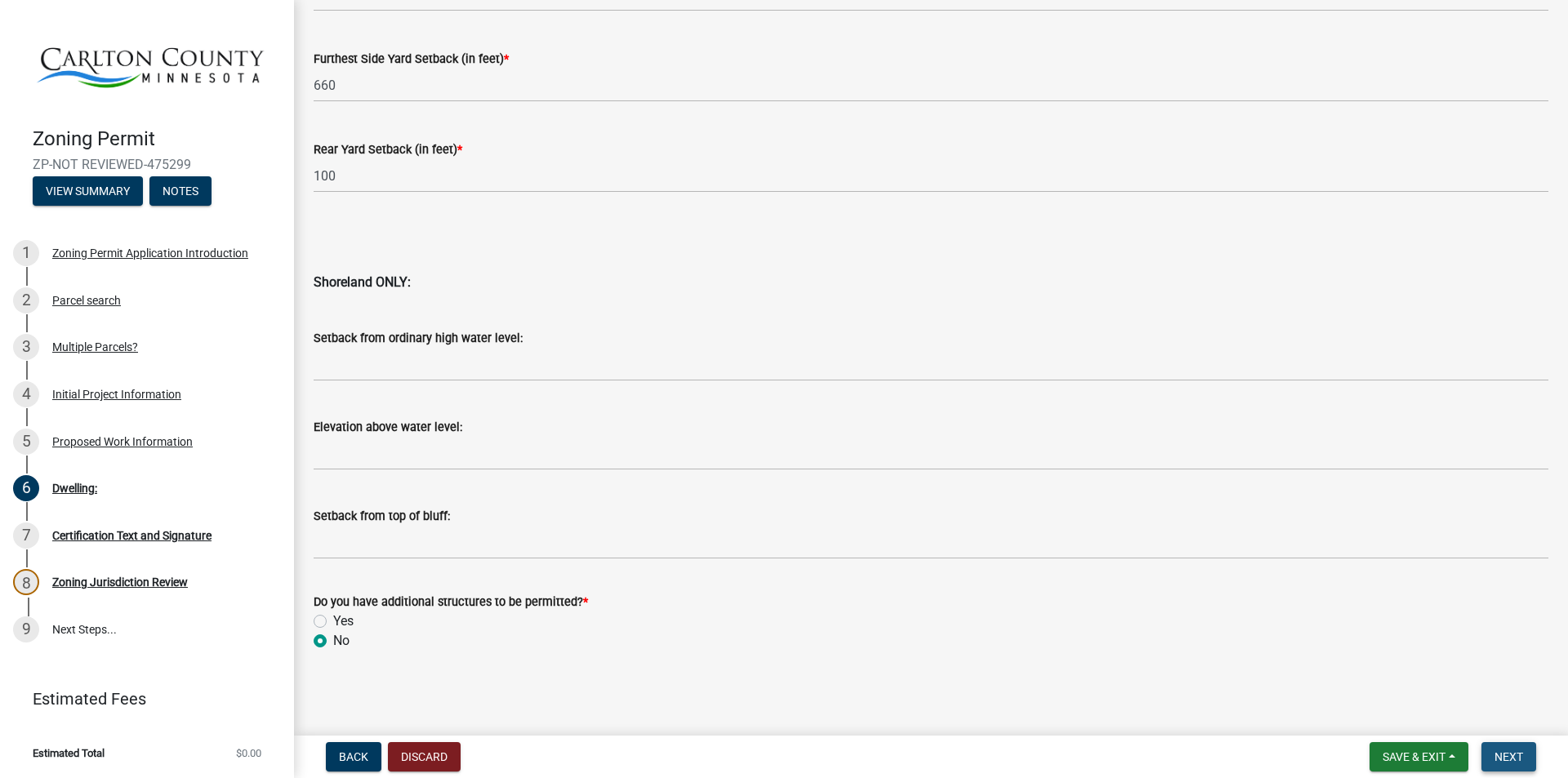
click at [1519, 757] on span "Next" at bounding box center [1509, 757] width 28 height 13
click at [1505, 752] on span "Next" at bounding box center [1509, 757] width 28 height 13
click at [1507, 756] on span "Next" at bounding box center [1509, 757] width 28 height 13
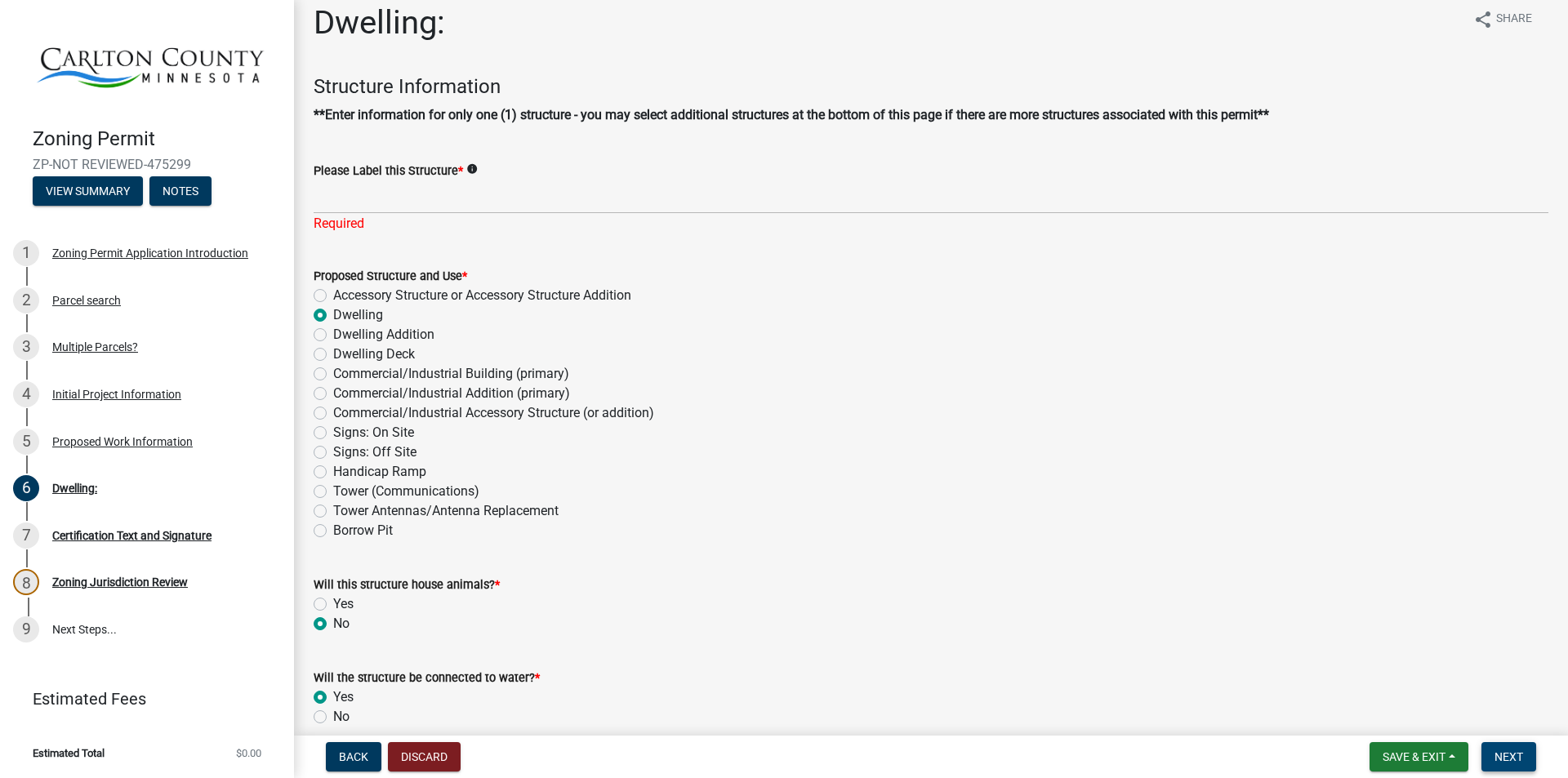
scroll to position [12, 0]
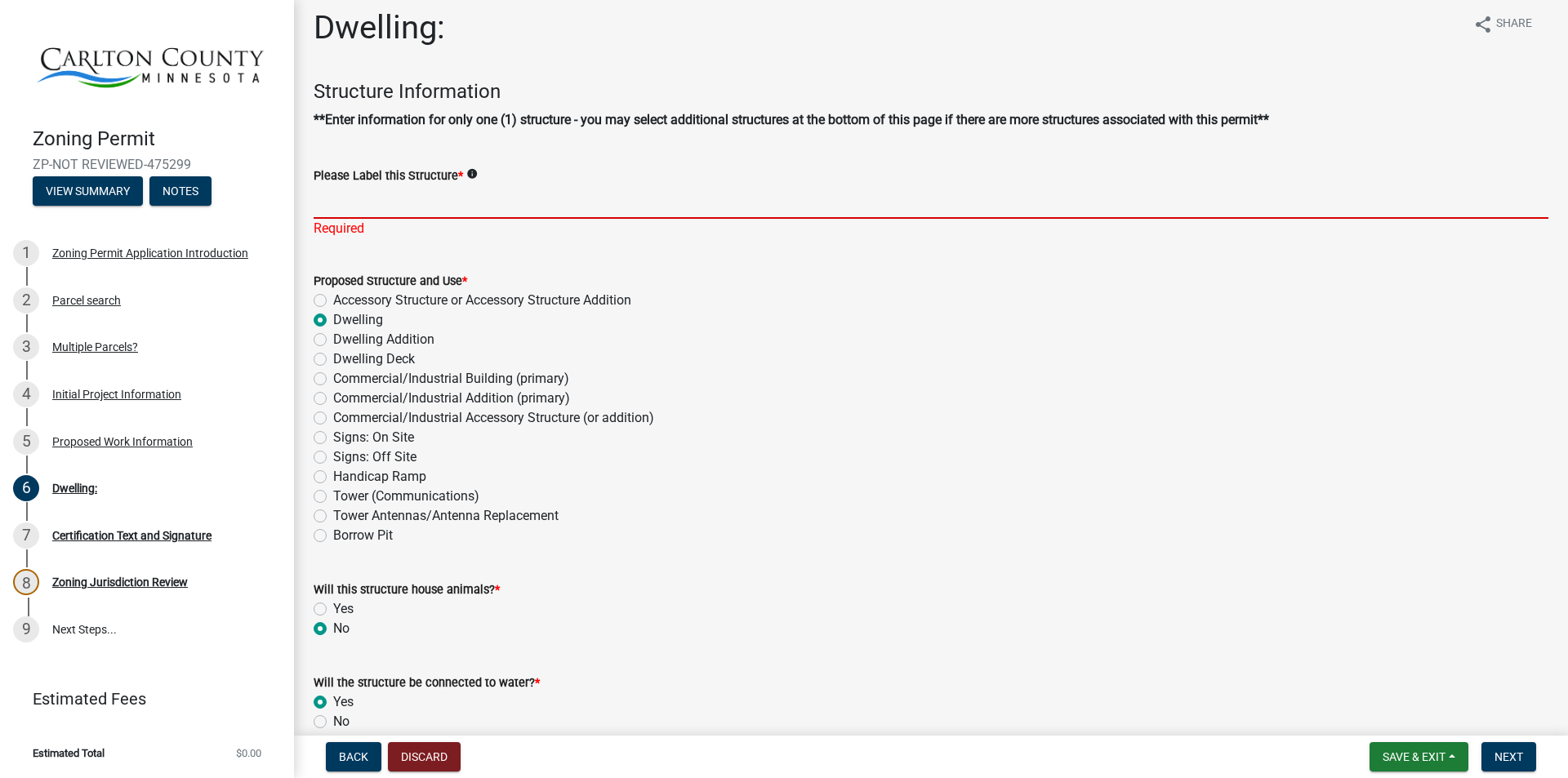
click at [336, 212] on input "Please Label this Structure *" at bounding box center [931, 202] width 1235 height 33
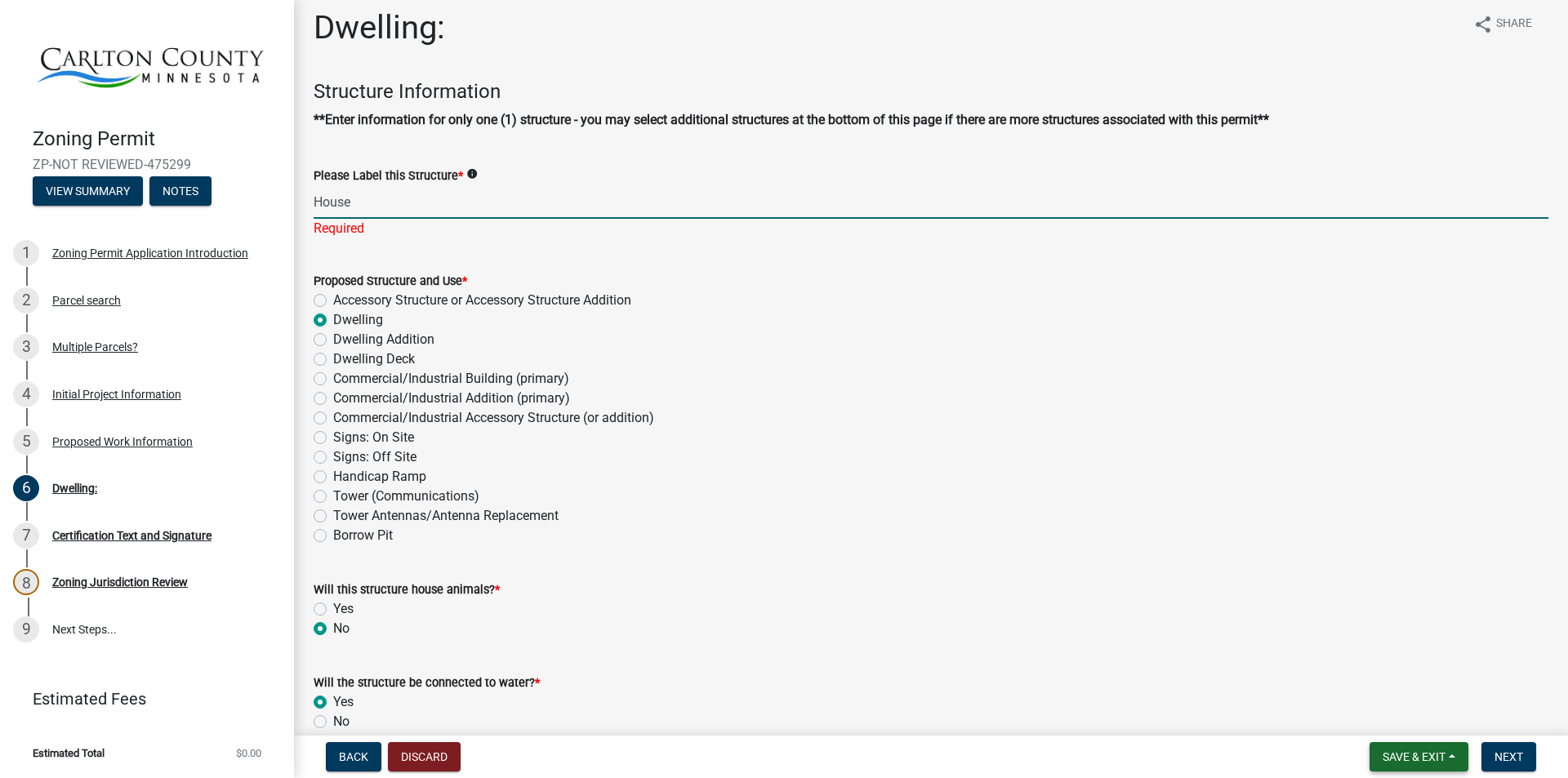
type input "House"
click at [1409, 755] on span "Save & Exit" at bounding box center [1414, 757] width 63 height 13
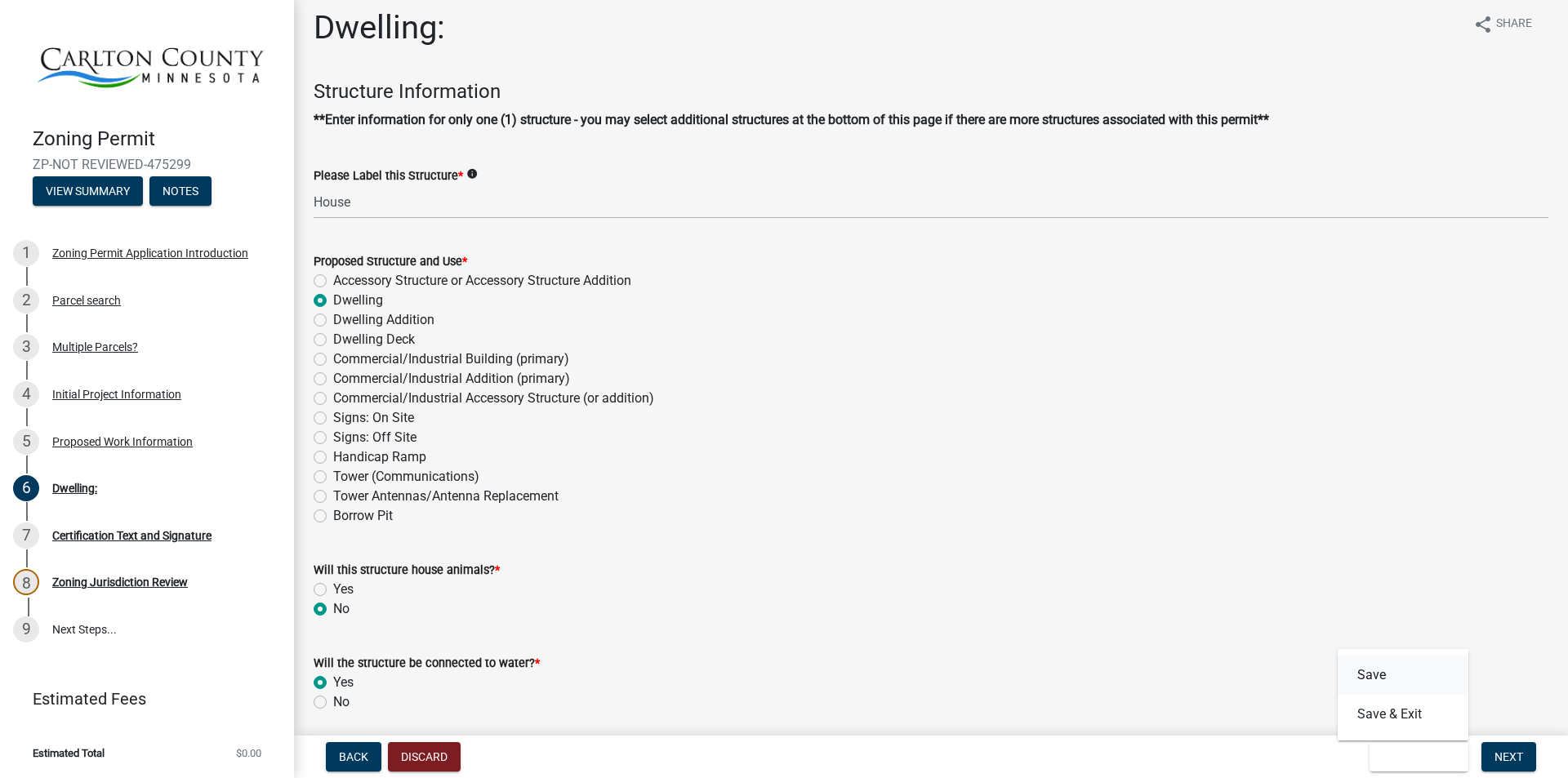
click at [1370, 673] on button "Save" at bounding box center [1403, 675] width 131 height 39
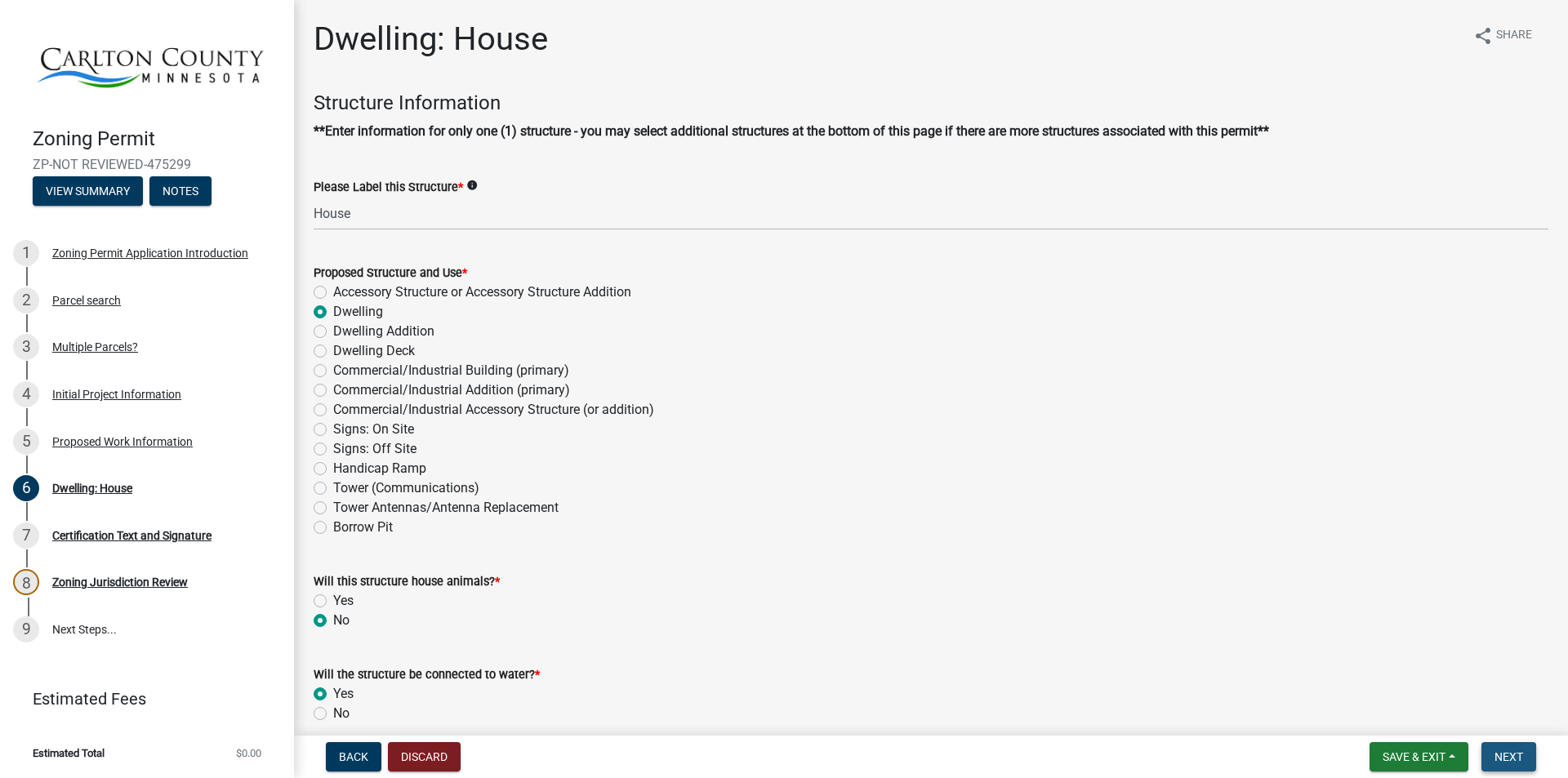
click at [1507, 753] on span "Next" at bounding box center [1509, 757] width 28 height 13
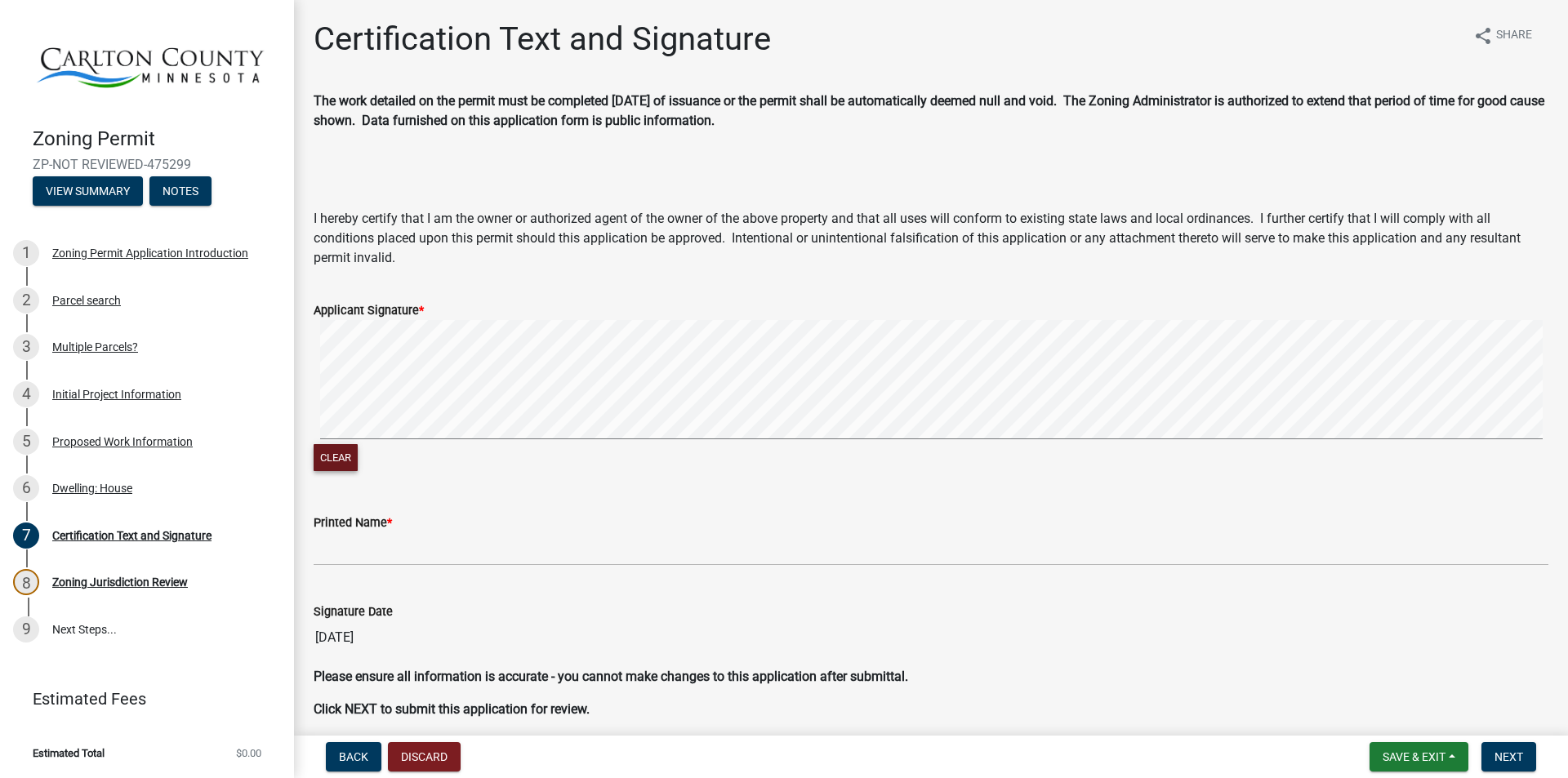
click at [716, 483] on wm-data-entity-input "Applicant Signature * Clear" at bounding box center [931, 386] width 1235 height 209
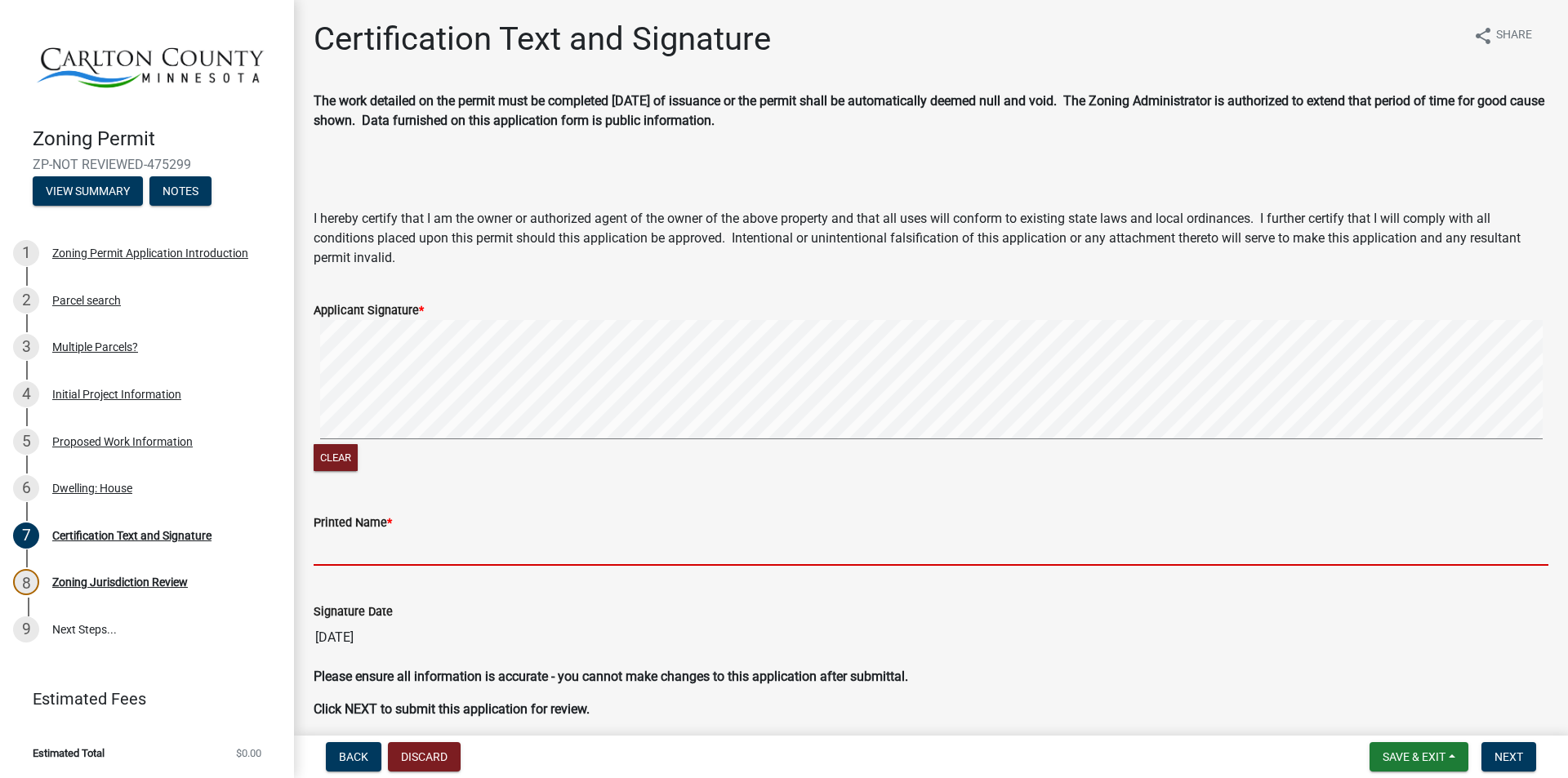
click at [376, 550] on input "Printed Name *" at bounding box center [931, 549] width 1235 height 33
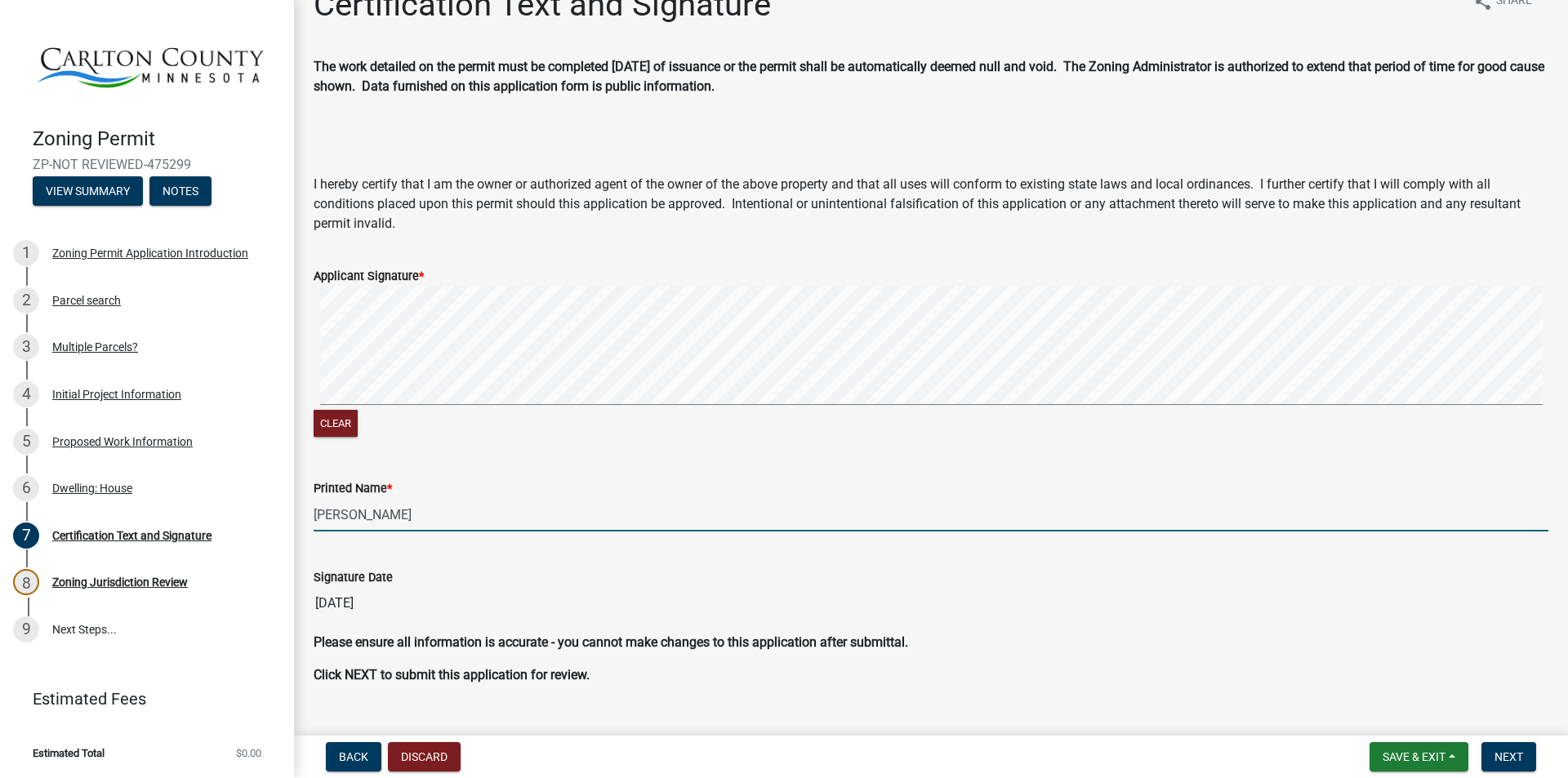
scroll to position [67, 0]
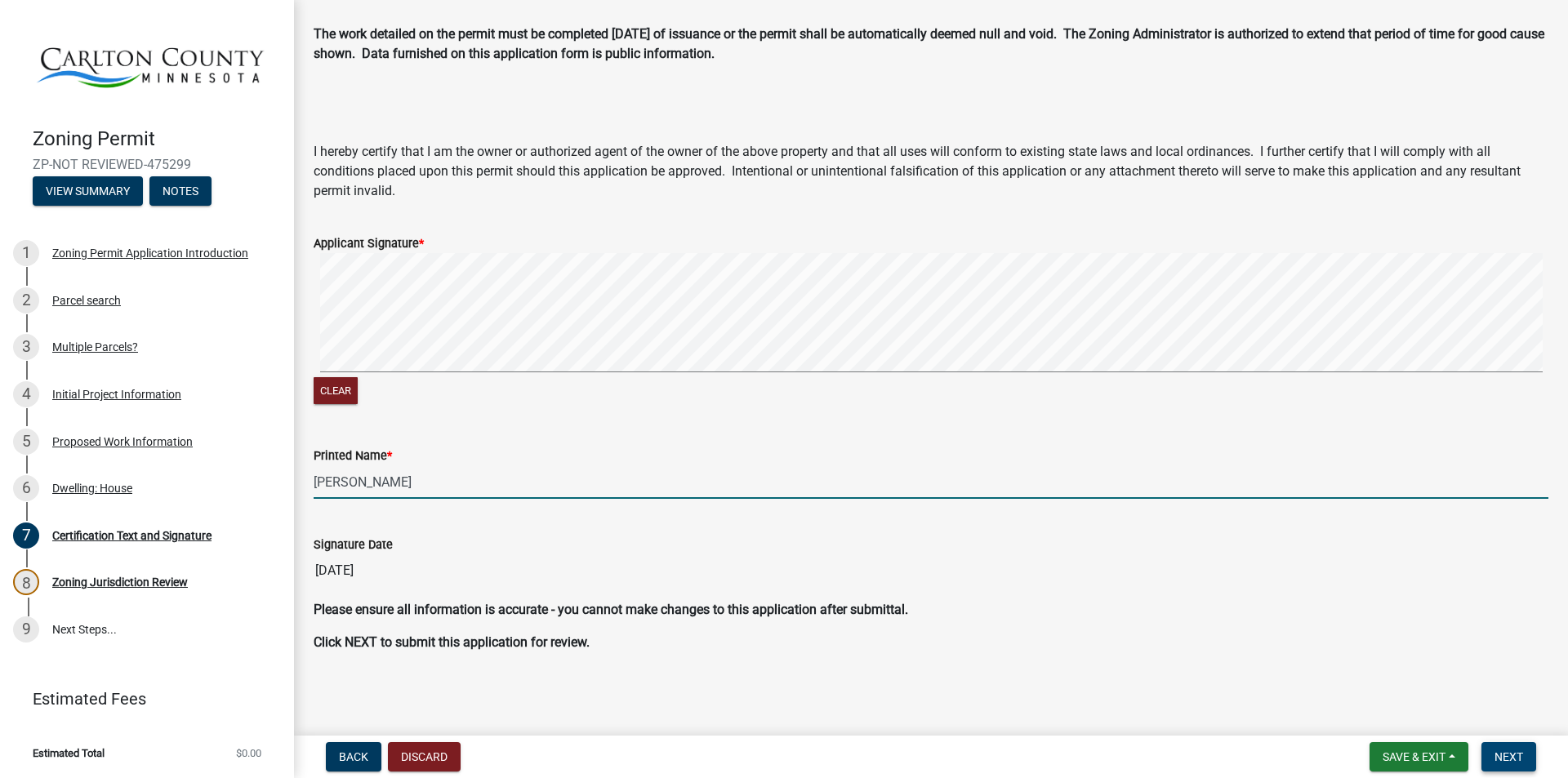
type input "[PERSON_NAME]"
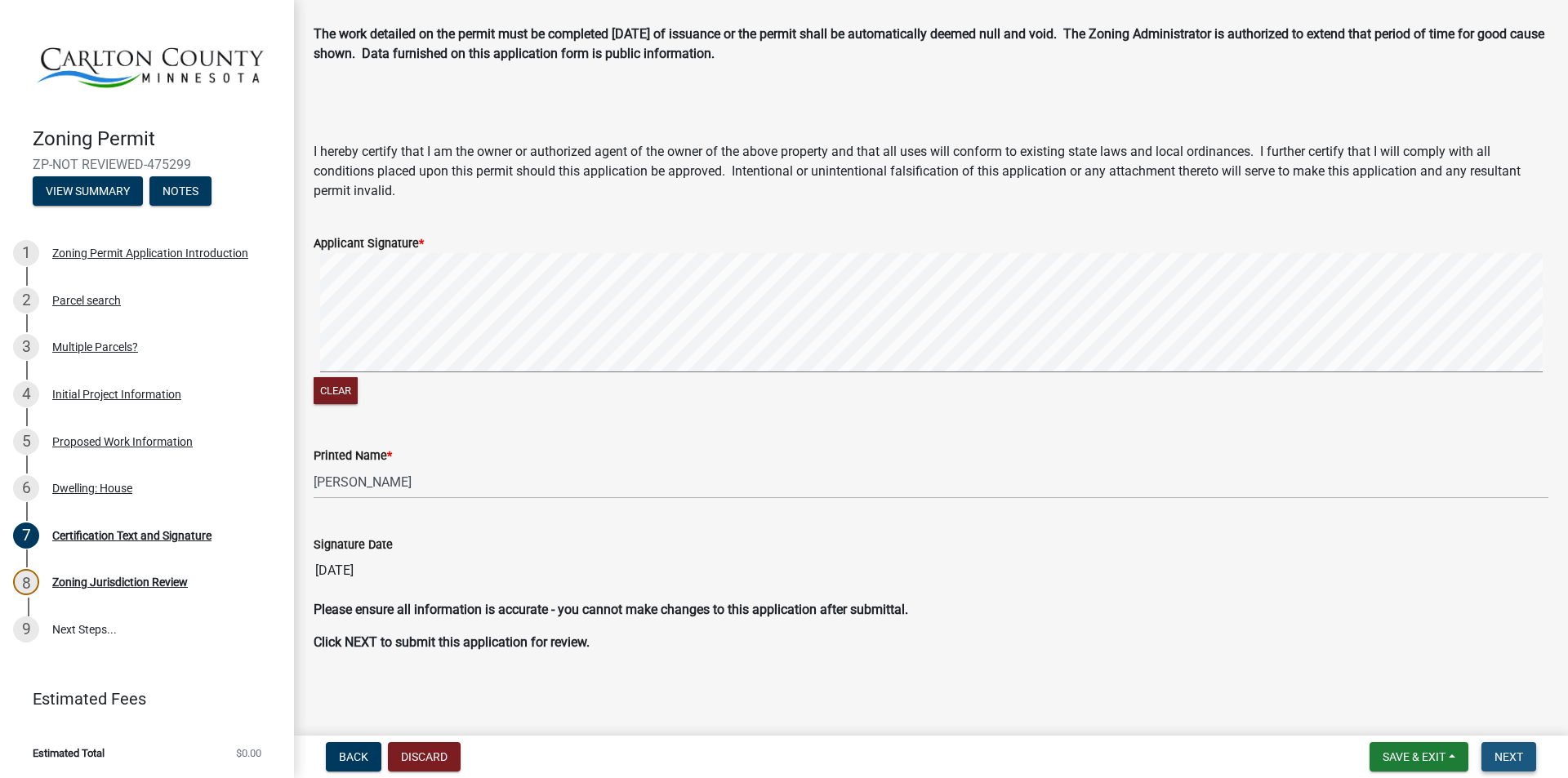
click at [1504, 754] on span "Next" at bounding box center [1509, 757] width 28 height 13
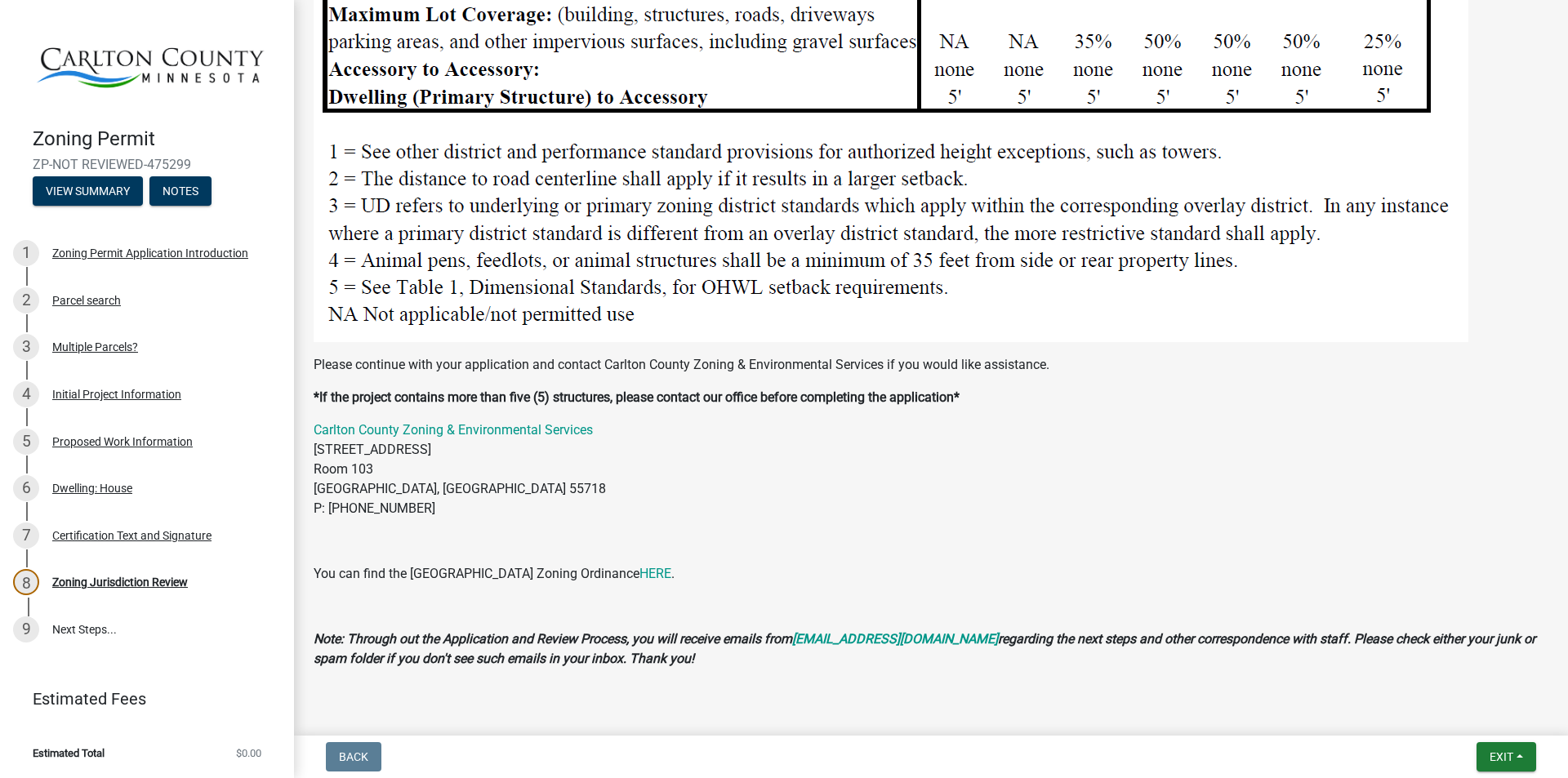
scroll to position [2142, 0]
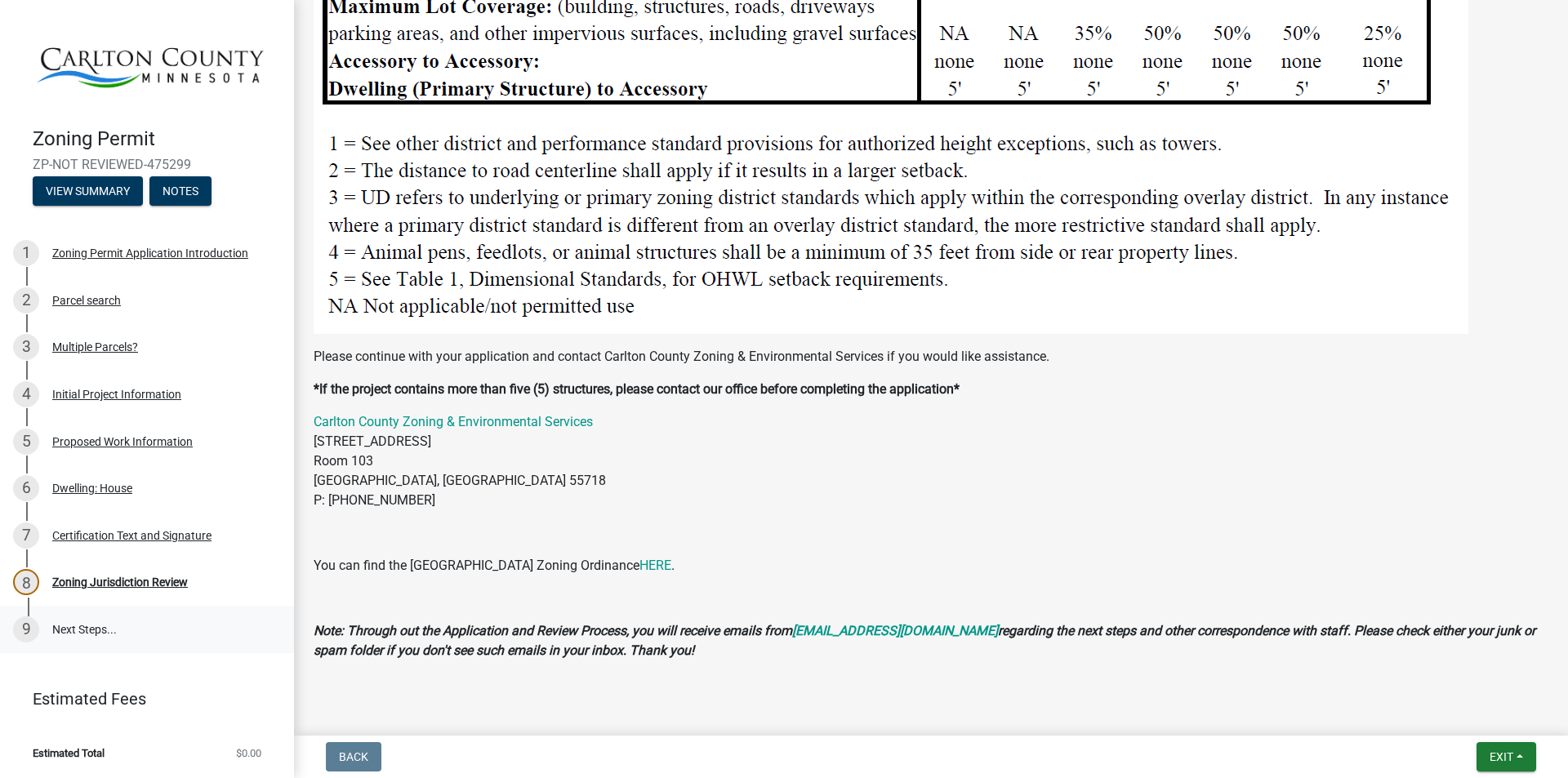
click at [74, 623] on link "9 Next Steps..." at bounding box center [146, 629] width 294 height 48
click at [75, 625] on link "9 Next Steps..." at bounding box center [146, 629] width 294 height 48
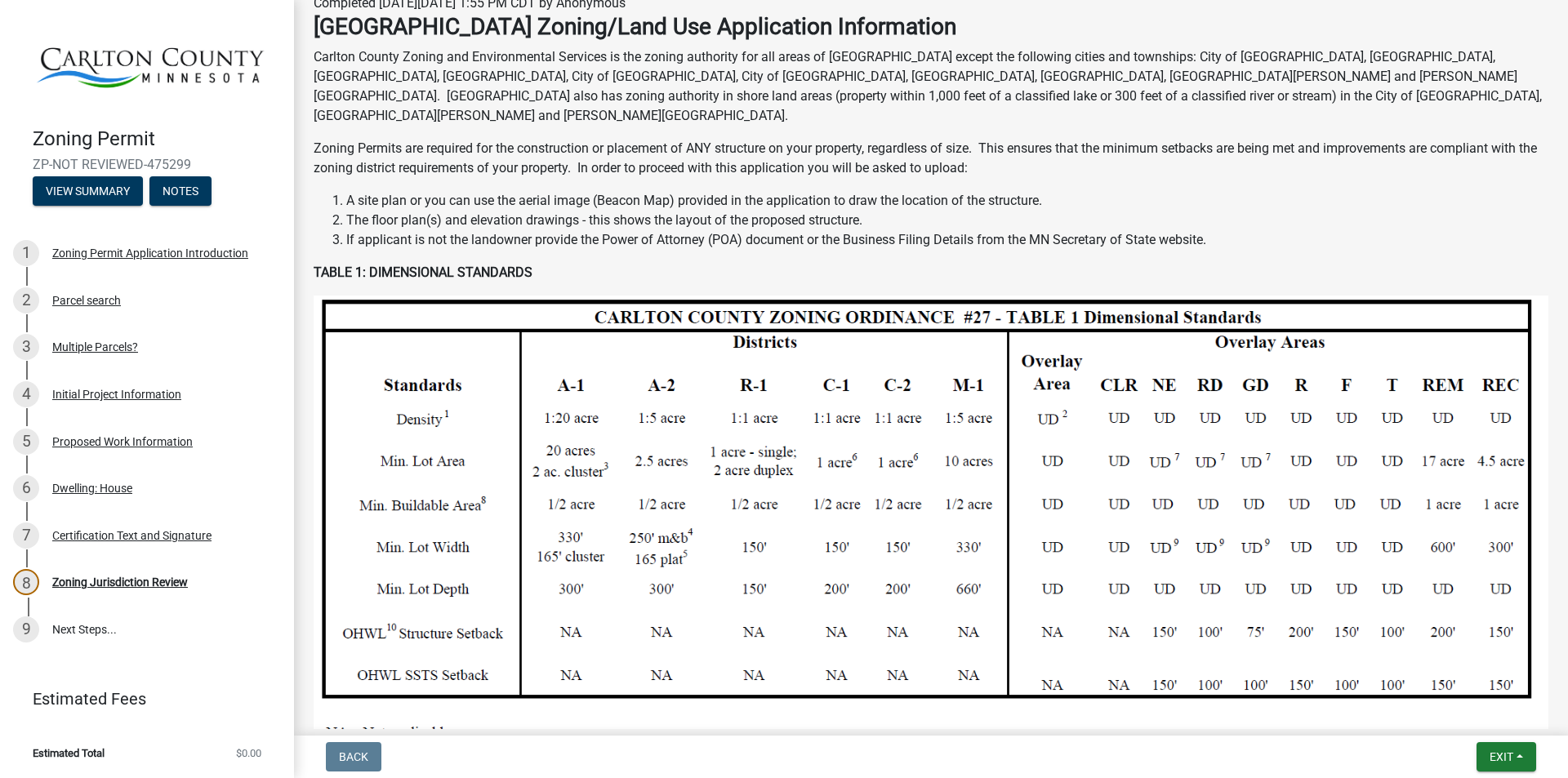
scroll to position [0, 0]
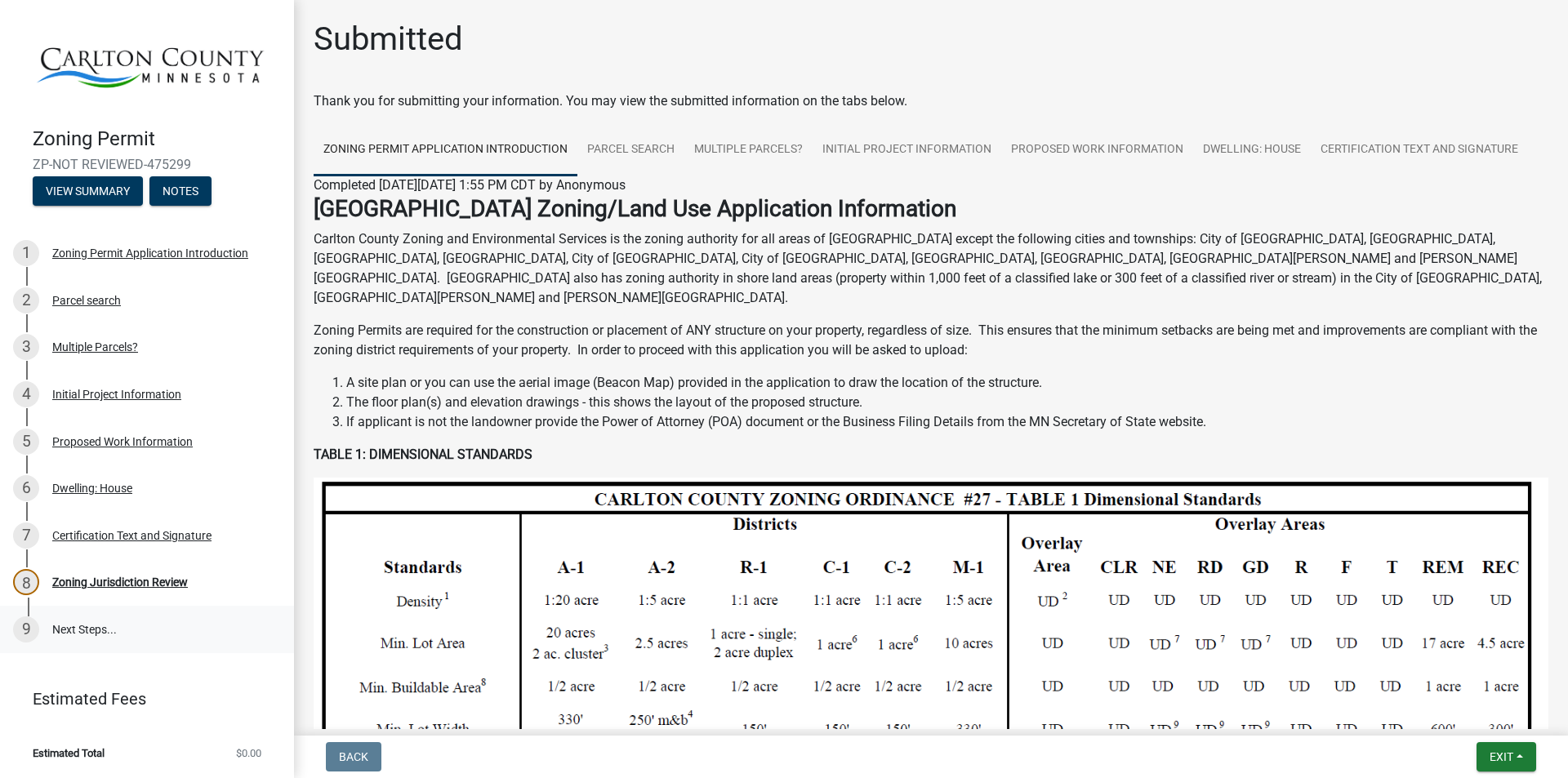
click at [85, 627] on link "9 Next Steps..." at bounding box center [146, 629] width 294 height 48
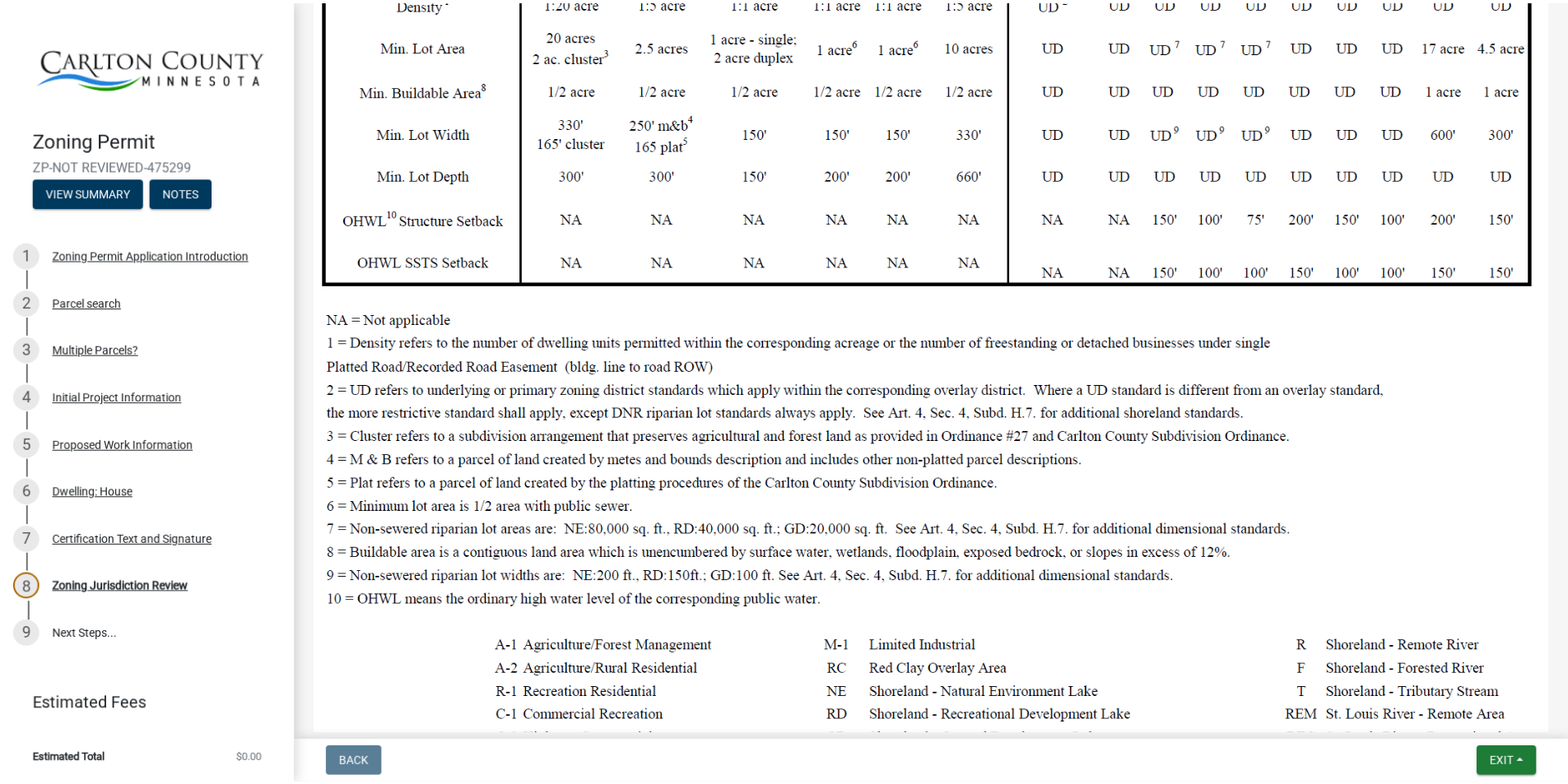
scroll to position [576, 0]
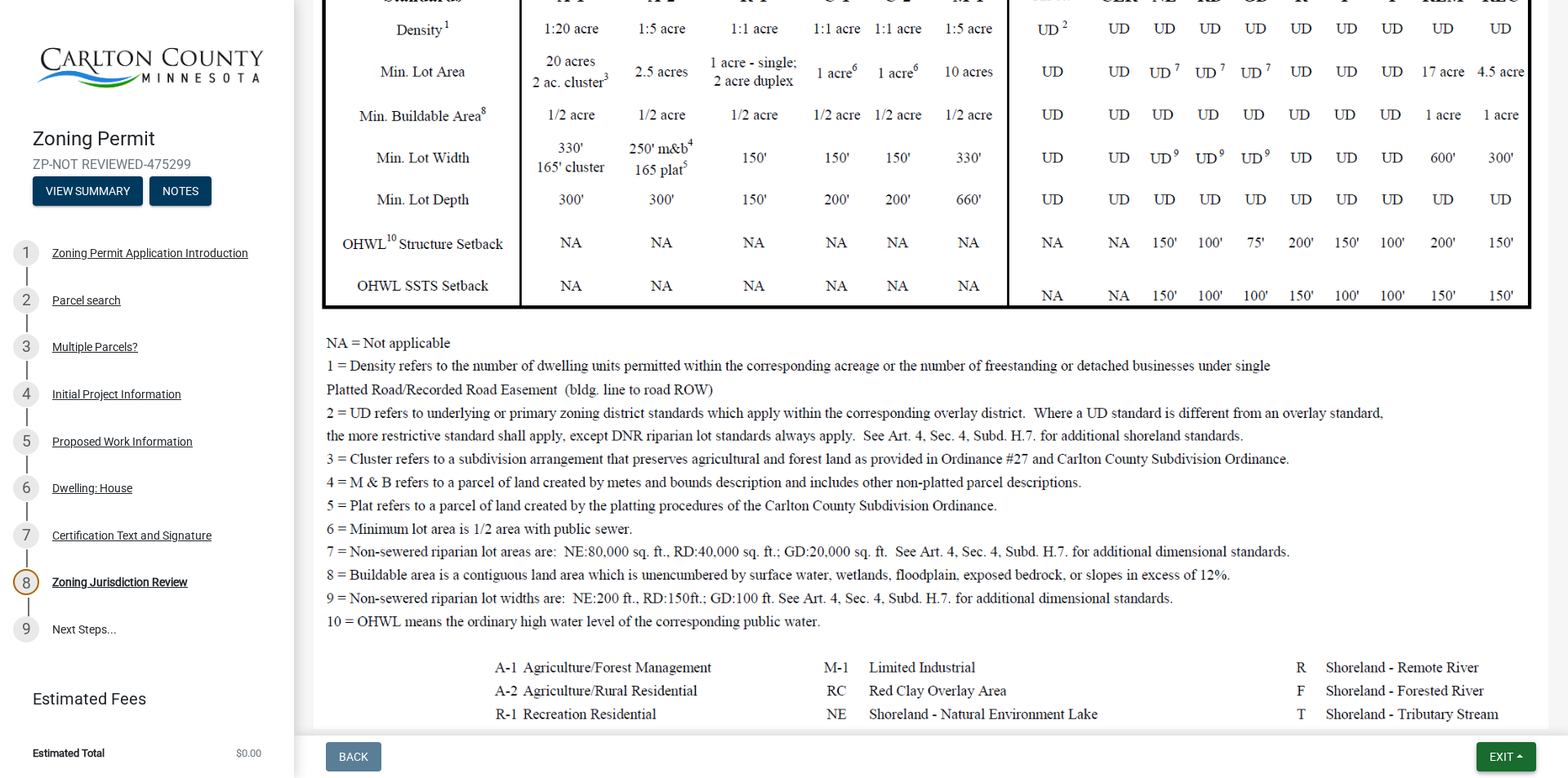
click at [1501, 759] on span "Exit" at bounding box center [1502, 757] width 23 height 13
click at [1457, 714] on button "Save & Exit" at bounding box center [1471, 714] width 131 height 39
